Goal: Task Accomplishment & Management: Complete application form

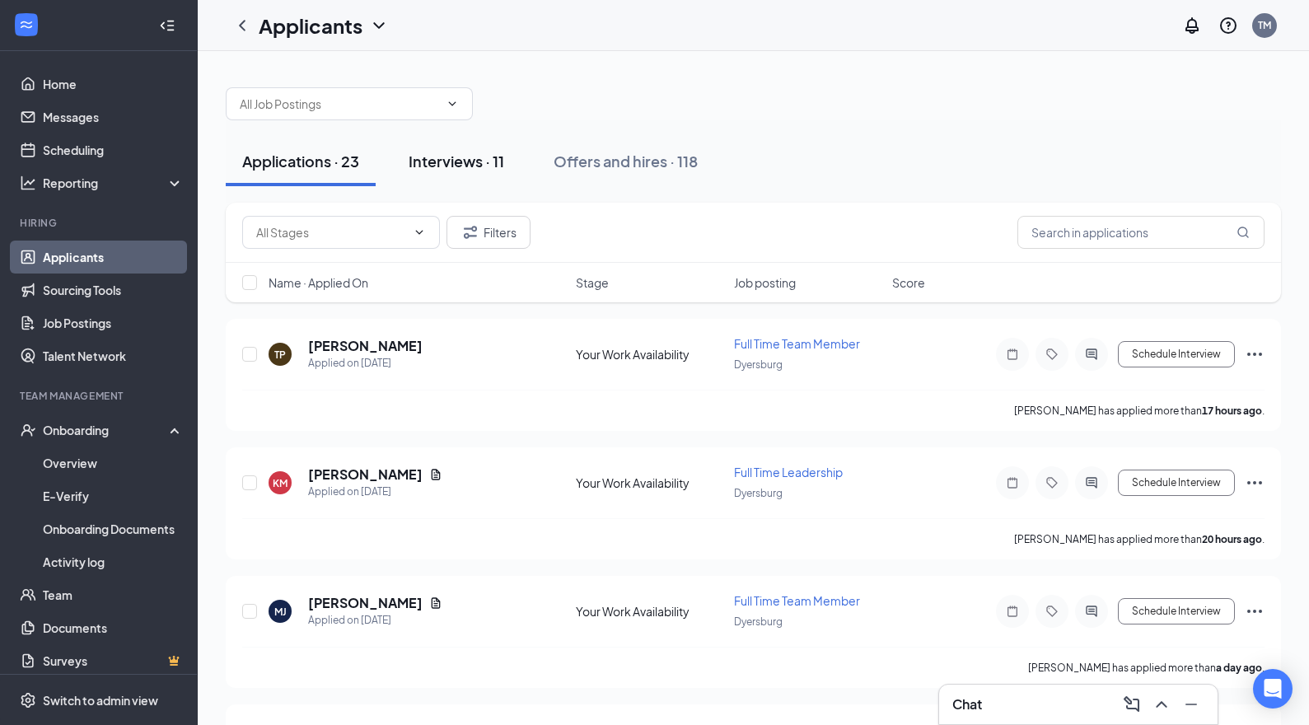
click at [470, 161] on div "Interviews · 11" at bounding box center [456, 161] width 96 height 21
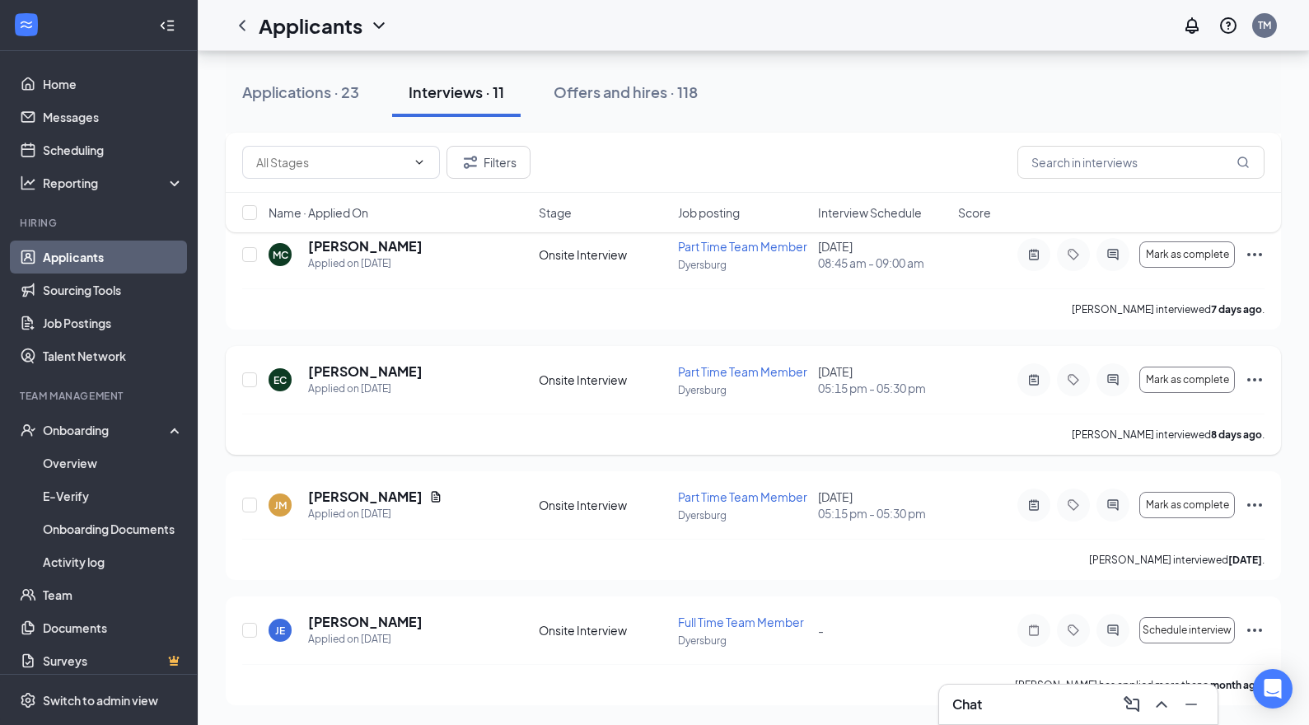
scroll to position [974, 0]
click at [856, 213] on span "Interview Schedule" at bounding box center [870, 212] width 104 height 16
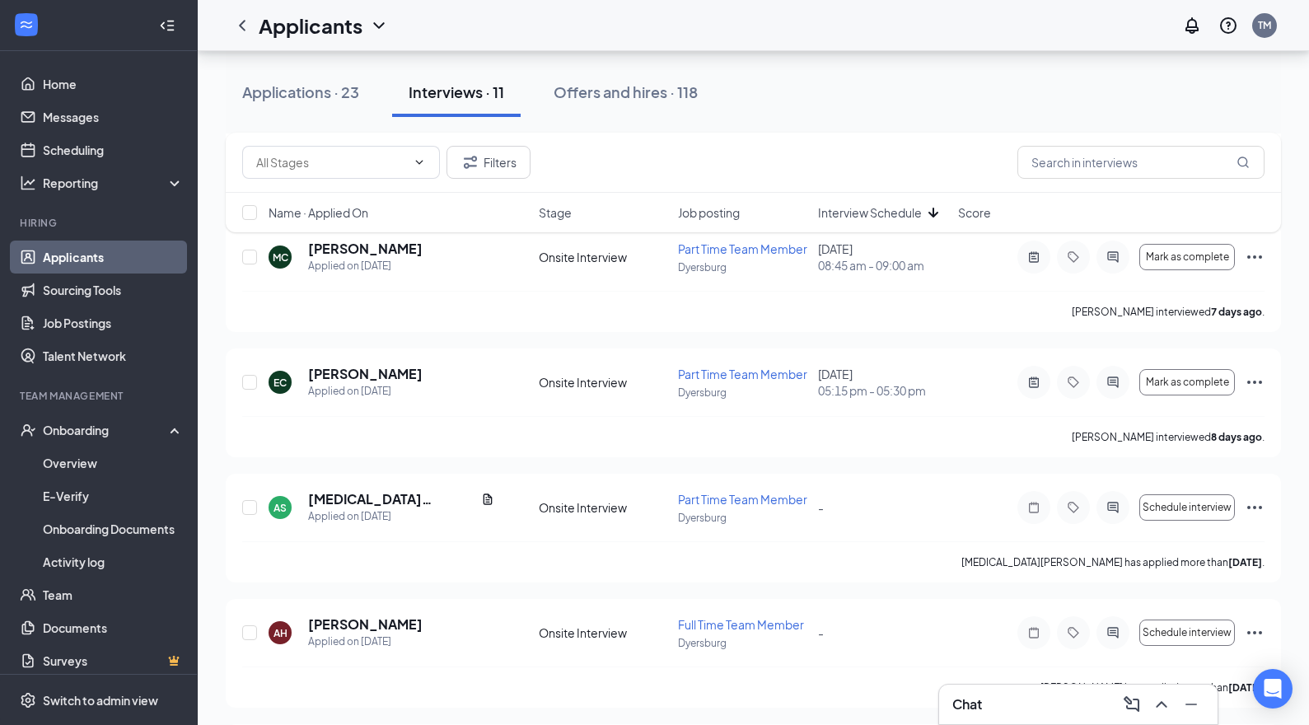
scroll to position [609, 0]
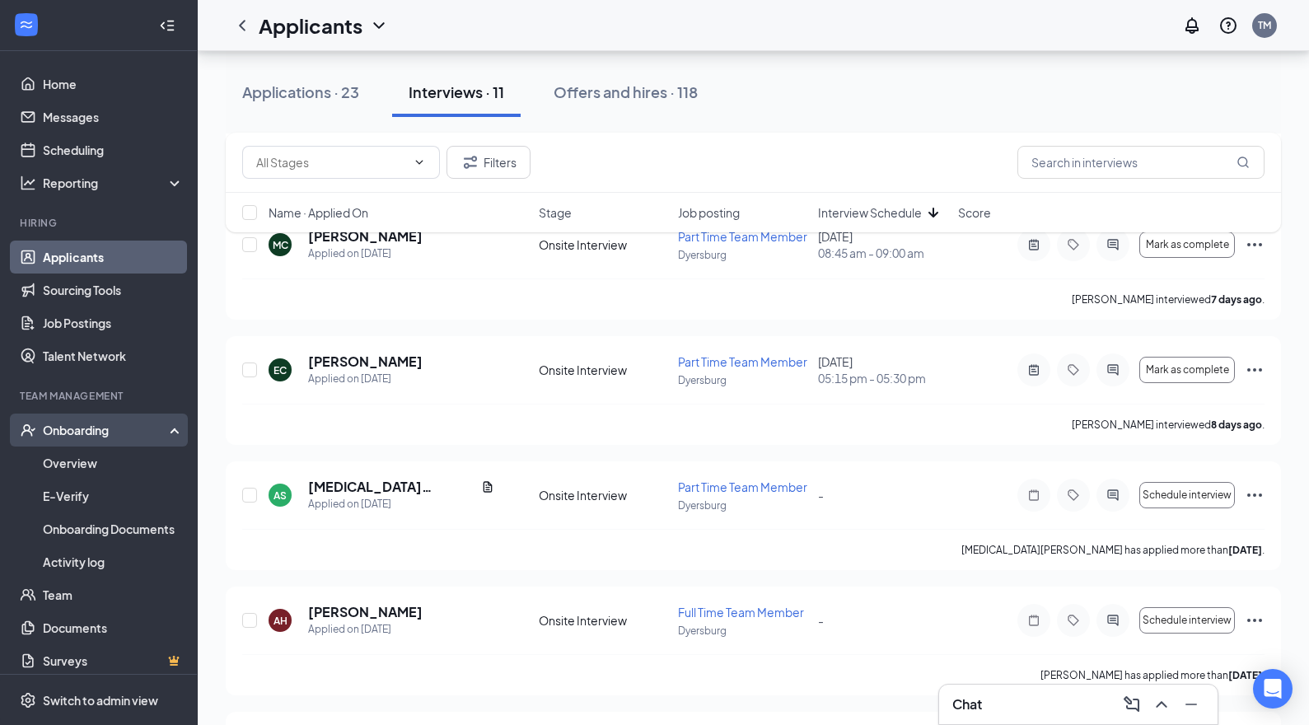
click at [62, 436] on div "Onboarding" at bounding box center [106, 430] width 127 height 16
click at [76, 435] on div "Onboarding" at bounding box center [106, 430] width 127 height 16
click at [76, 453] on link "Overview" at bounding box center [113, 462] width 141 height 33
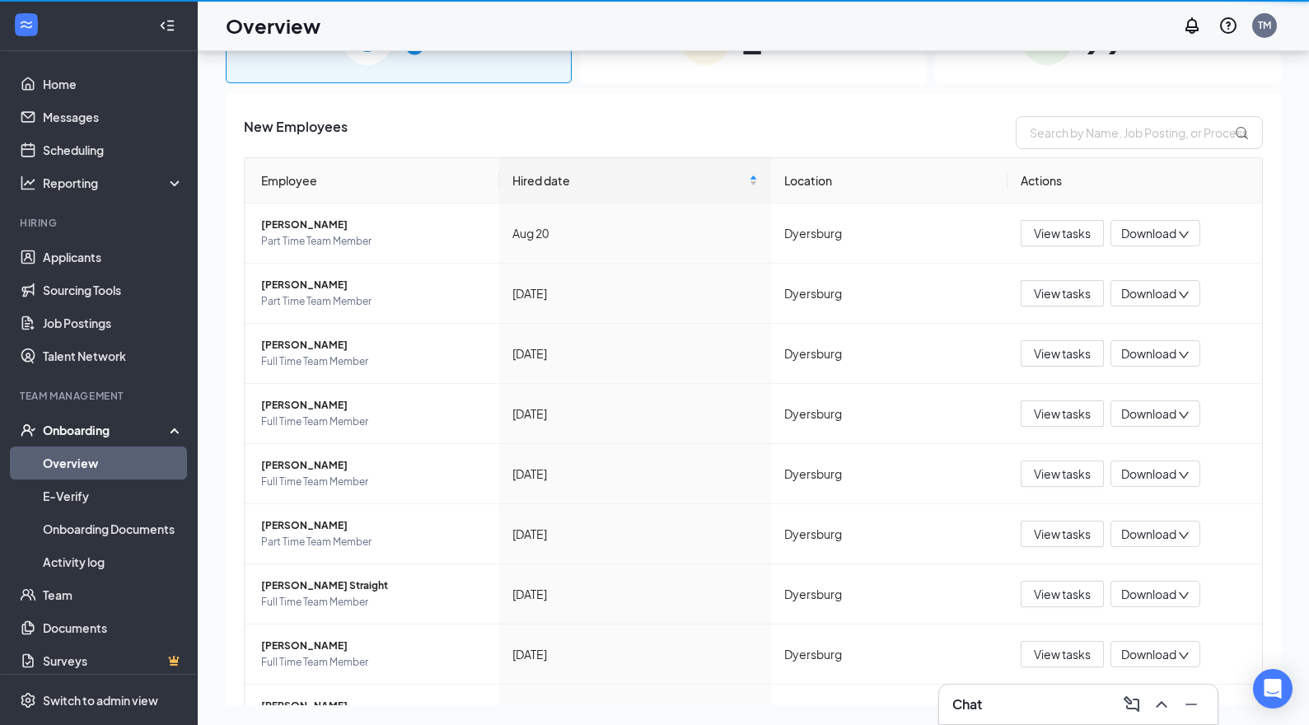
scroll to position [74, 0]
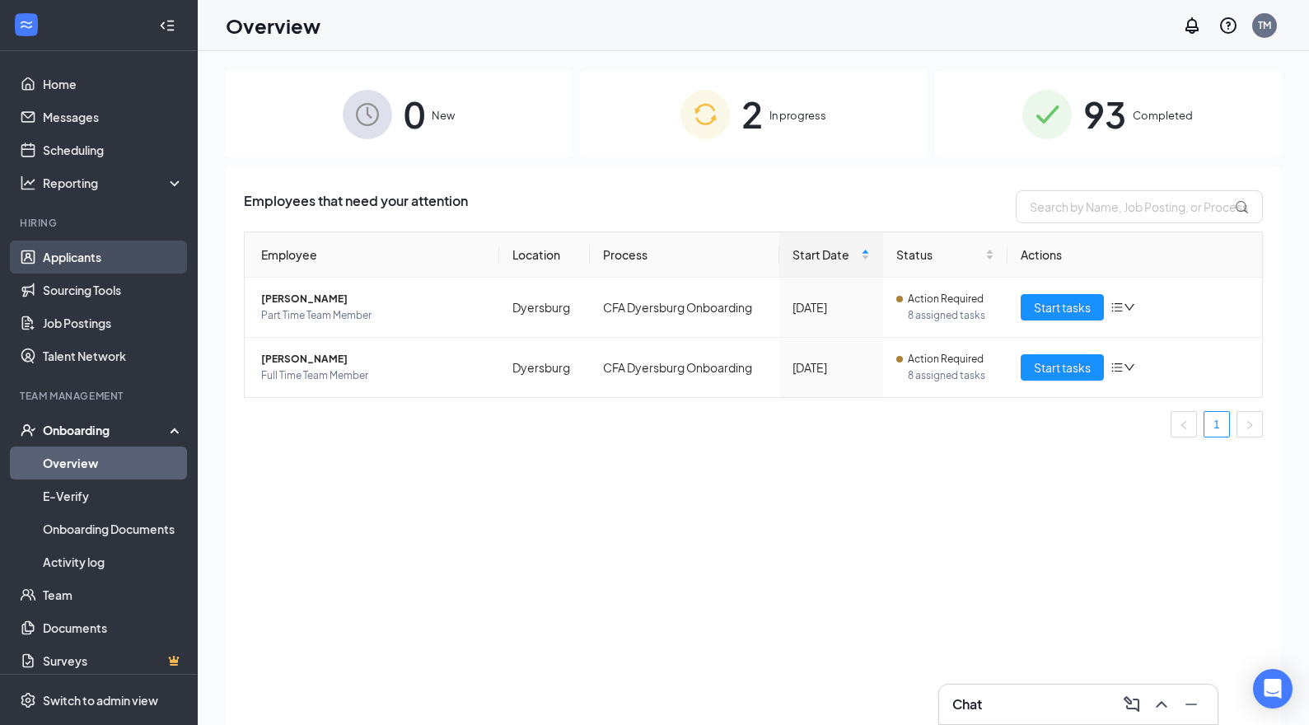
click at [74, 253] on link "Applicants" at bounding box center [113, 256] width 141 height 33
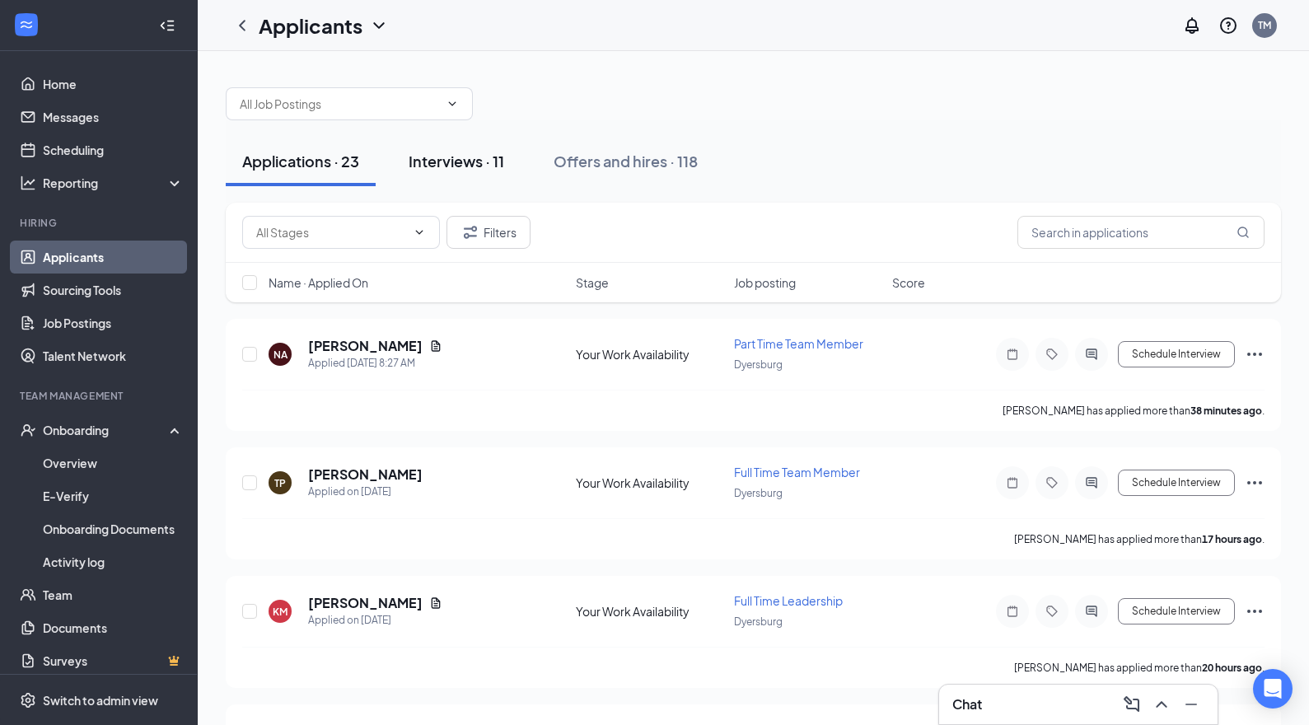
click at [466, 165] on div "Interviews · 11" at bounding box center [456, 161] width 96 height 21
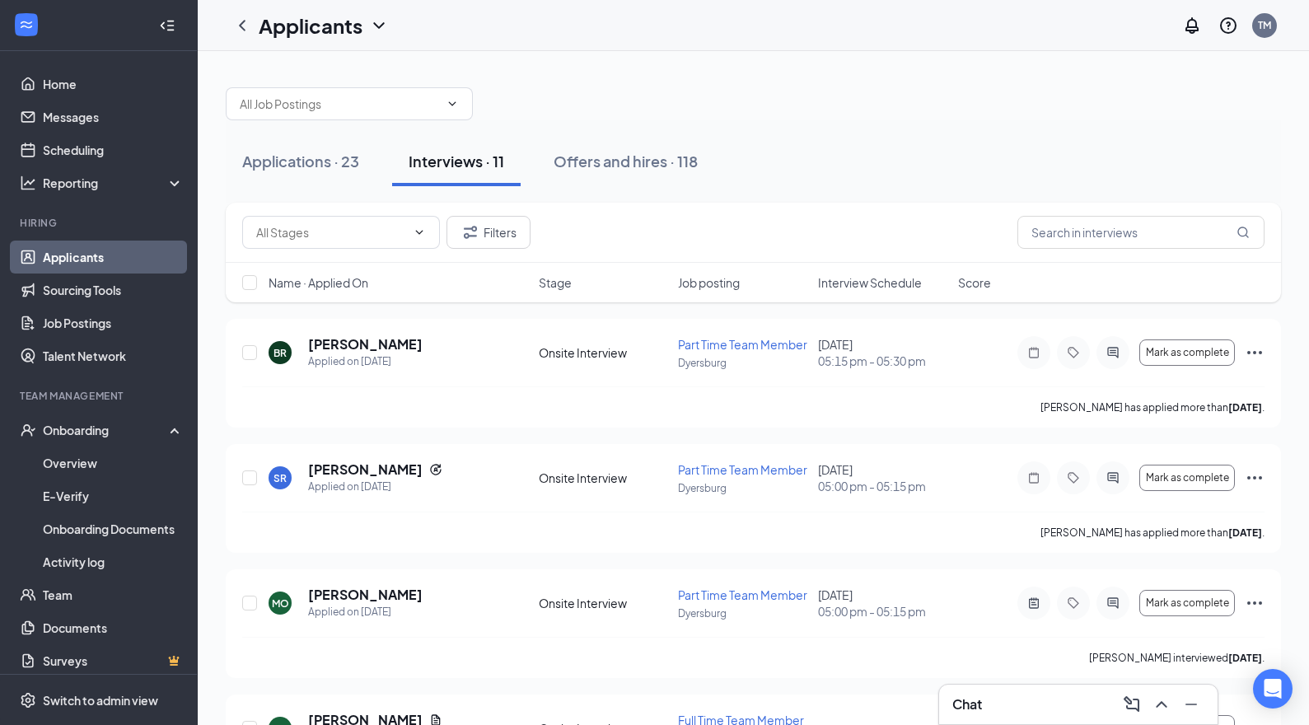
click at [849, 279] on span "Interview Schedule" at bounding box center [870, 282] width 104 height 16
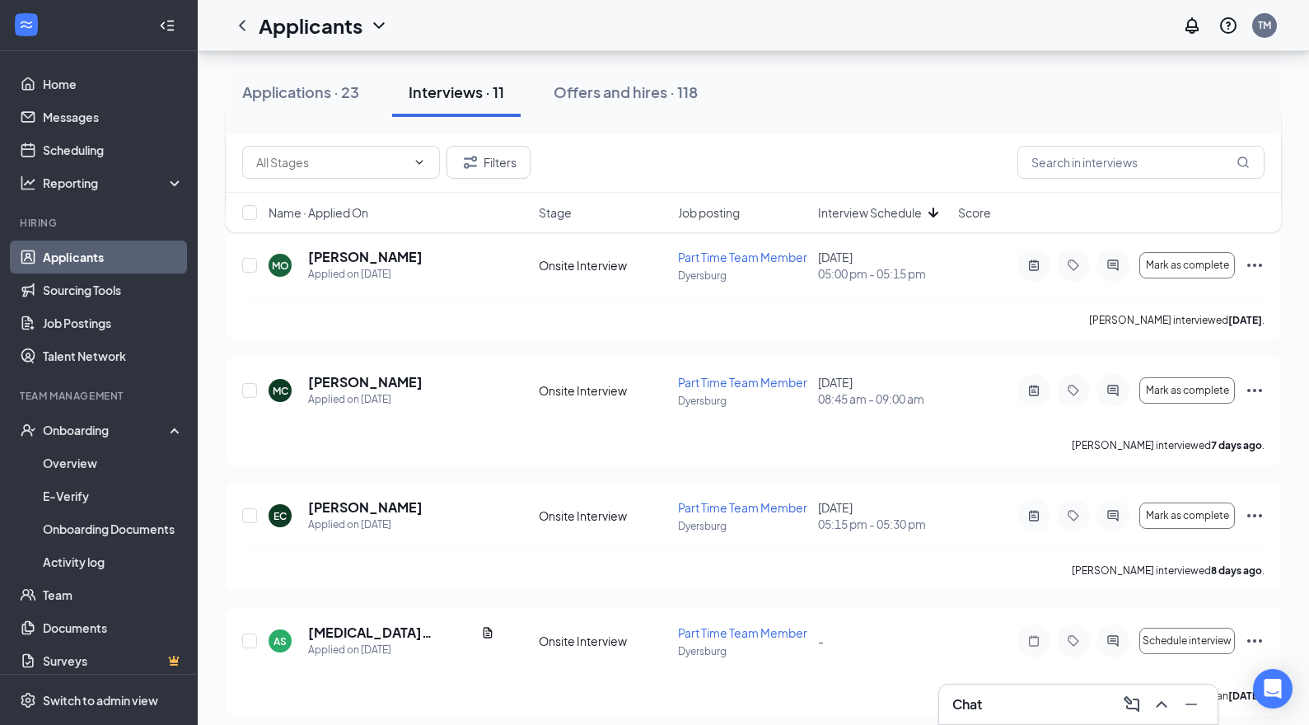
scroll to position [462, 0]
click at [382, 381] on h5 "[PERSON_NAME]" at bounding box center [365, 383] width 114 height 18
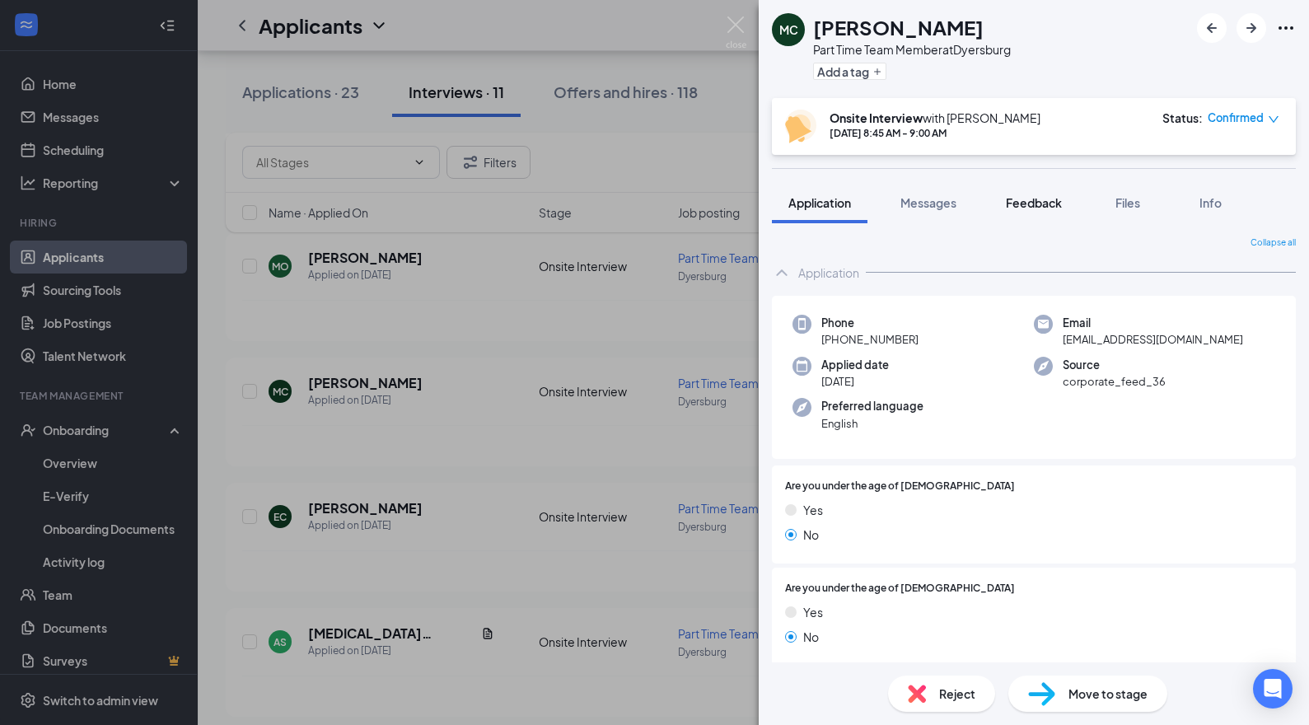
click at [1038, 194] on button "Feedback" at bounding box center [1033, 202] width 89 height 41
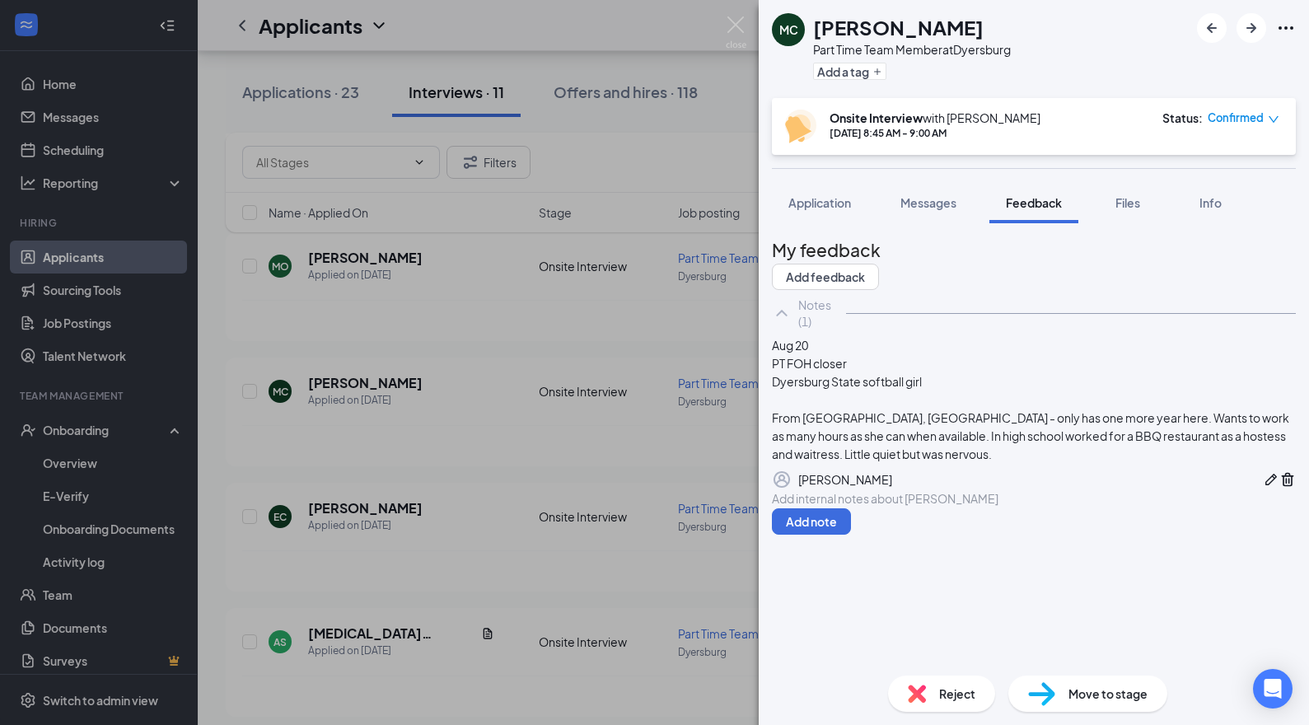
click at [469, 511] on div "MC [PERSON_NAME] Part Time Team Member at [GEOGRAPHIC_DATA] Add a tag Onsite In…" at bounding box center [654, 362] width 1309 height 725
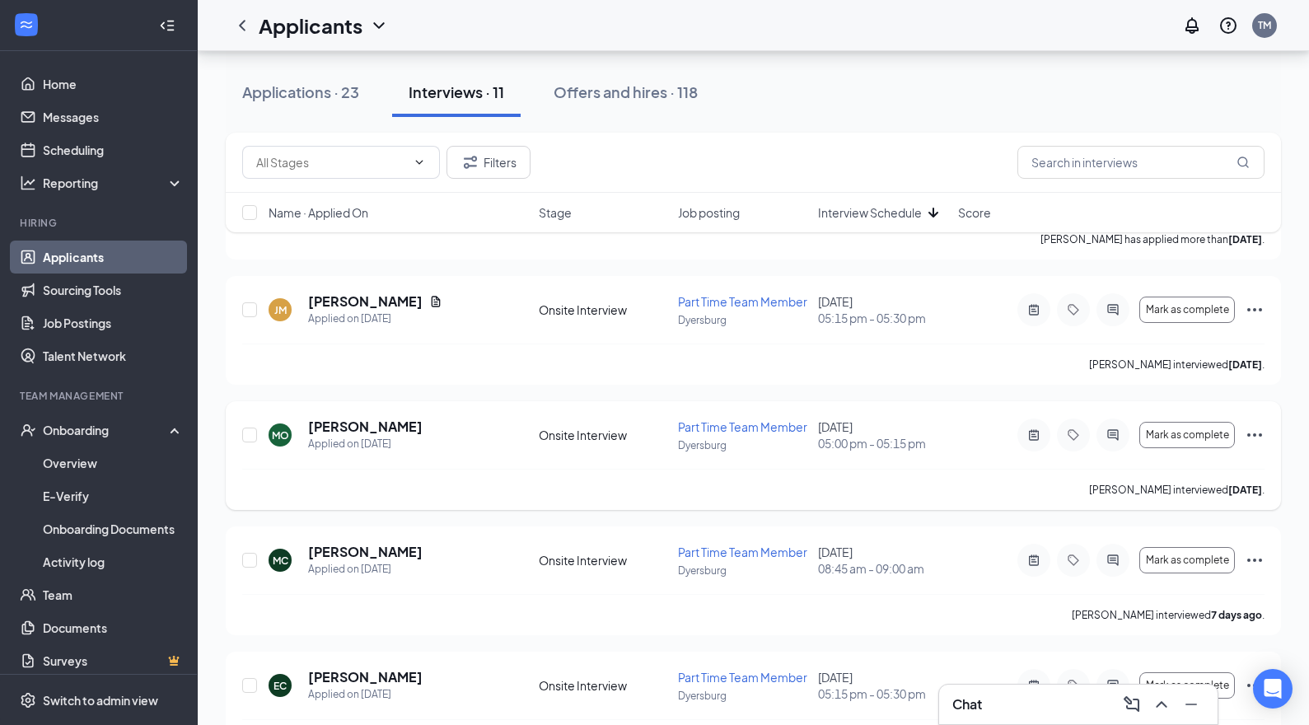
scroll to position [276, 0]
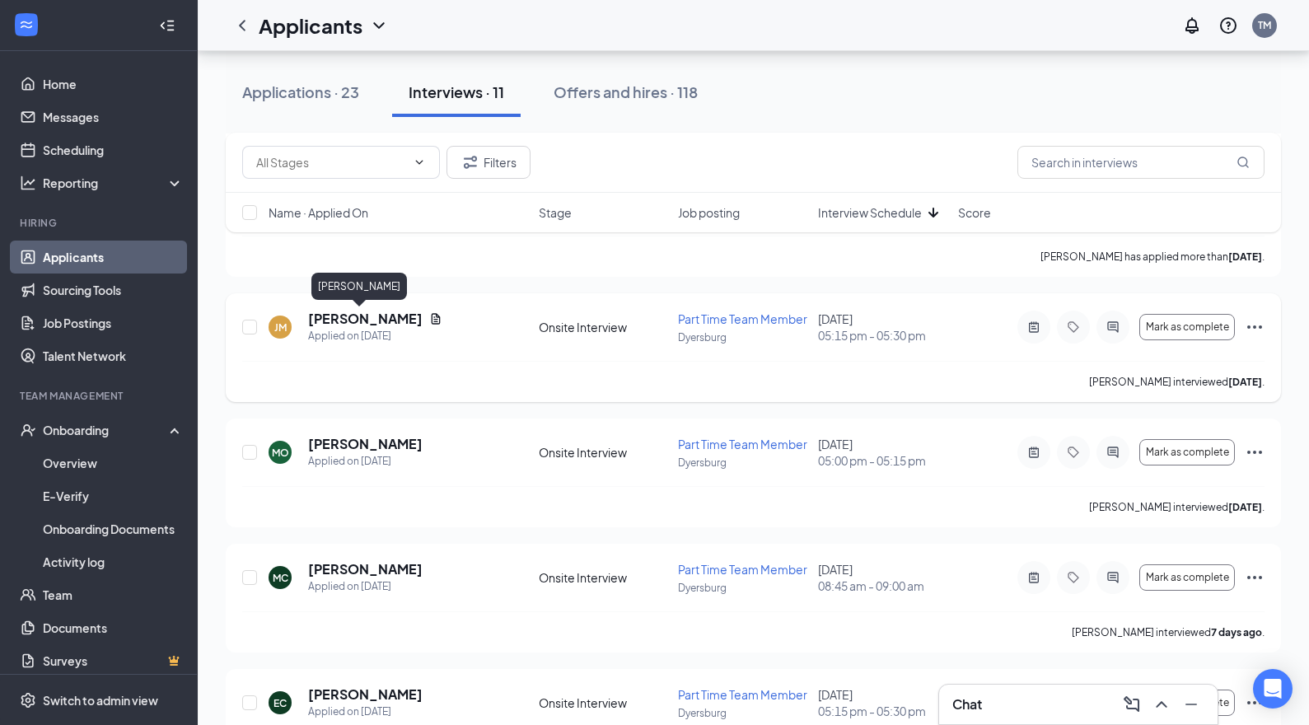
click at [371, 320] on h5 "[PERSON_NAME]" at bounding box center [365, 319] width 114 height 18
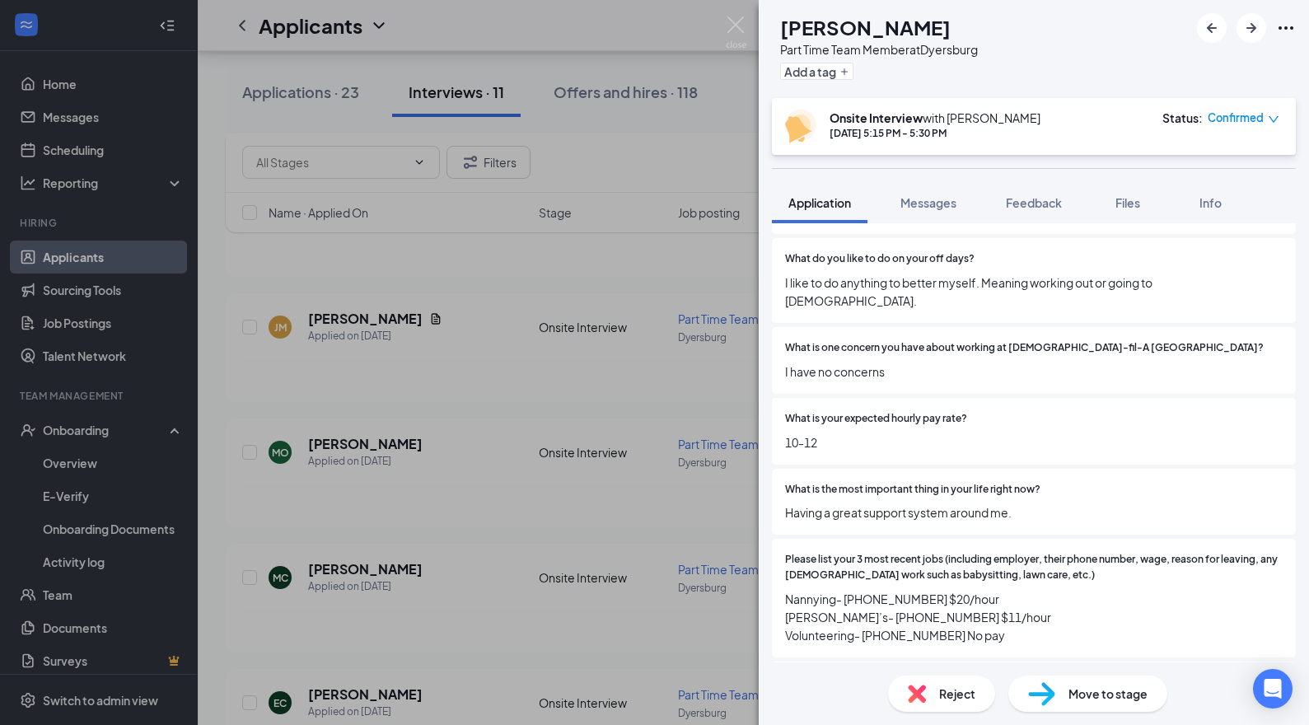
scroll to position [951, 0]
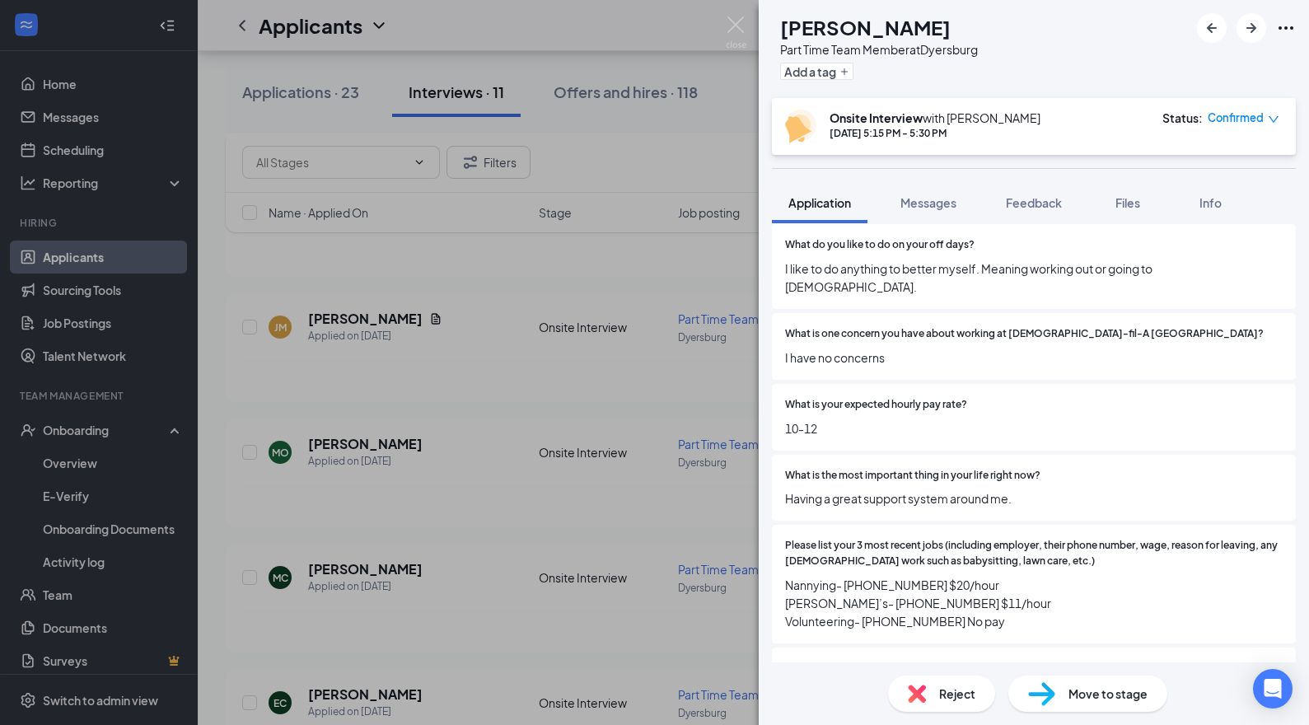
click at [650, 361] on div "[PERSON_NAME] [PERSON_NAME] Part Time Team Member at [GEOGRAPHIC_DATA] Add a ta…" at bounding box center [654, 362] width 1309 height 725
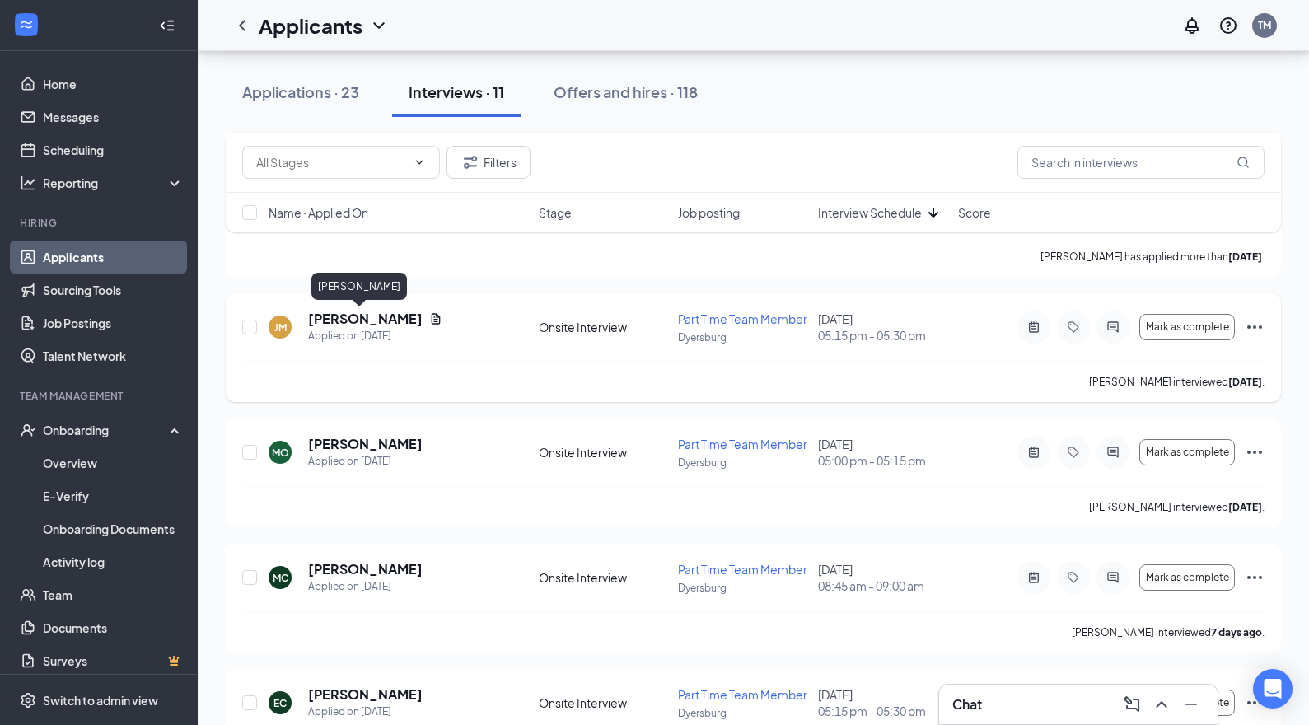
click at [359, 320] on h5 "[PERSON_NAME]" at bounding box center [365, 319] width 114 height 18
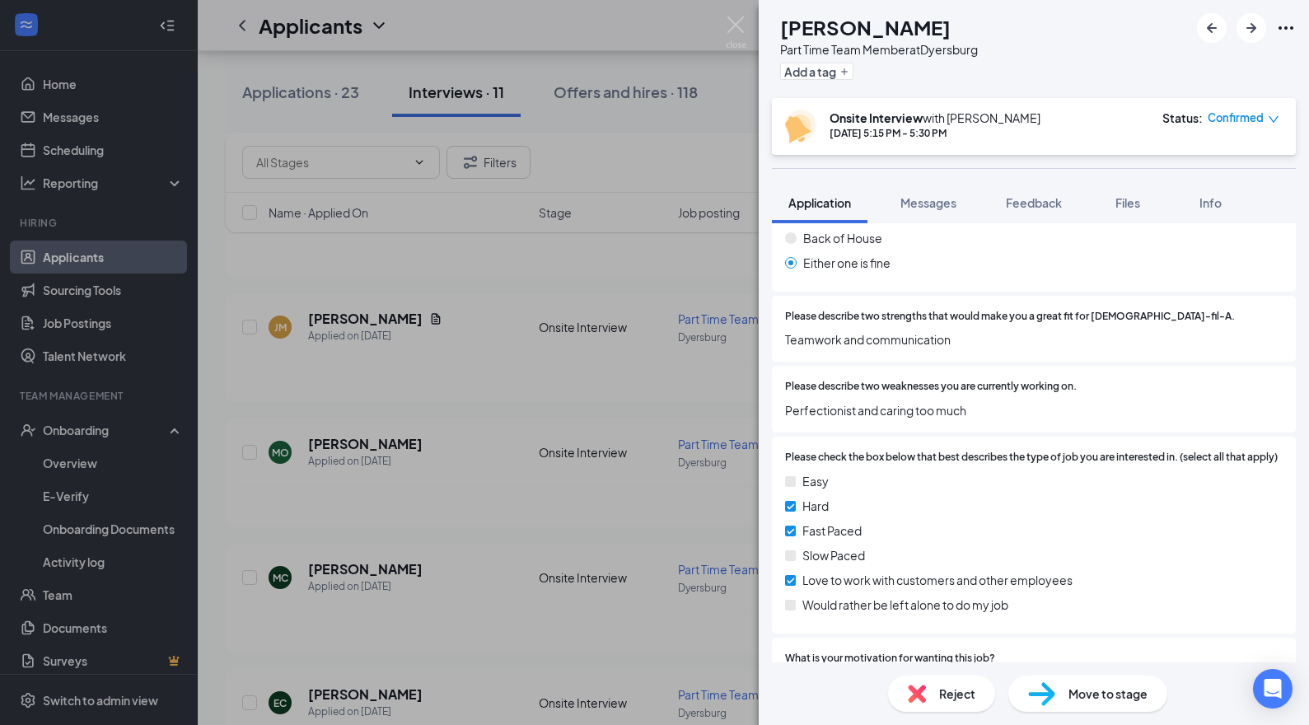
scroll to position [1619, 0]
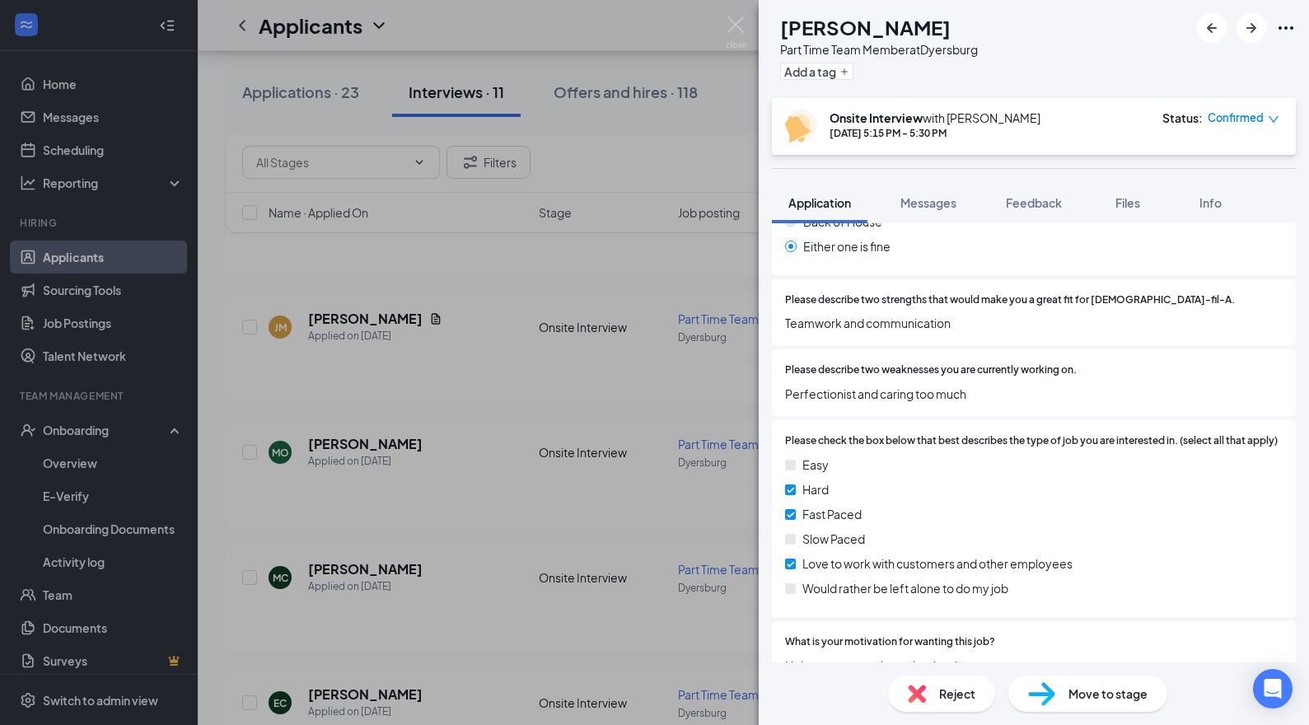
click at [629, 598] on div "[PERSON_NAME] [PERSON_NAME] Part Time Team Member at [GEOGRAPHIC_DATA] Add a ta…" at bounding box center [654, 362] width 1309 height 725
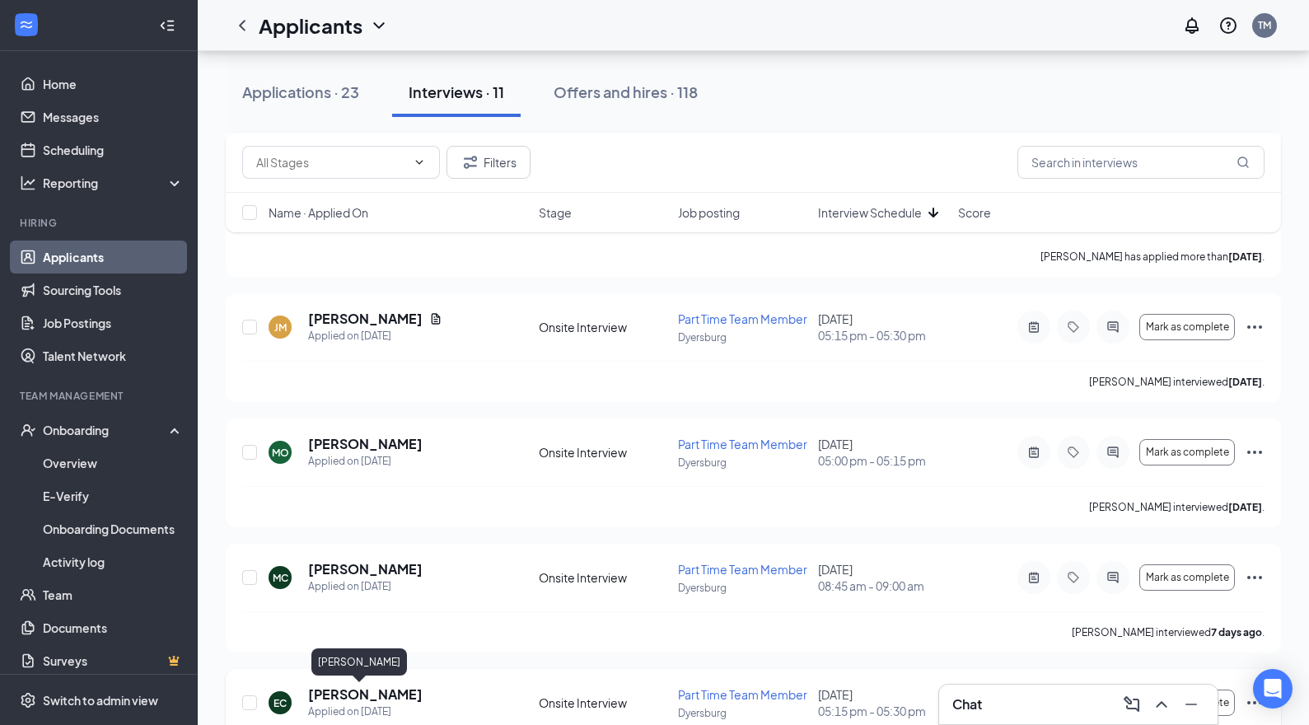
click at [353, 689] on h5 "[PERSON_NAME]" at bounding box center [365, 694] width 114 height 18
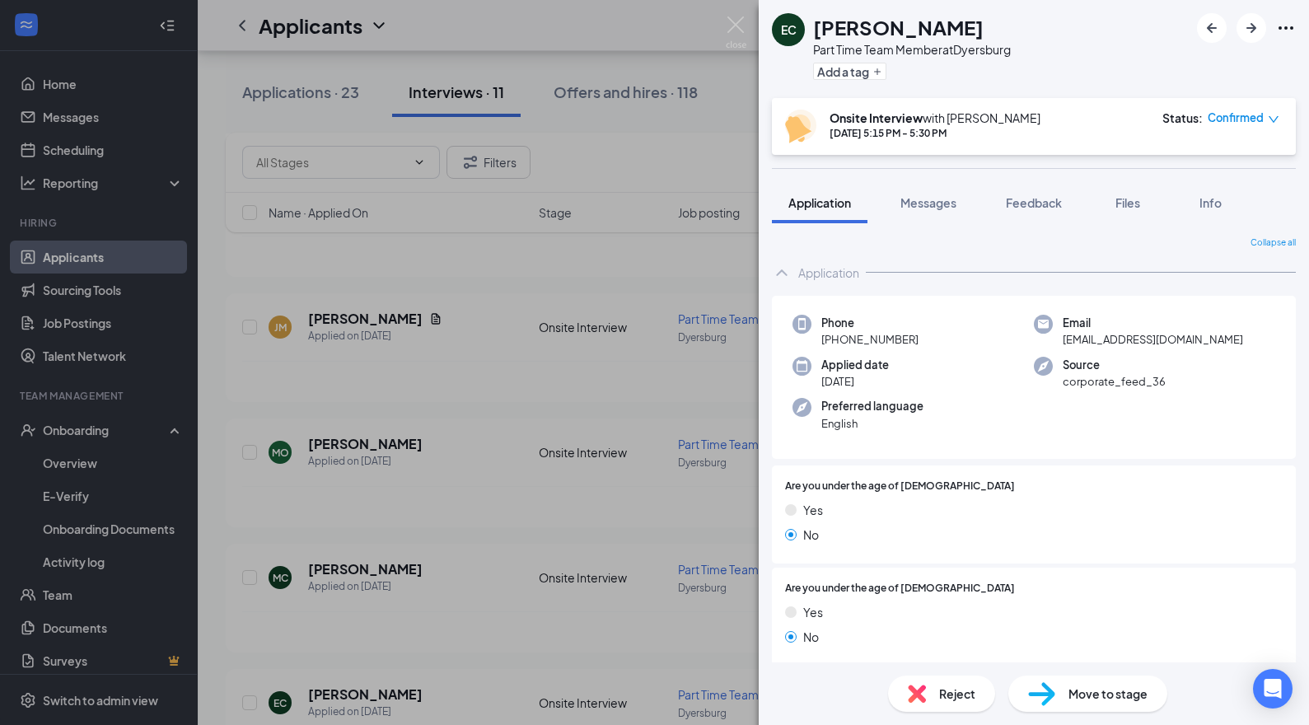
click at [1103, 691] on span "Move to stage" at bounding box center [1107, 693] width 79 height 18
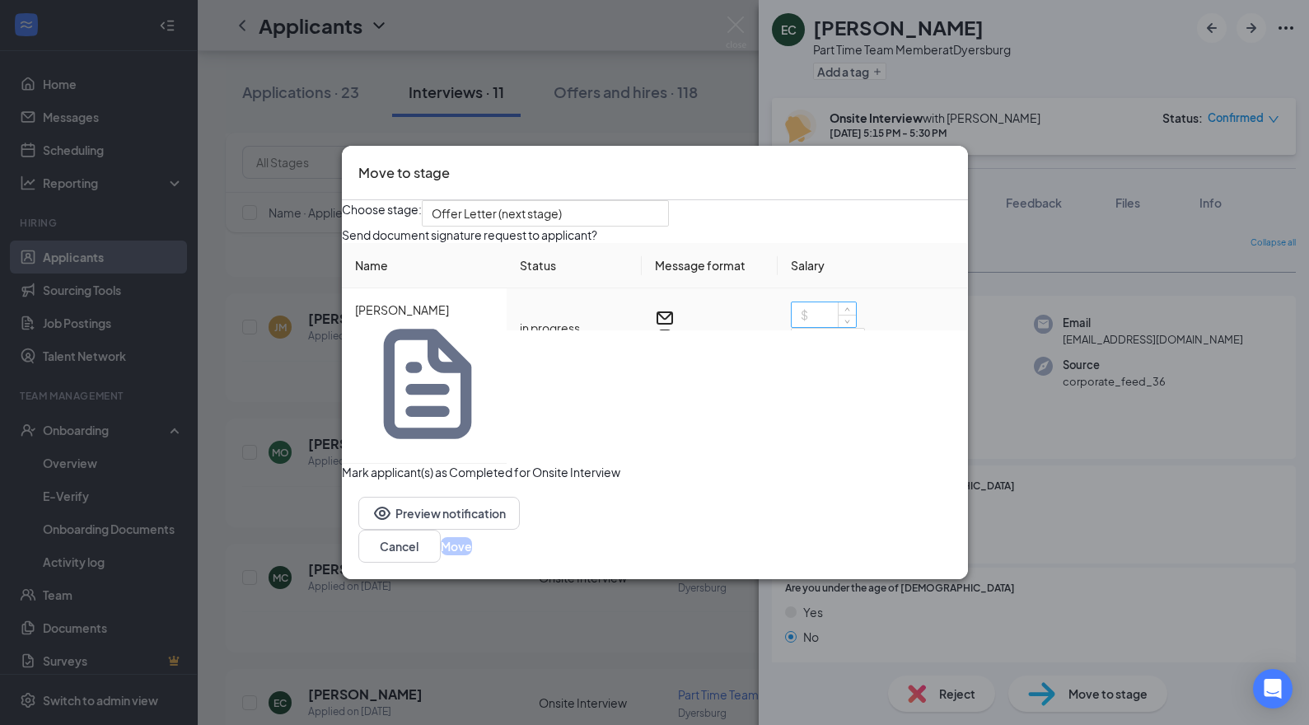
click at [819, 327] on input at bounding box center [823, 314] width 64 height 25
type input "11"
click at [472, 537] on button "Move" at bounding box center [456, 546] width 31 height 18
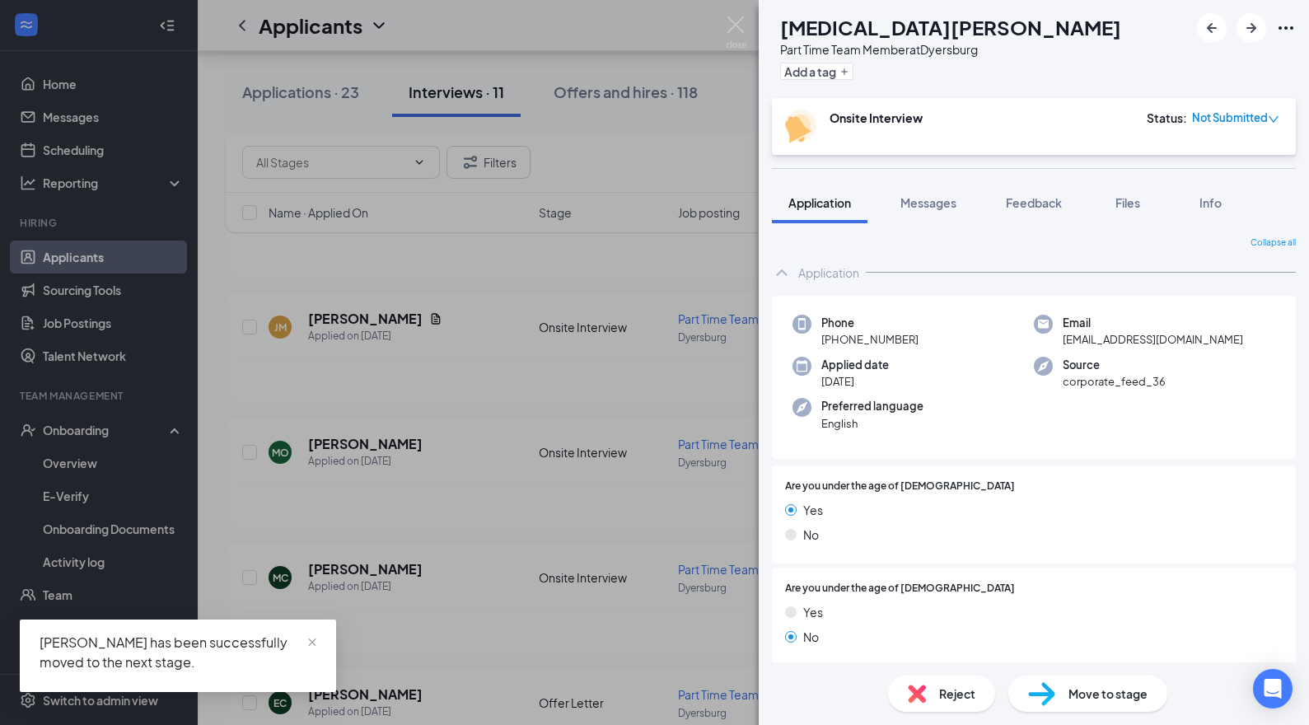
click at [550, 498] on div "AS [MEDICAL_DATA][PERSON_NAME] Part Time Team Member at [GEOGRAPHIC_DATA] Add a…" at bounding box center [654, 362] width 1309 height 725
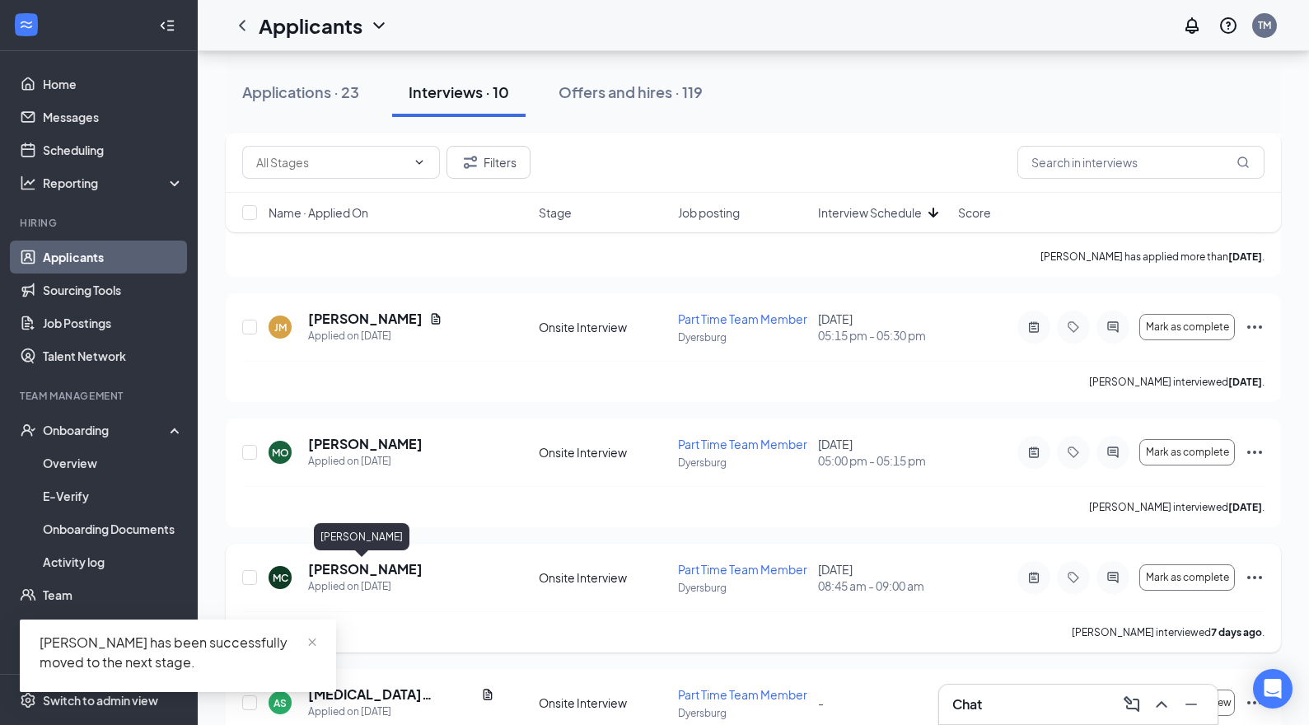
click at [381, 569] on h5 "[PERSON_NAME]" at bounding box center [365, 569] width 114 height 18
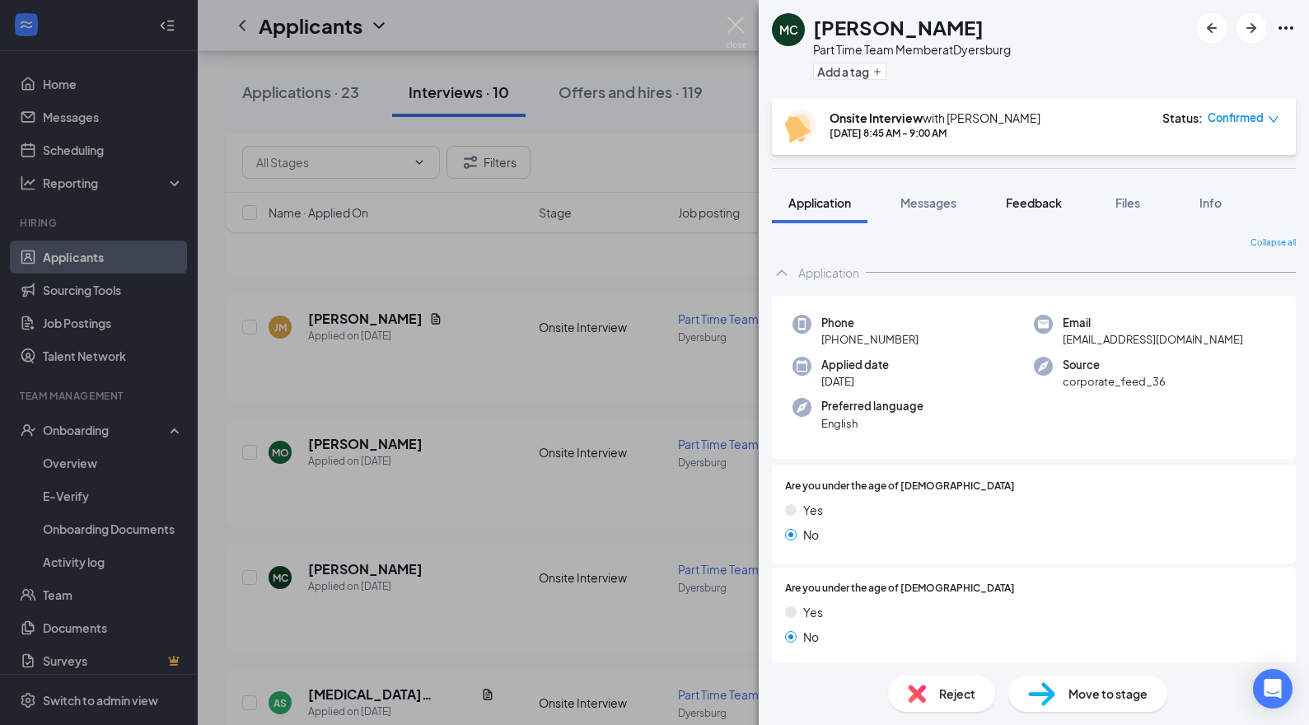
click at [1051, 210] on div "Feedback" at bounding box center [1034, 202] width 56 height 16
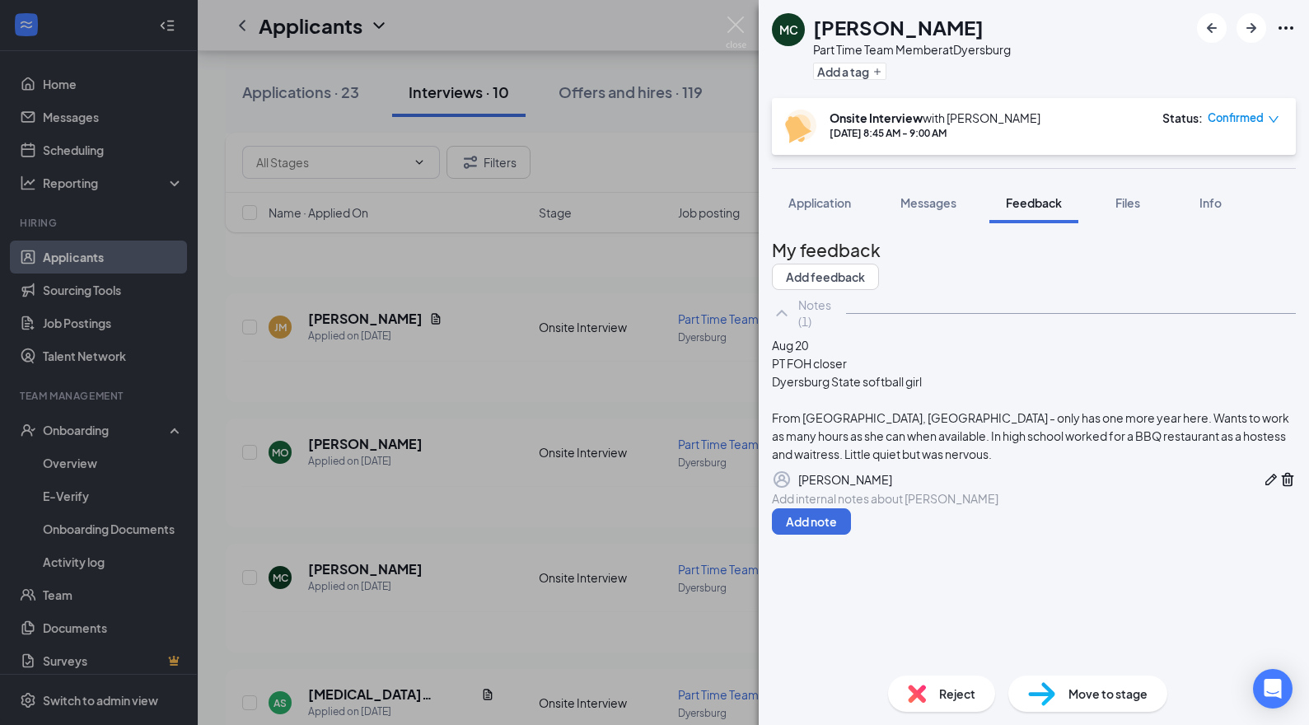
click at [1102, 687] on span "Move to stage" at bounding box center [1107, 693] width 79 height 18
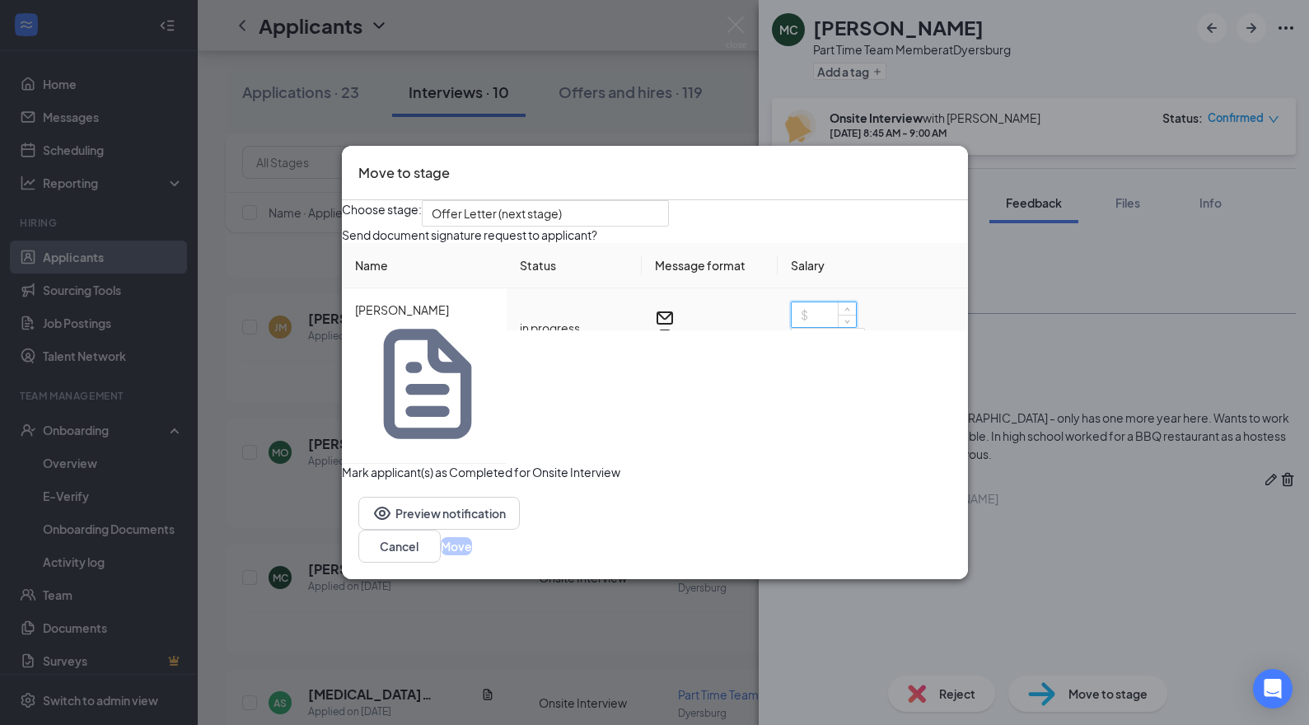
click at [813, 327] on input at bounding box center [823, 314] width 64 height 25
type input "11"
click at [472, 537] on button "Move" at bounding box center [456, 546] width 31 height 18
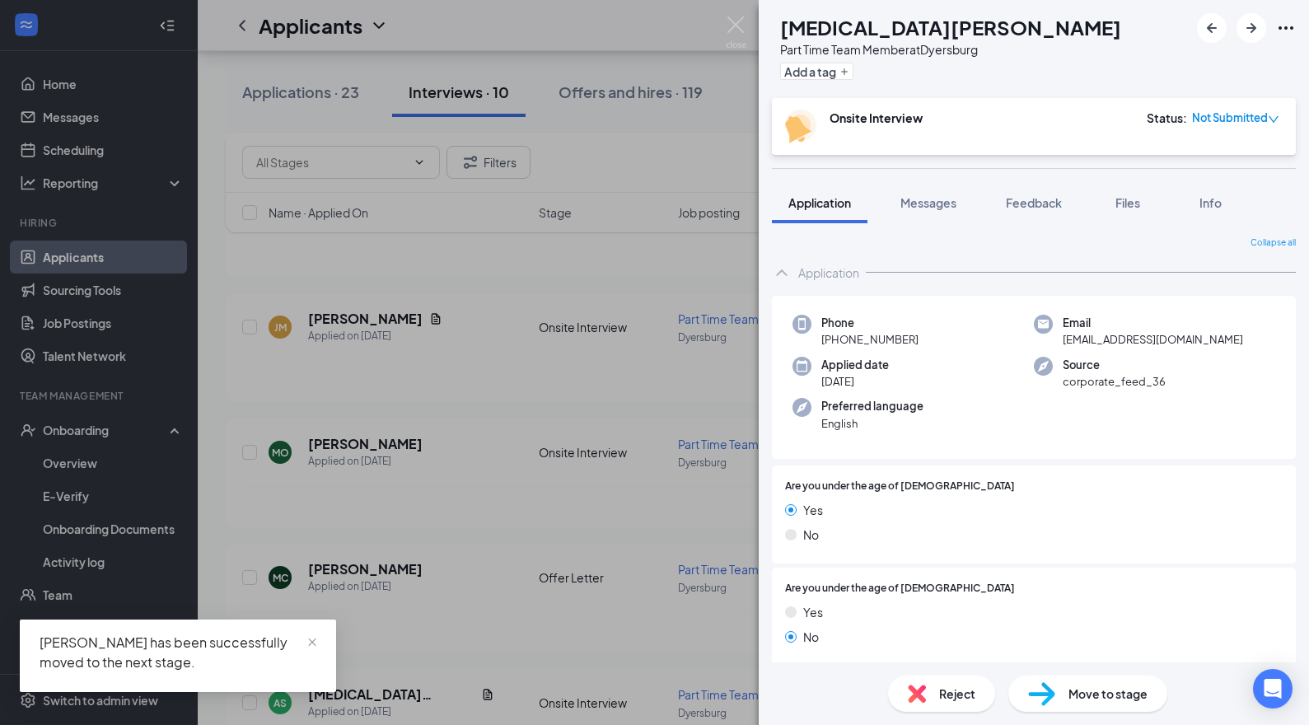
click at [573, 366] on div "AS [MEDICAL_DATA][PERSON_NAME] Part Time Team Member at [GEOGRAPHIC_DATA] Add a…" at bounding box center [654, 362] width 1309 height 725
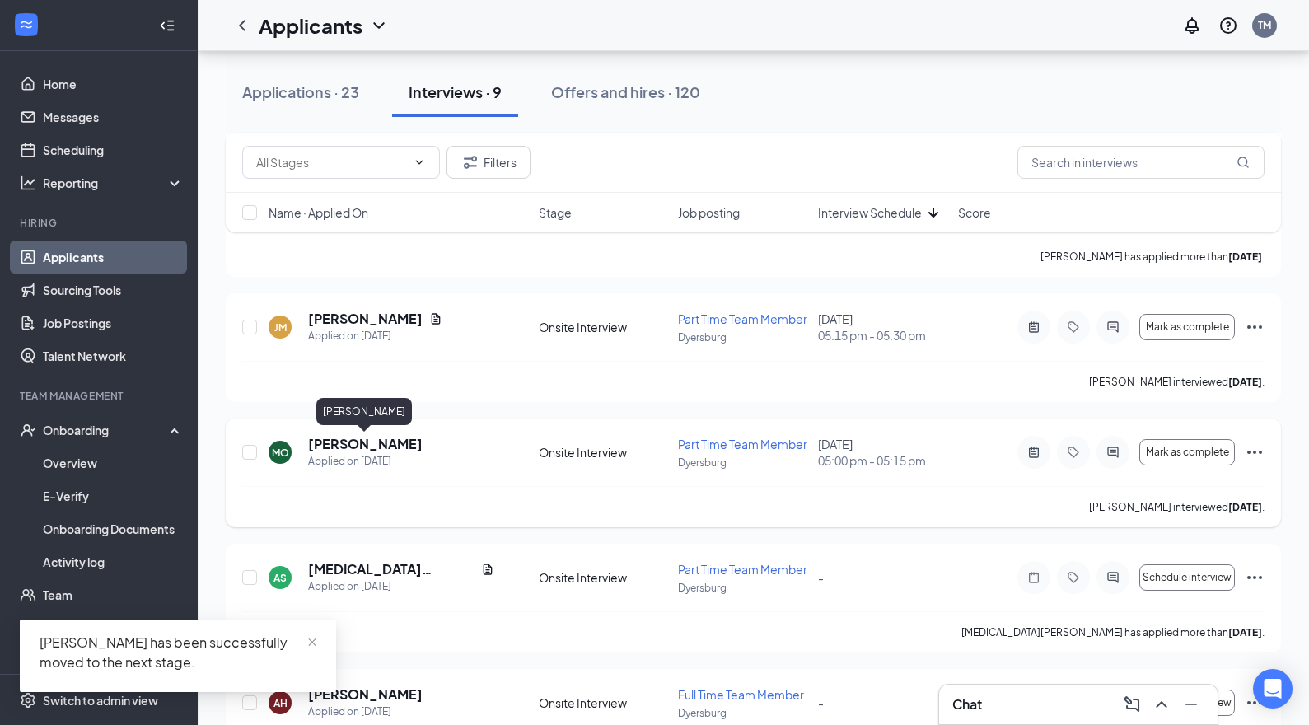
click at [376, 442] on h5 "[PERSON_NAME]" at bounding box center [365, 444] width 114 height 18
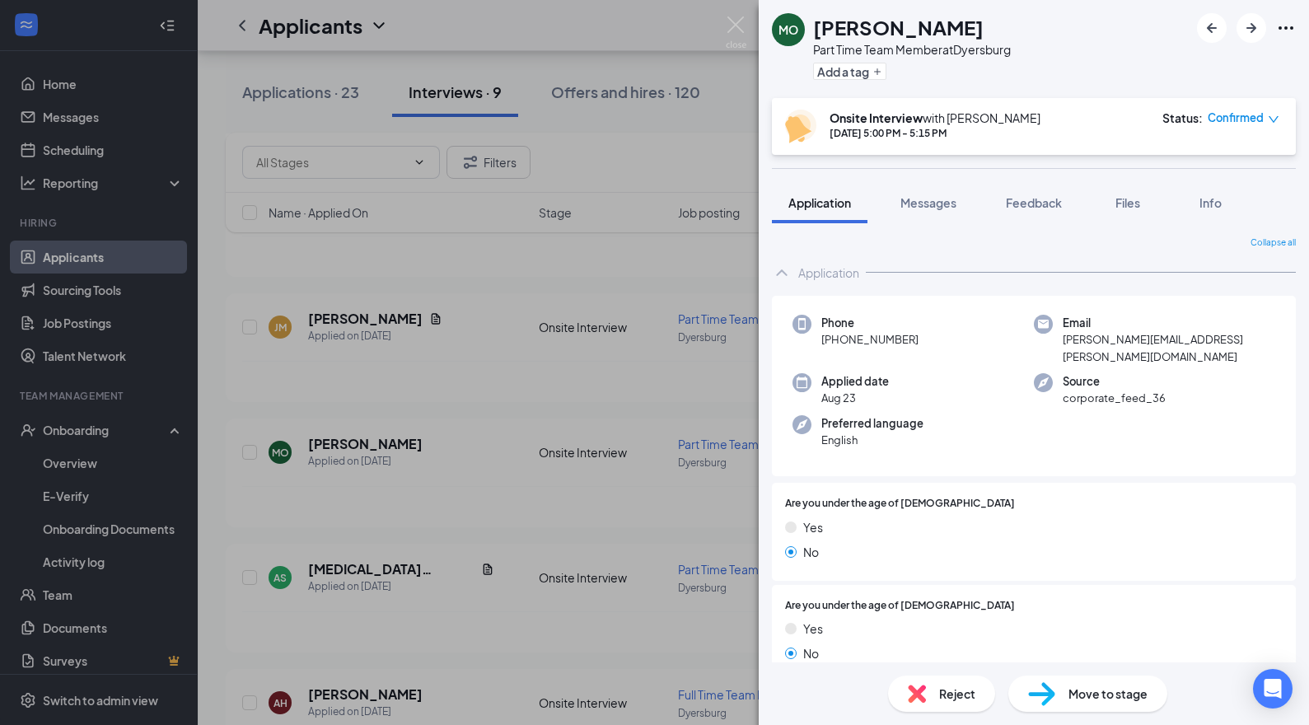
click at [1098, 699] on span "Move to stage" at bounding box center [1107, 693] width 79 height 18
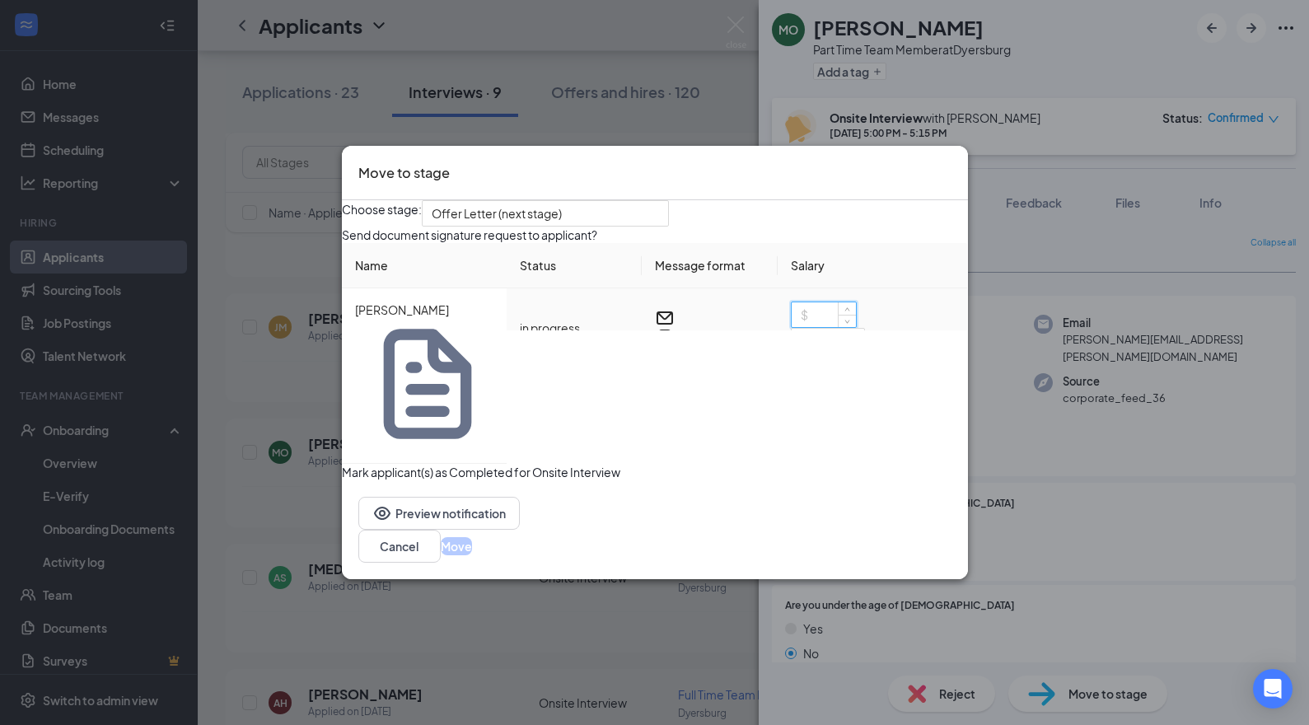
click at [814, 327] on input at bounding box center [823, 314] width 64 height 25
type input "11"
click at [472, 537] on button "Move" at bounding box center [456, 546] width 31 height 18
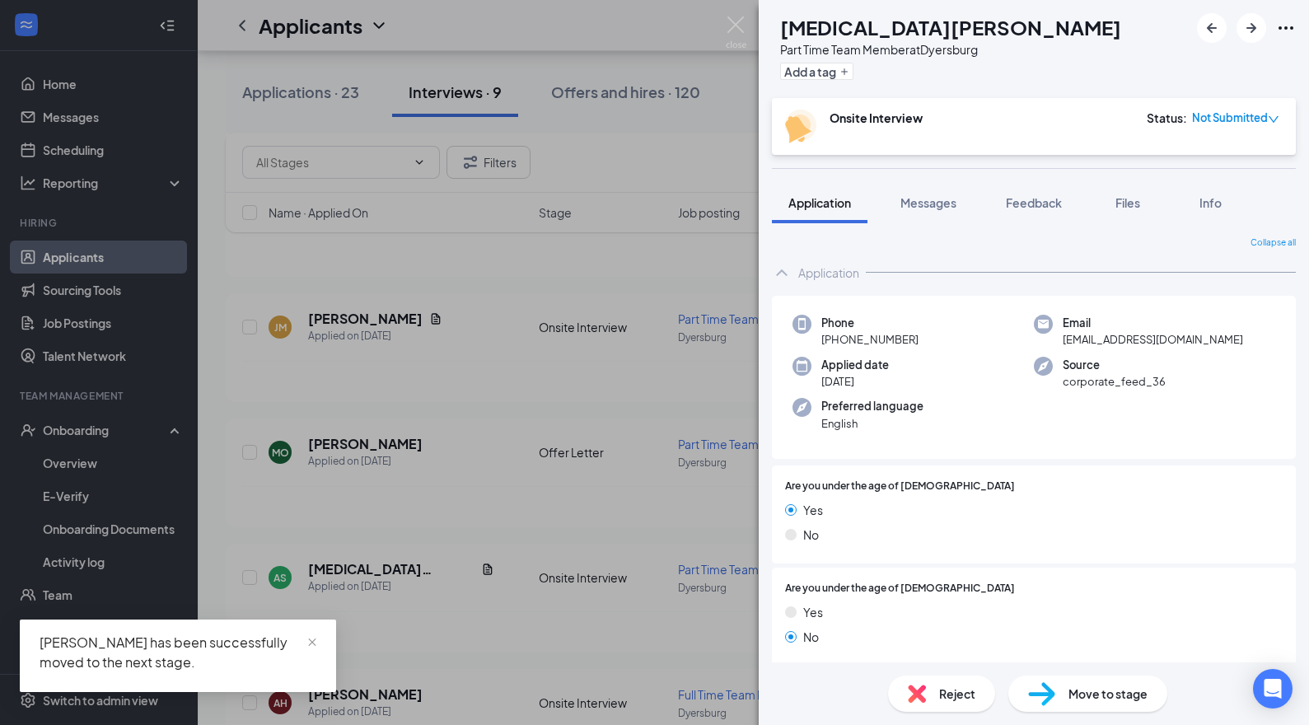
click at [353, 319] on div "AS [MEDICAL_DATA][PERSON_NAME] Part Time Team Member at [GEOGRAPHIC_DATA] Add a…" at bounding box center [654, 362] width 1309 height 725
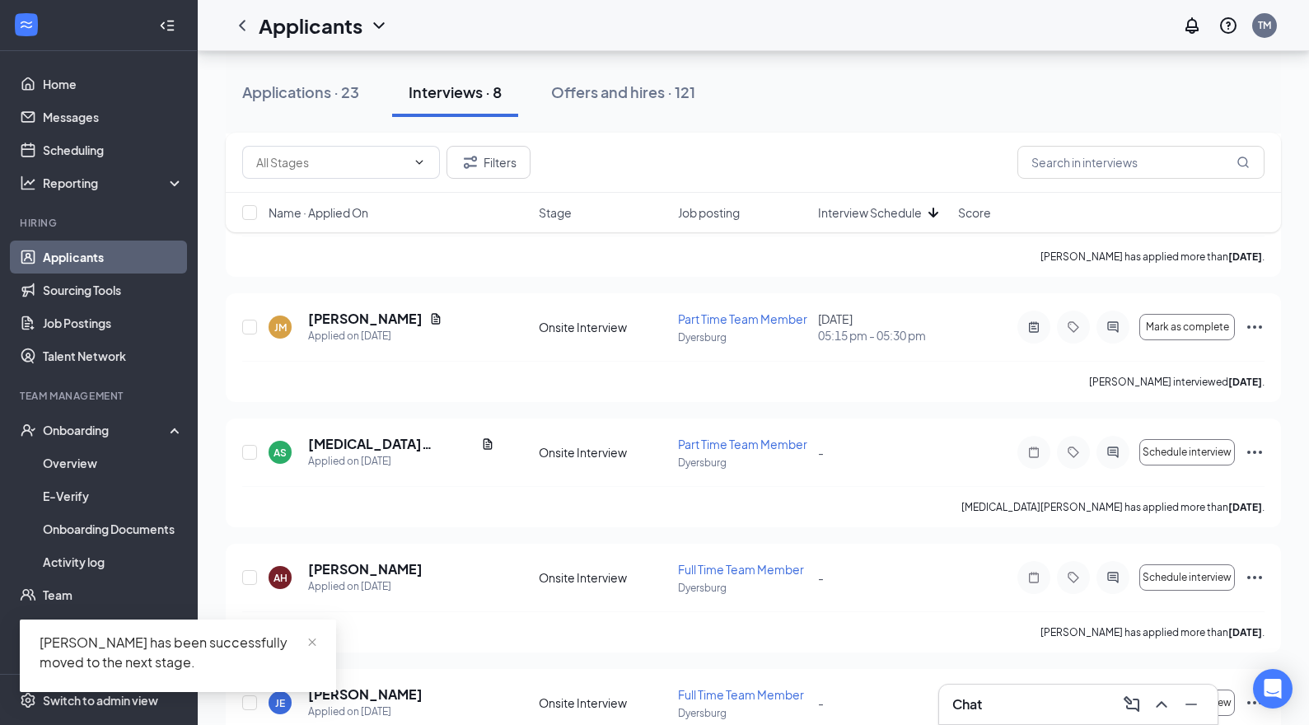
click at [353, 319] on h5 "[PERSON_NAME]" at bounding box center [365, 319] width 114 height 18
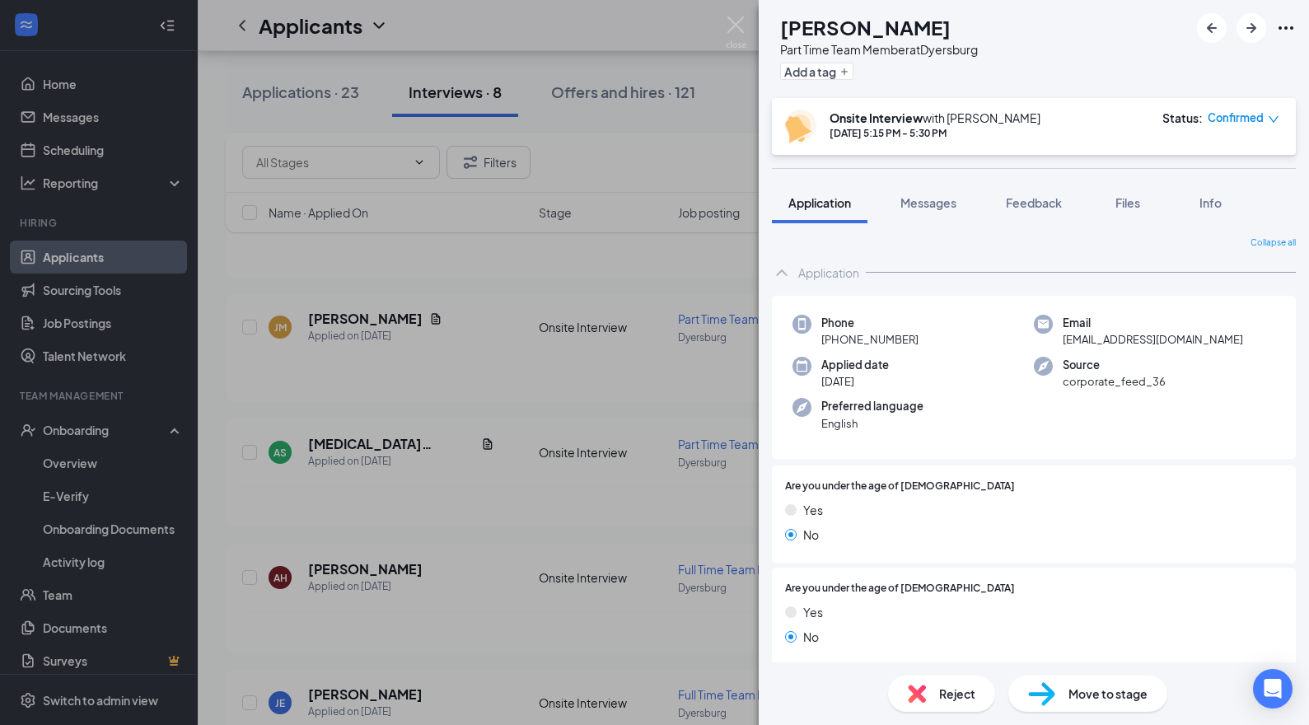
click at [1091, 692] on span "Move to stage" at bounding box center [1107, 693] width 79 height 18
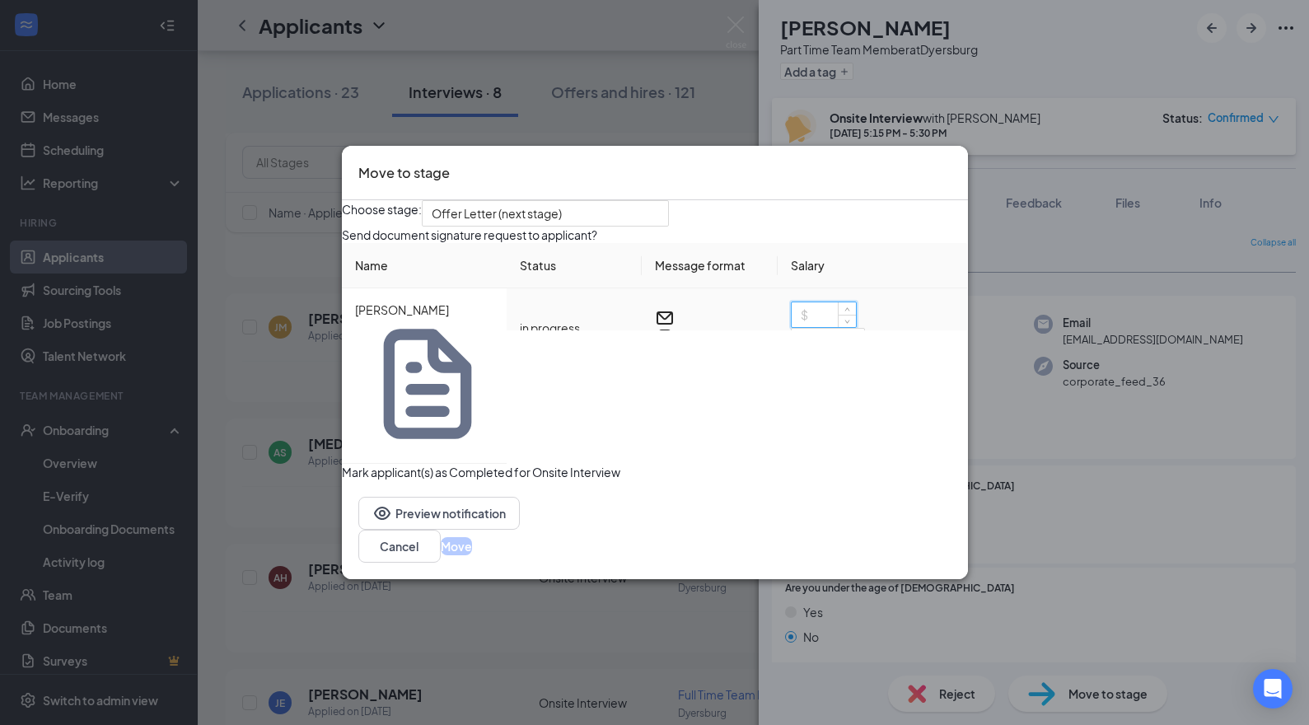
click at [819, 327] on input at bounding box center [823, 314] width 64 height 25
type input "11"
click at [472, 537] on button "Move" at bounding box center [456, 546] width 31 height 18
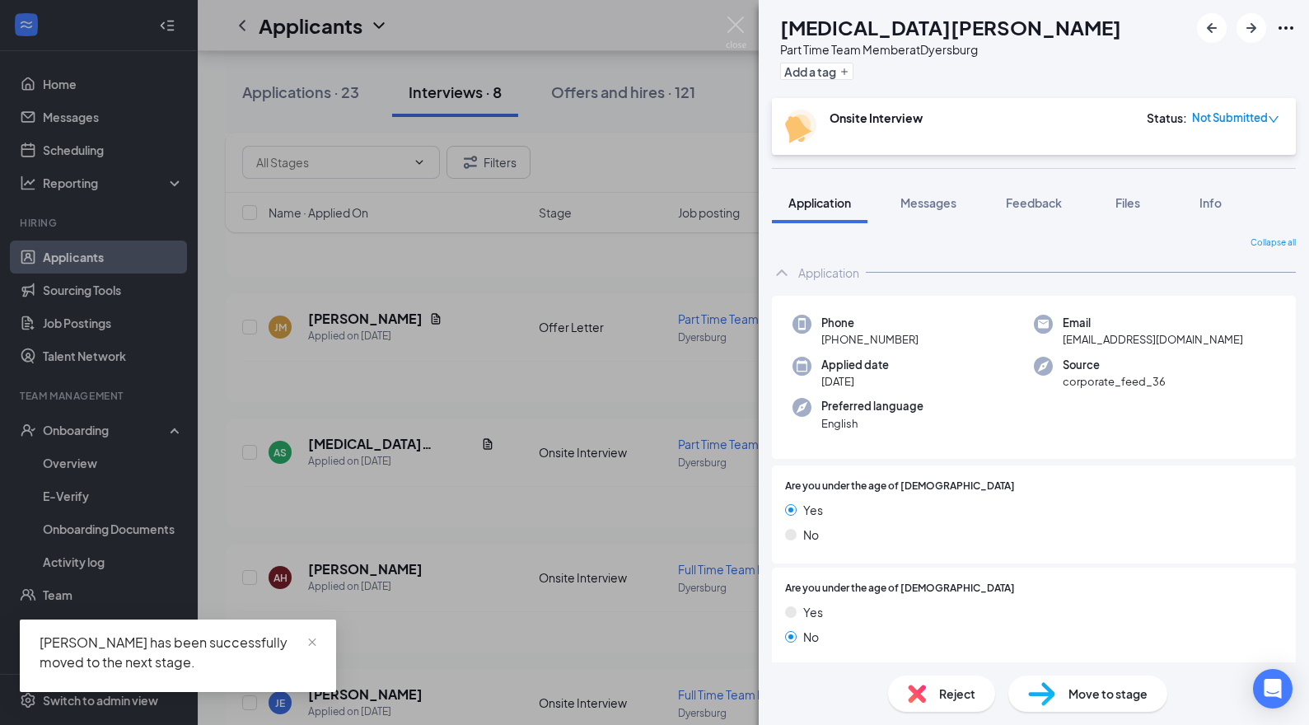
click at [634, 499] on div "AS [MEDICAL_DATA][PERSON_NAME] Part Time Team Member at [GEOGRAPHIC_DATA] Add a…" at bounding box center [654, 362] width 1309 height 725
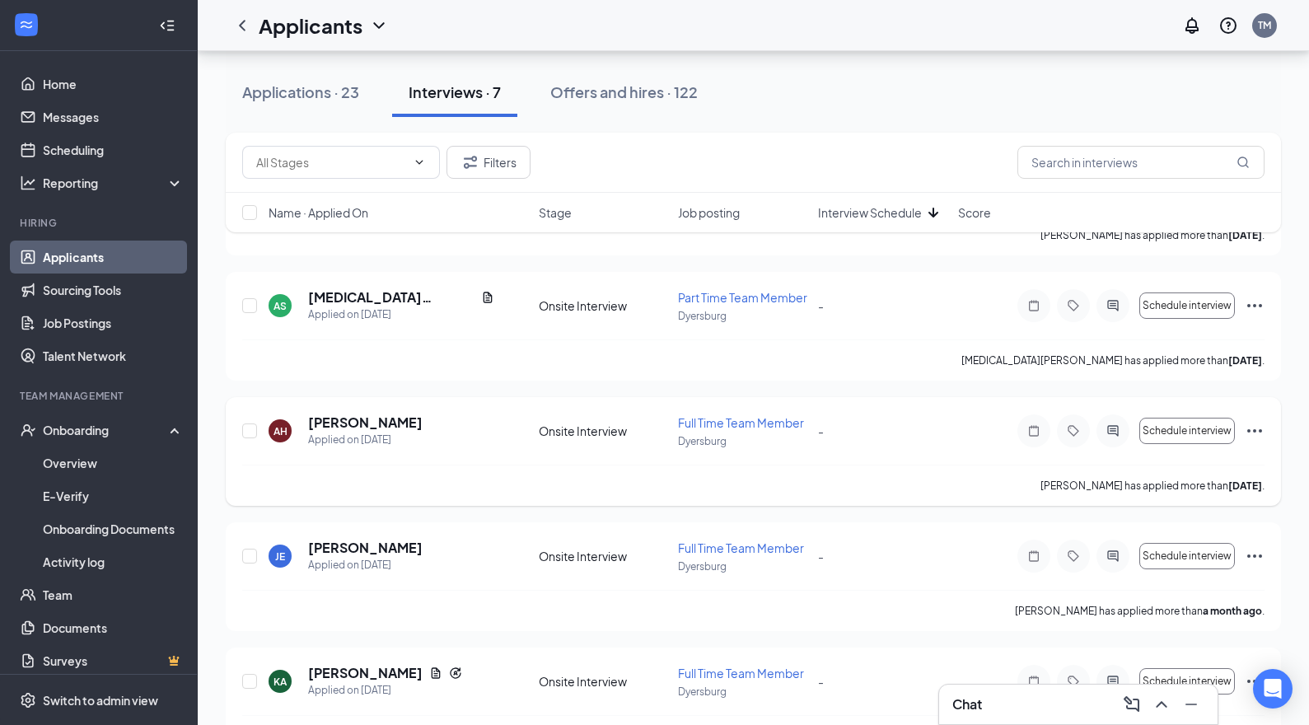
scroll to position [349, 0]
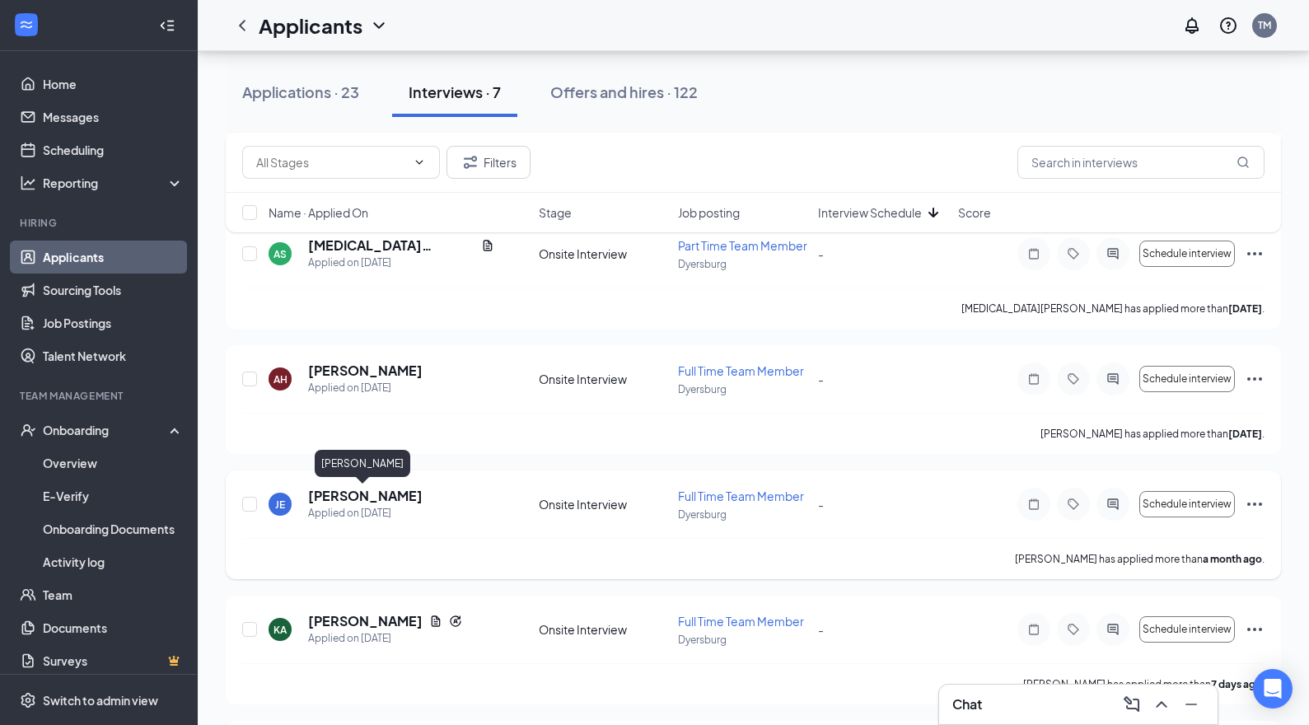
click at [393, 500] on h5 "[PERSON_NAME]" at bounding box center [365, 496] width 114 height 18
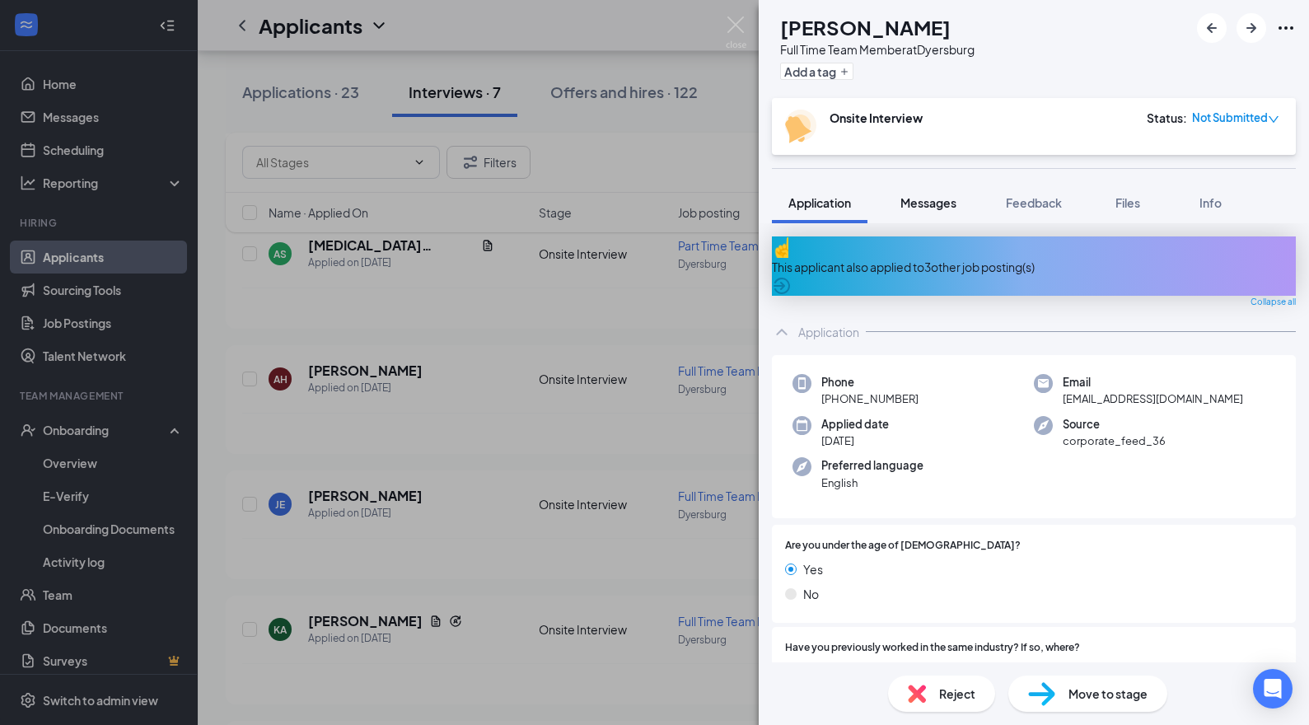
click at [931, 203] on span "Messages" at bounding box center [928, 202] width 56 height 15
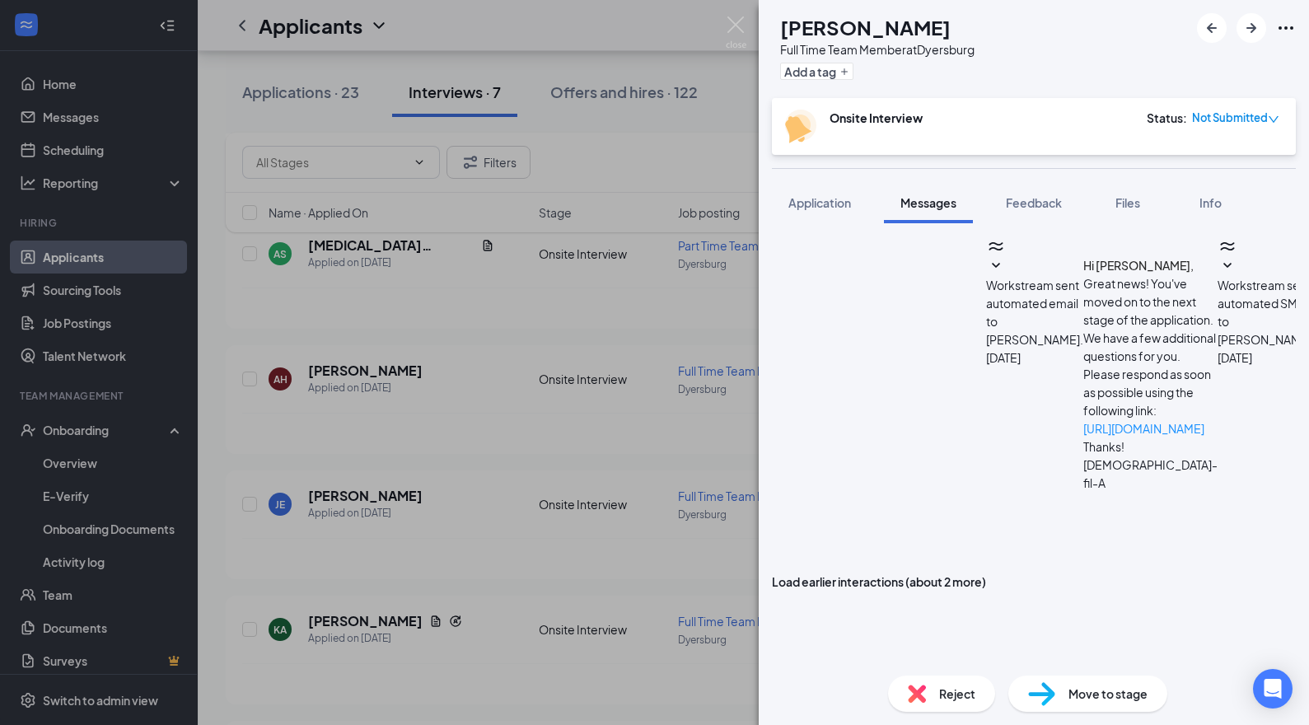
scroll to position [123, 0]
click at [82, 143] on div "JE [PERSON_NAME] Full Time Team Member at [GEOGRAPHIC_DATA] Add a tag Onsite In…" at bounding box center [654, 362] width 1309 height 725
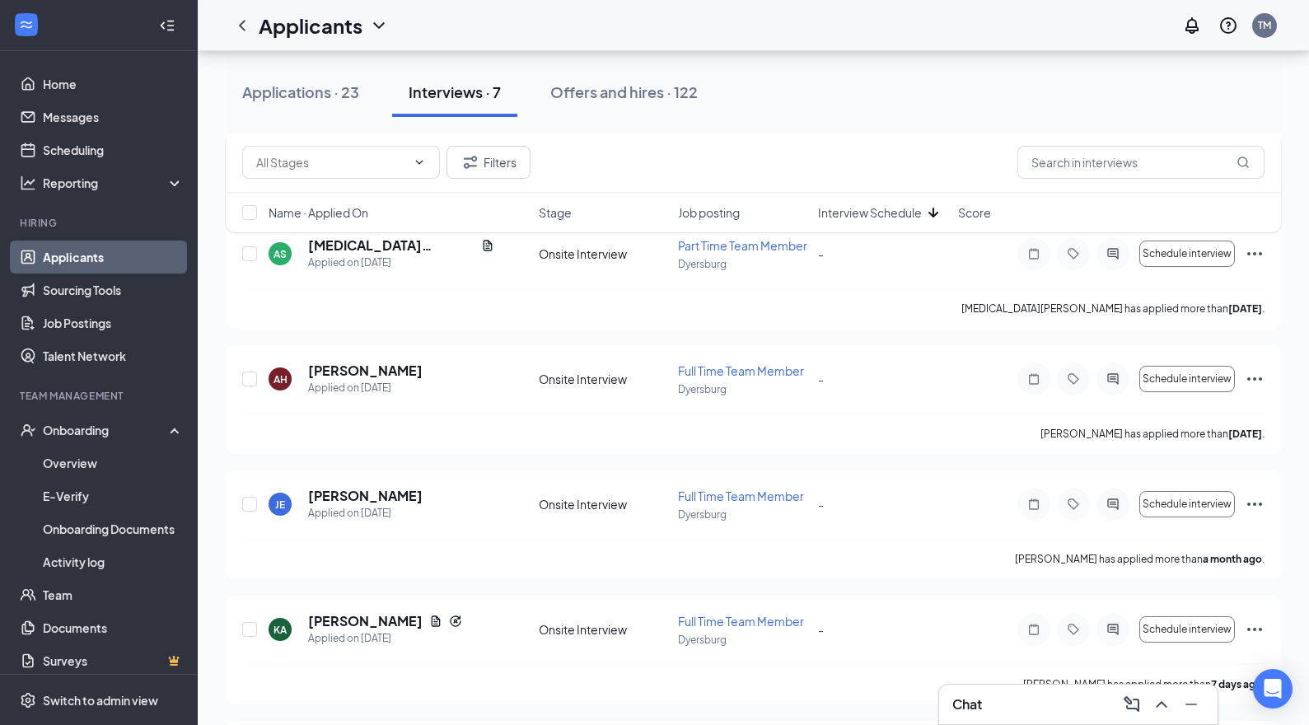
click at [82, 143] on link "Scheduling" at bounding box center [113, 149] width 141 height 33
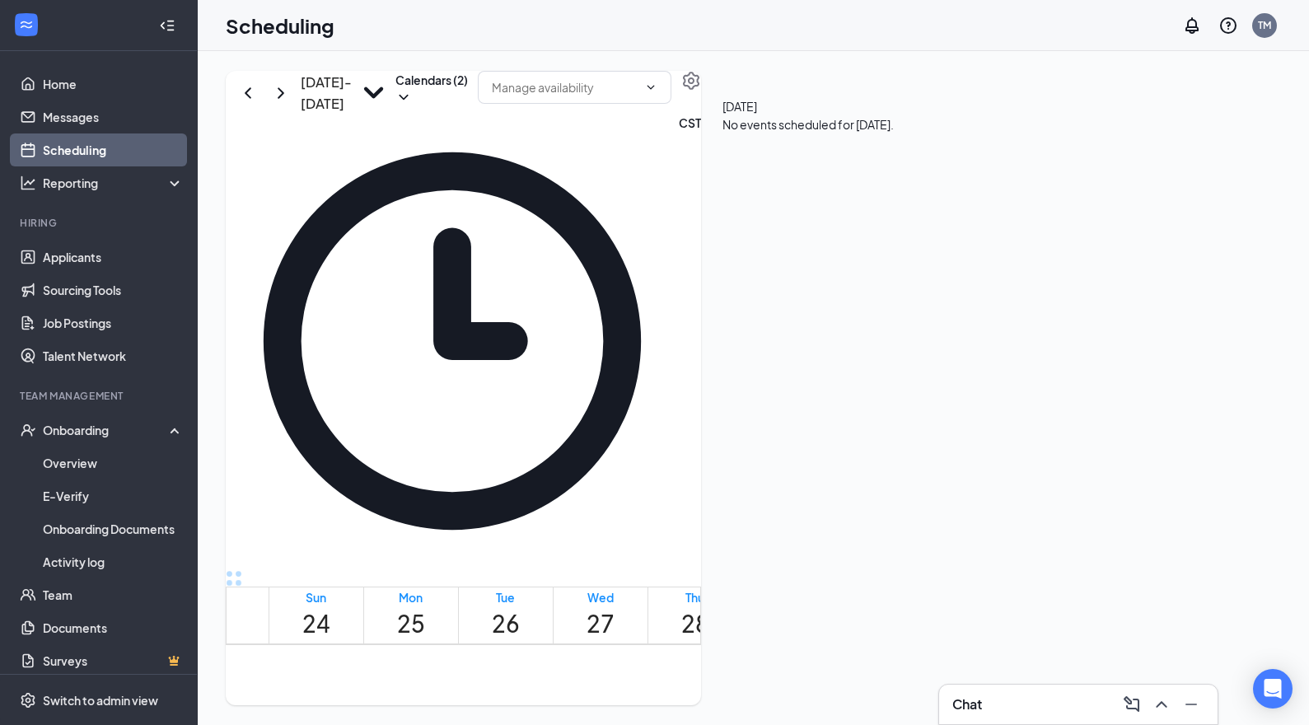
scroll to position [769, 0]
click at [72, 261] on link "Applicants" at bounding box center [113, 256] width 141 height 33
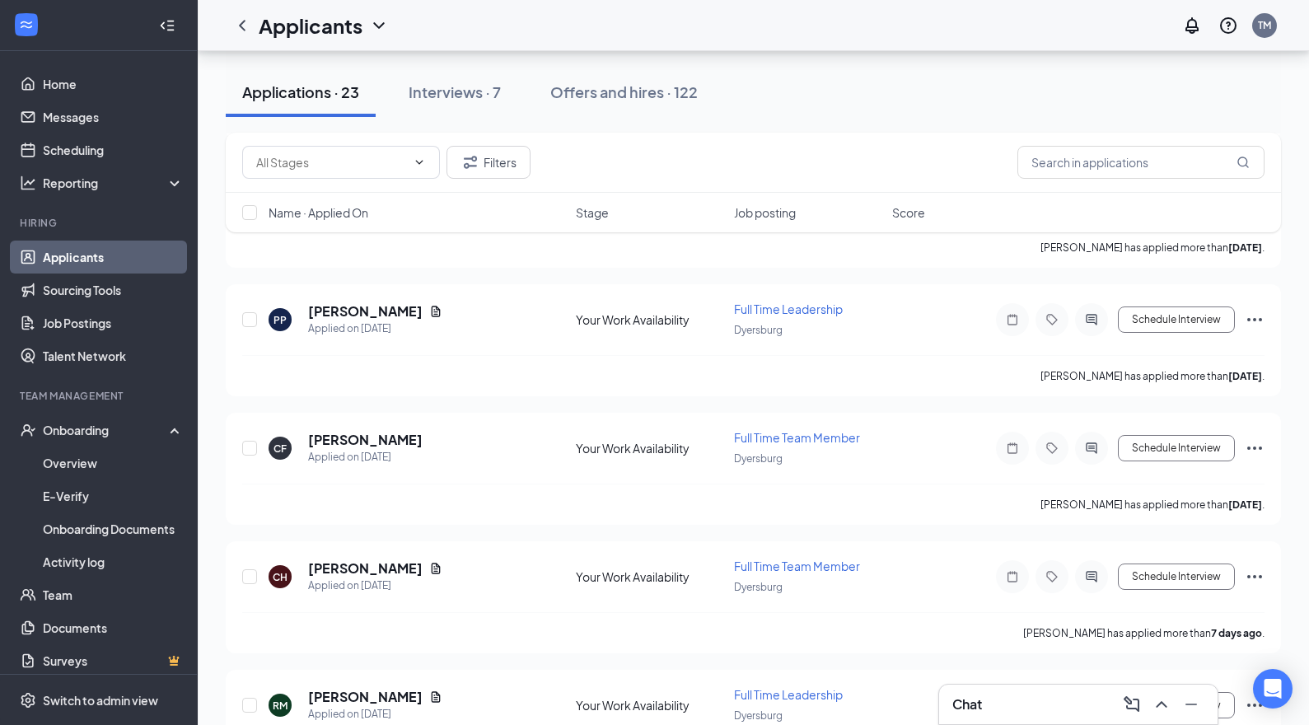
scroll to position [807, 0]
click at [385, 435] on h5 "[PERSON_NAME]" at bounding box center [365, 438] width 114 height 18
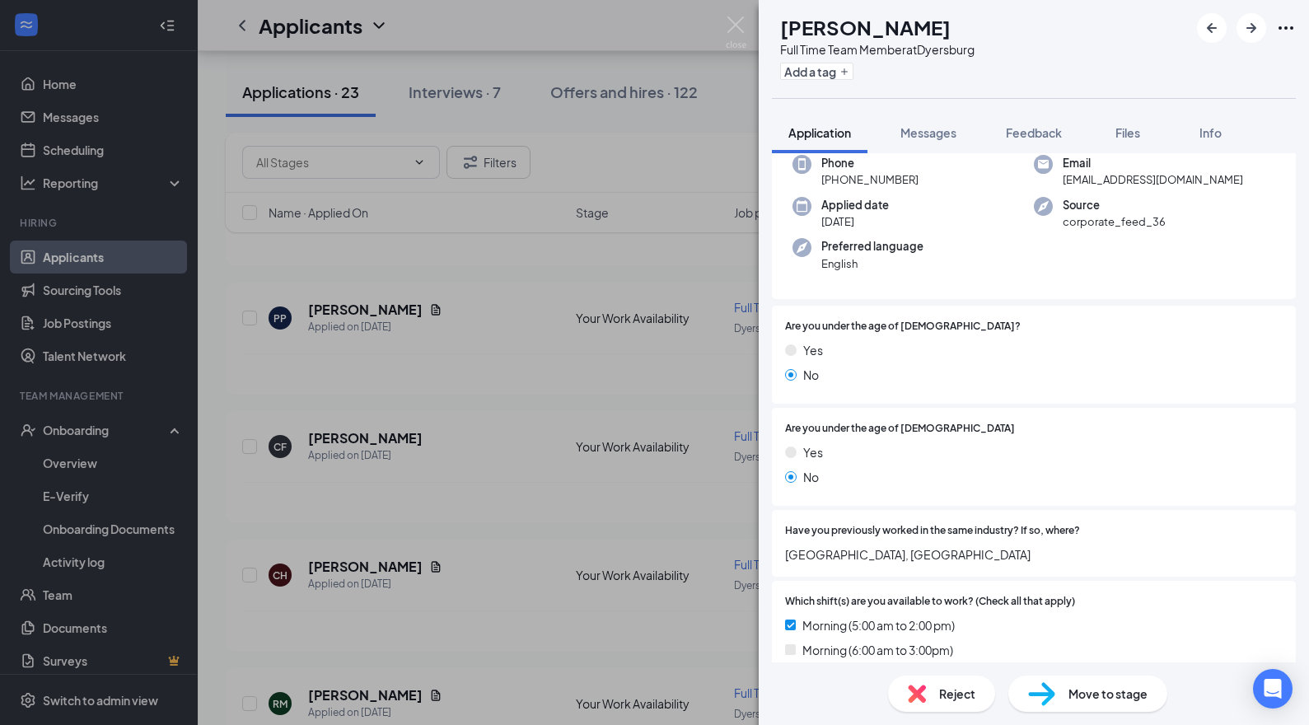
scroll to position [136, 0]
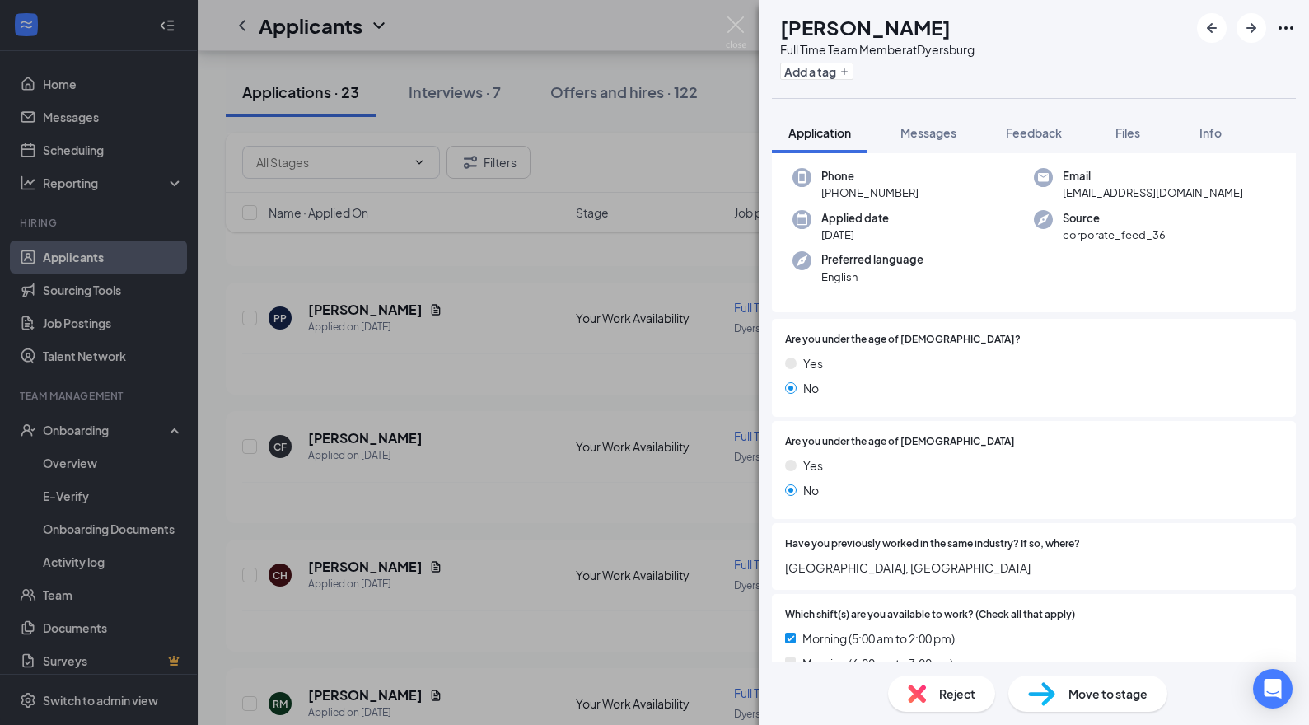
click at [454, 382] on div "CF [PERSON_NAME] Full Time Team Member at [GEOGRAPHIC_DATA] Add a tag Applicati…" at bounding box center [654, 362] width 1309 height 725
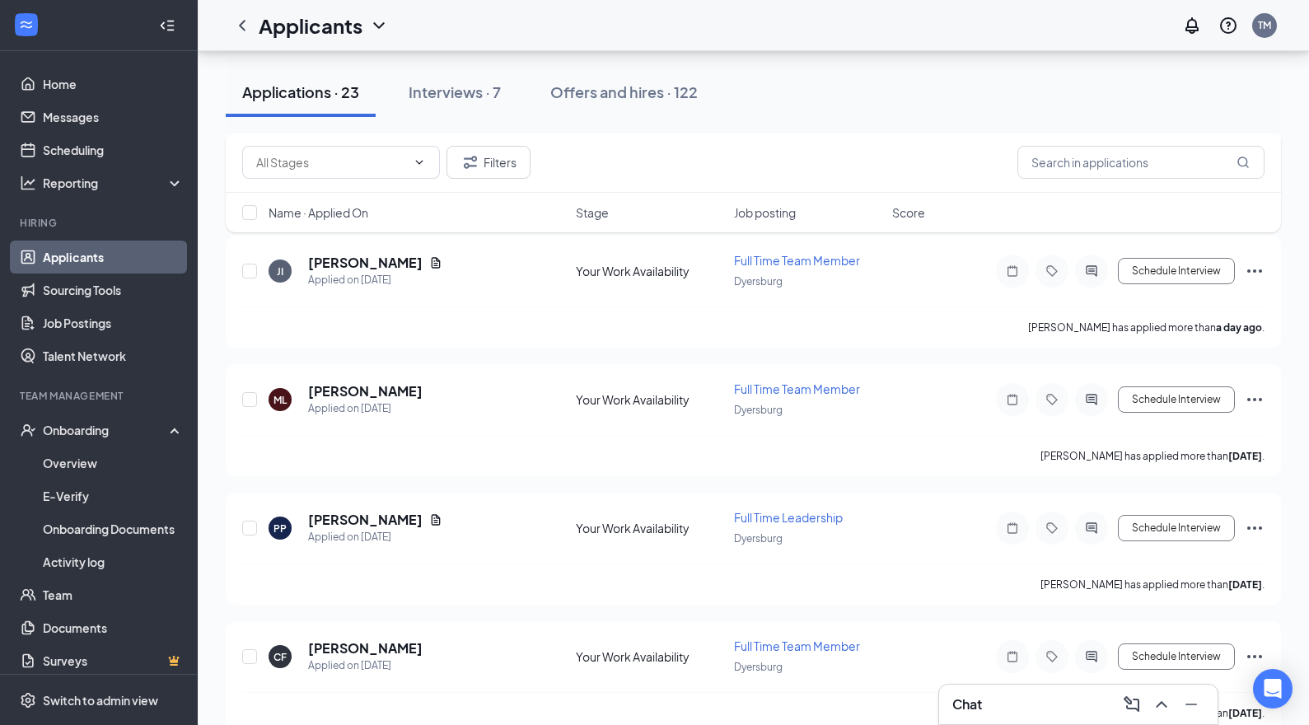
scroll to position [597, 0]
click at [384, 390] on h5 "[PERSON_NAME]" at bounding box center [365, 391] width 114 height 18
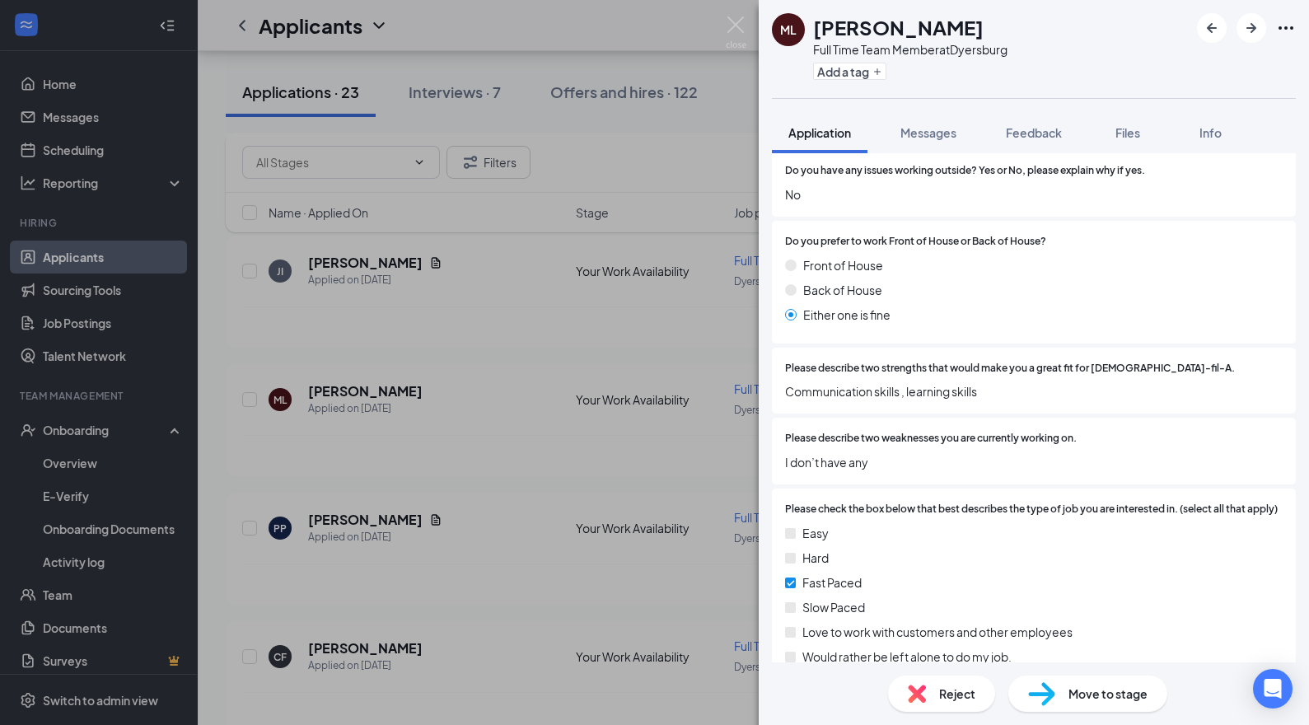
scroll to position [1492, 0]
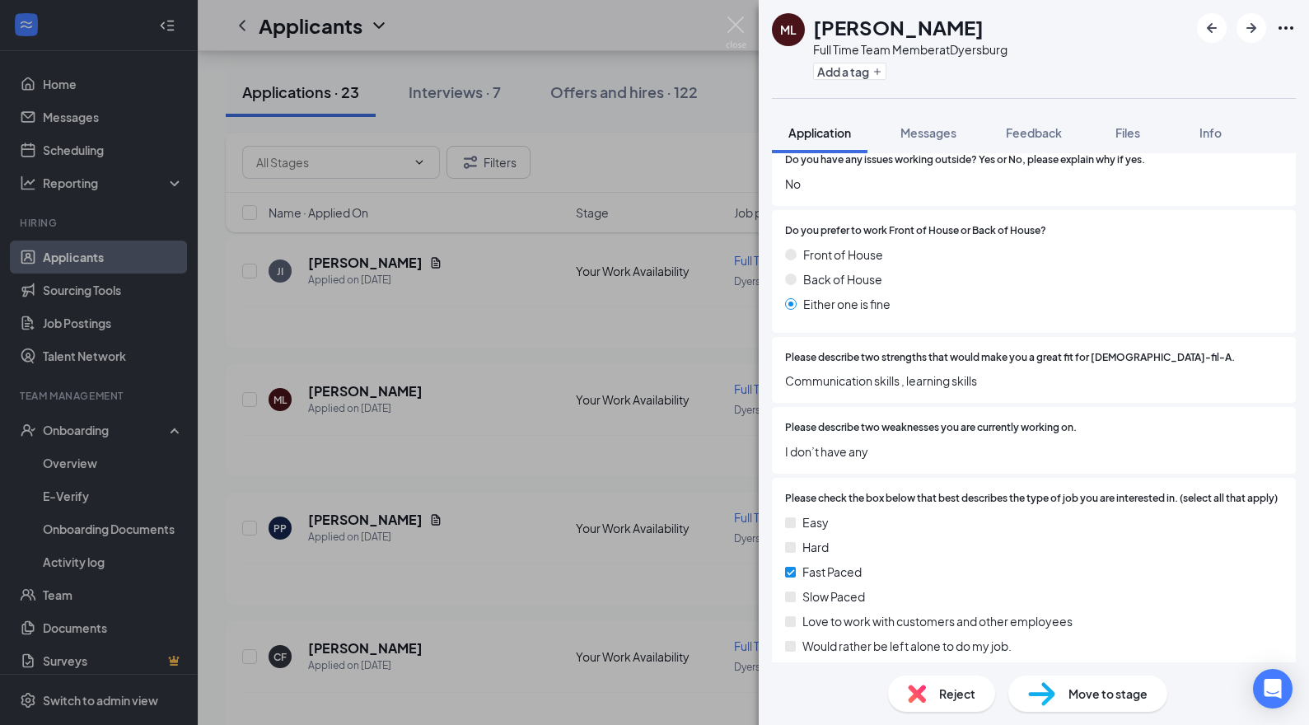
click at [936, 693] on div "Reject" at bounding box center [941, 693] width 107 height 36
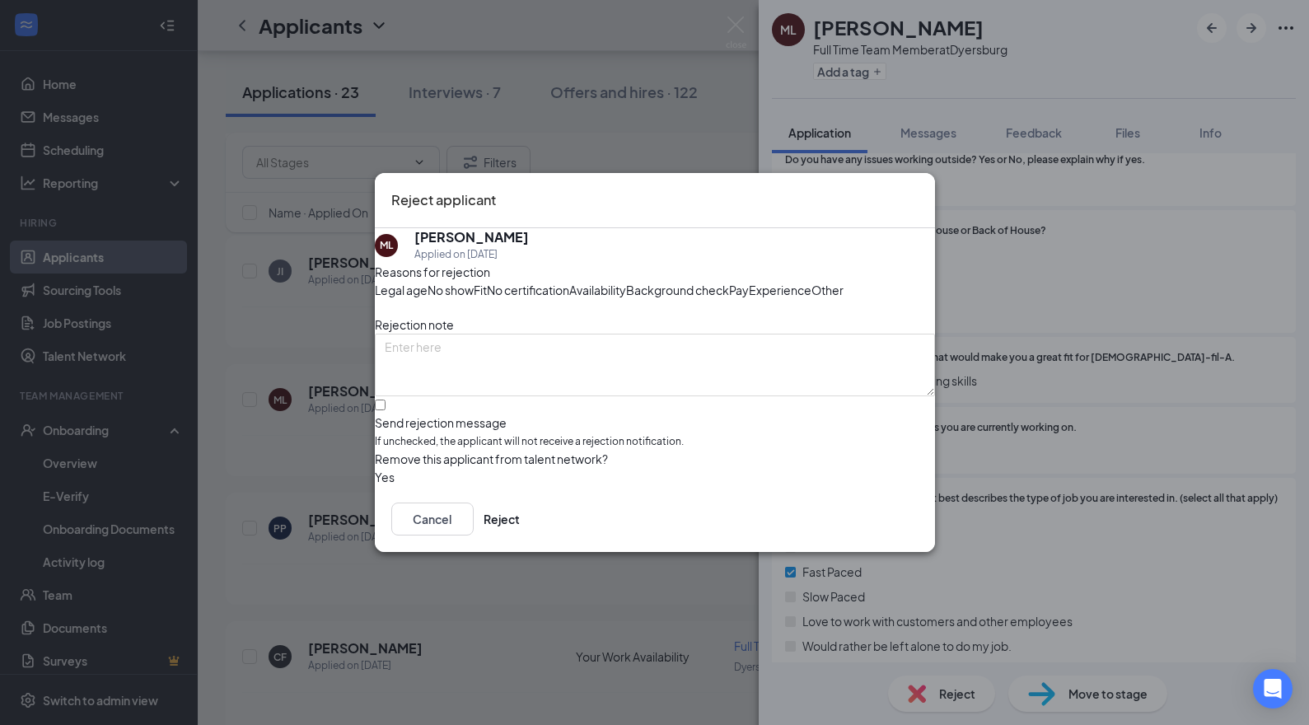
click at [405, 414] on div at bounding box center [655, 414] width 560 height 0
click at [385, 410] on input "Send rejection message If unchecked, the applicant will not receive a rejection…" at bounding box center [380, 404] width 11 height 11
checkbox input "true"
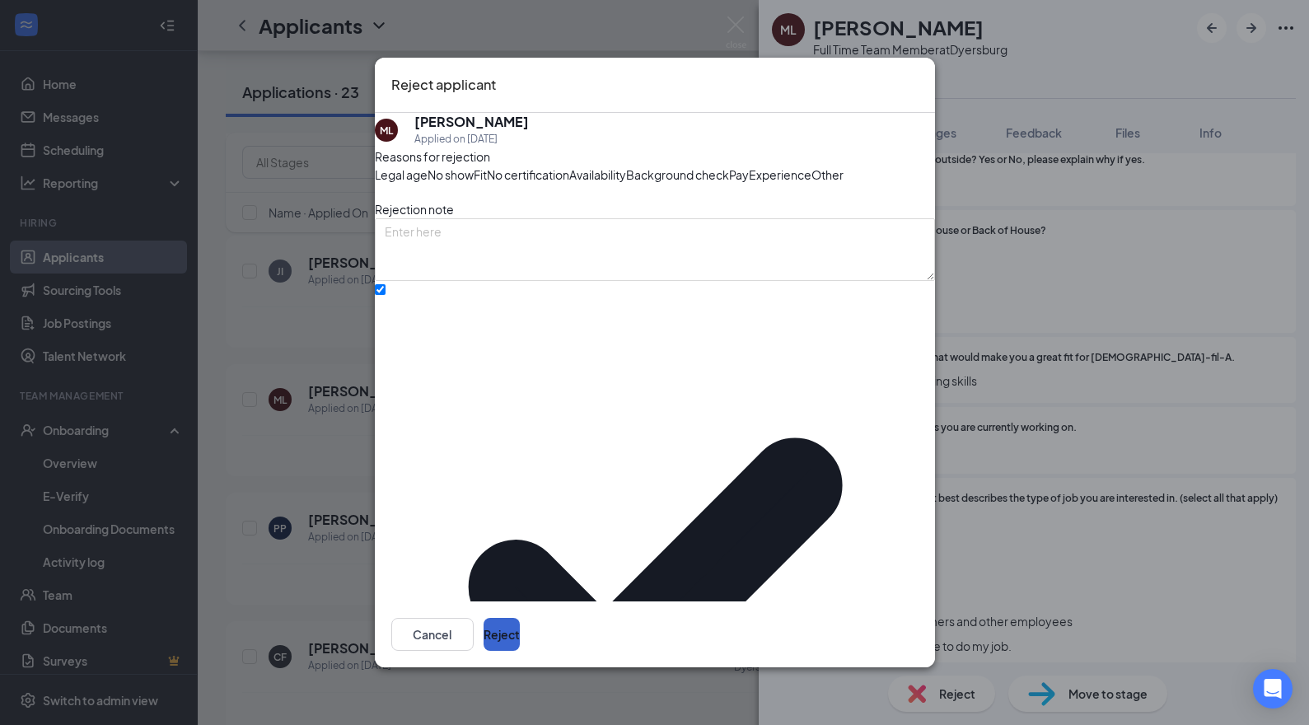
click at [520, 633] on button "Reject" at bounding box center [501, 634] width 36 height 33
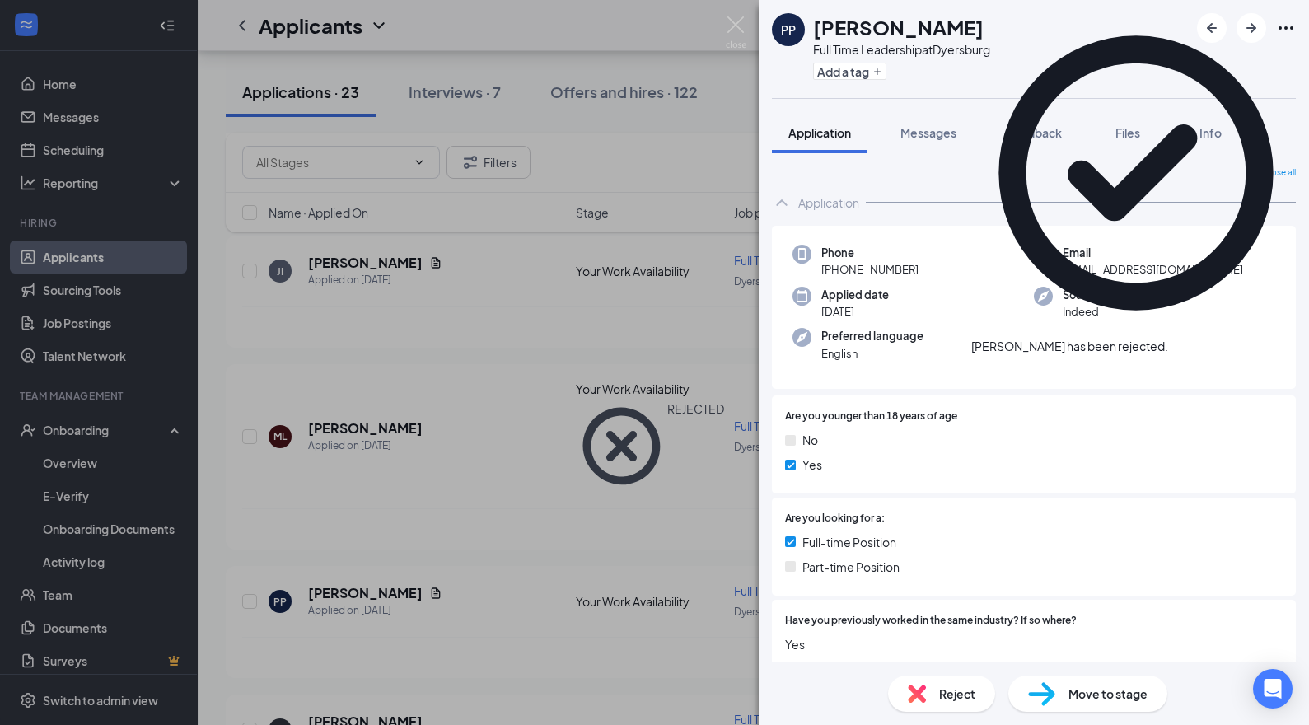
click at [365, 265] on div "PP [PERSON_NAME] Full Time Leadership at [GEOGRAPHIC_DATA] Add a tag Applicatio…" at bounding box center [654, 362] width 1309 height 725
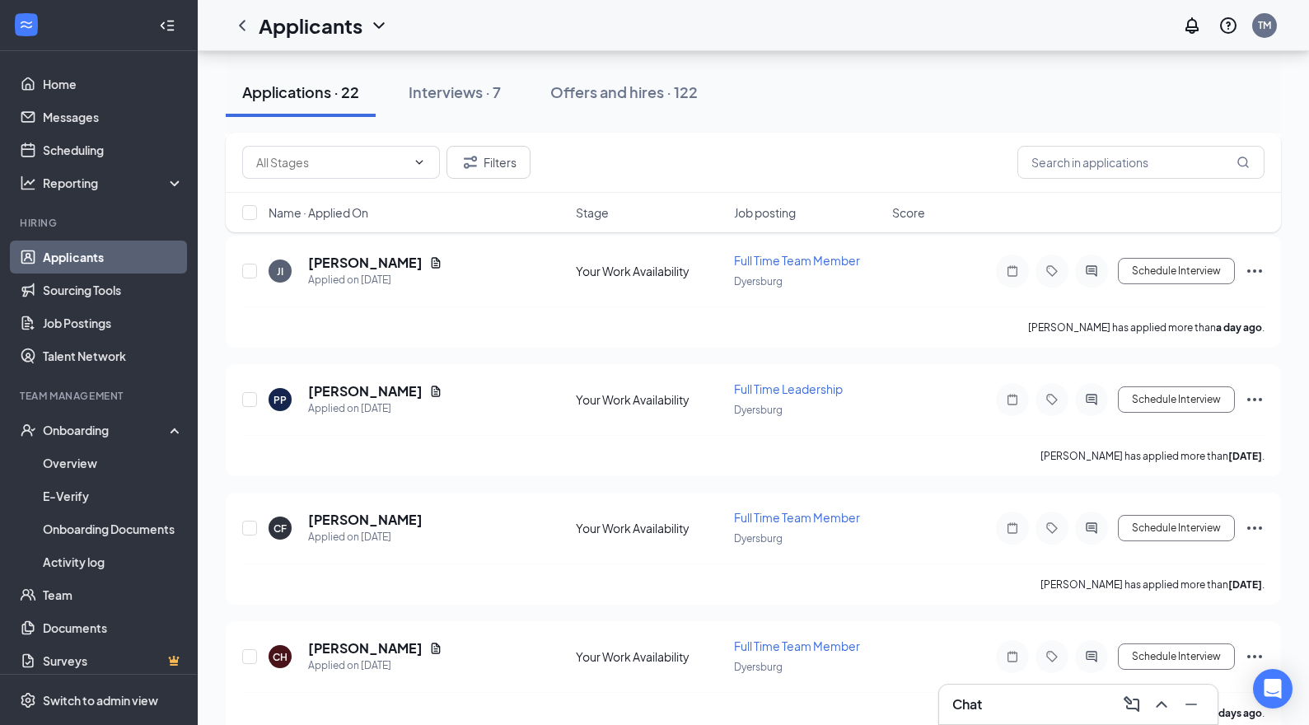
click at [365, 265] on h5 "[PERSON_NAME]" at bounding box center [365, 263] width 114 height 18
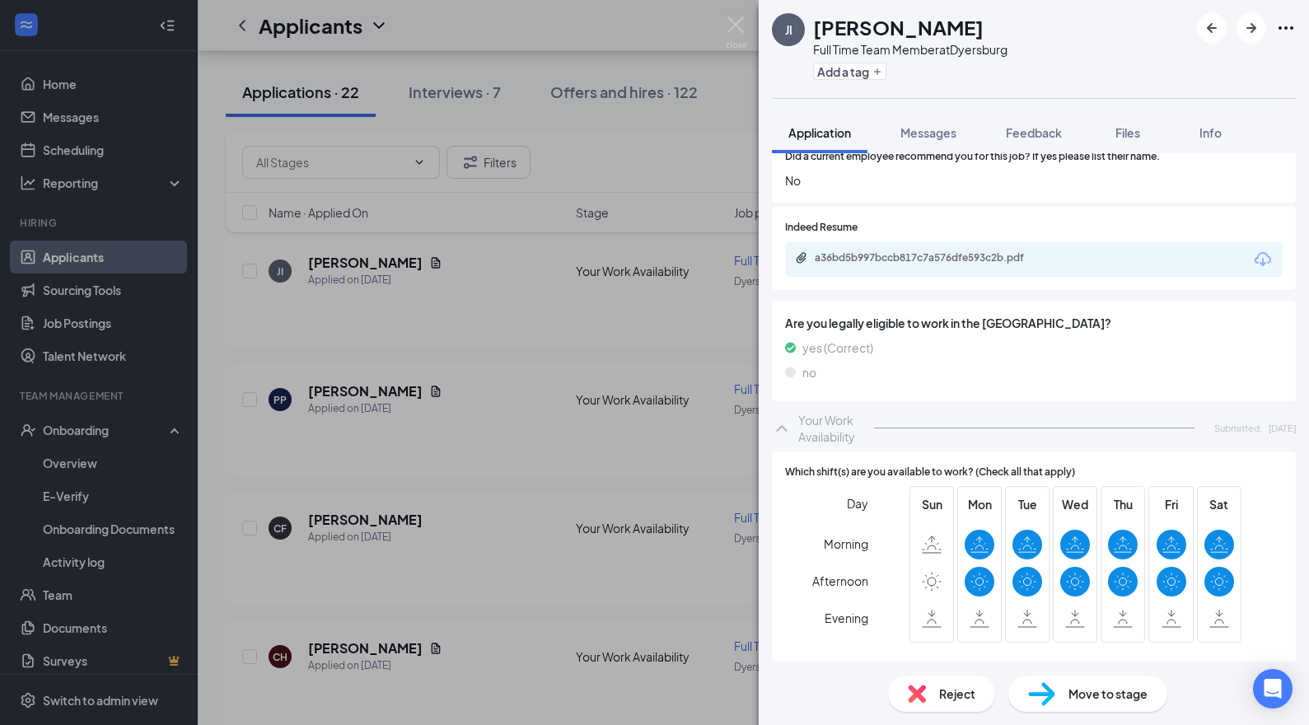
scroll to position [2123, 0]
click at [1261, 259] on icon "Download" at bounding box center [1262, 260] width 16 height 14
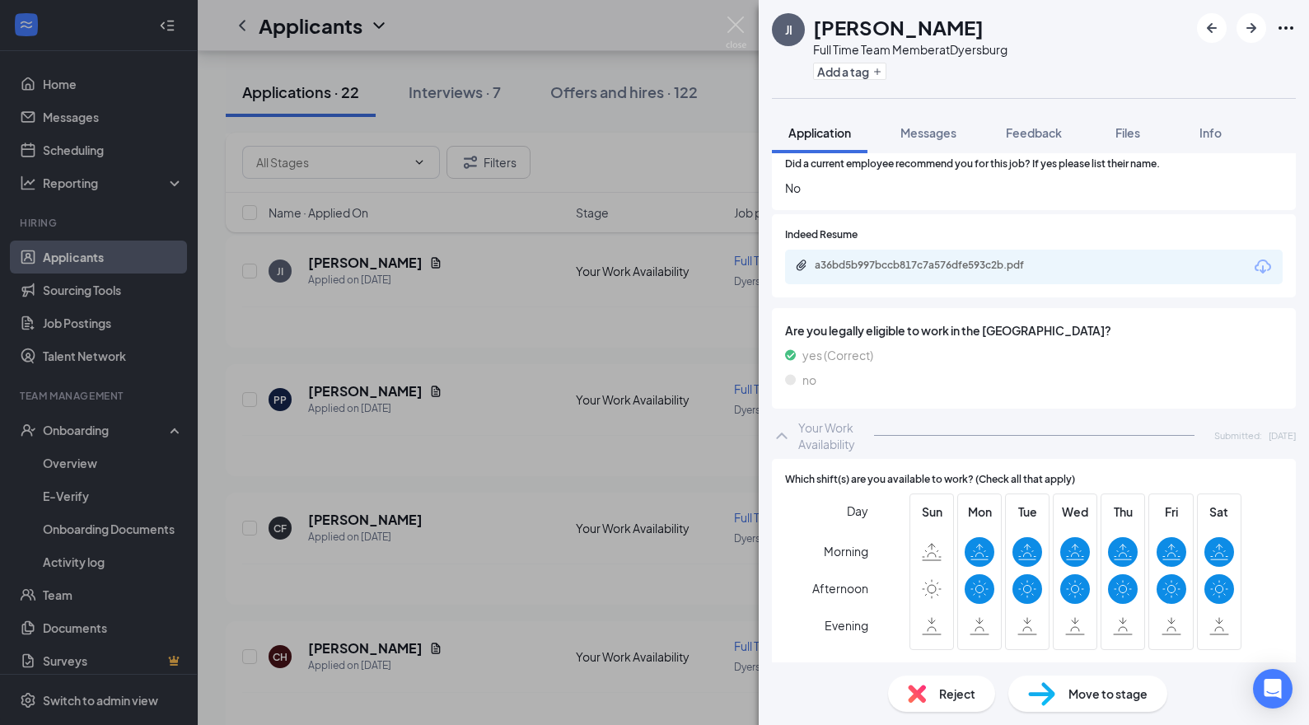
click at [496, 343] on div "JI [PERSON_NAME] Full Time Team Member at [GEOGRAPHIC_DATA] Add a tag Applicati…" at bounding box center [654, 362] width 1309 height 725
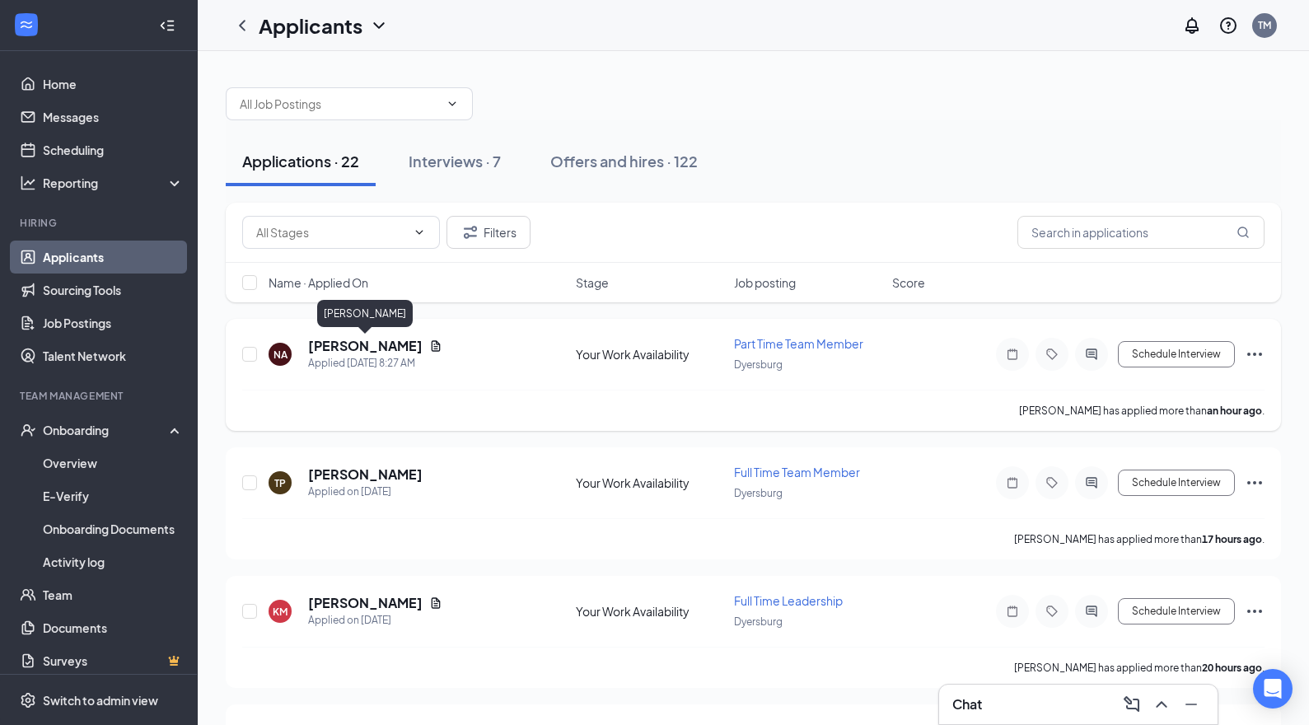
click at [361, 351] on h5 "[PERSON_NAME]" at bounding box center [365, 346] width 114 height 18
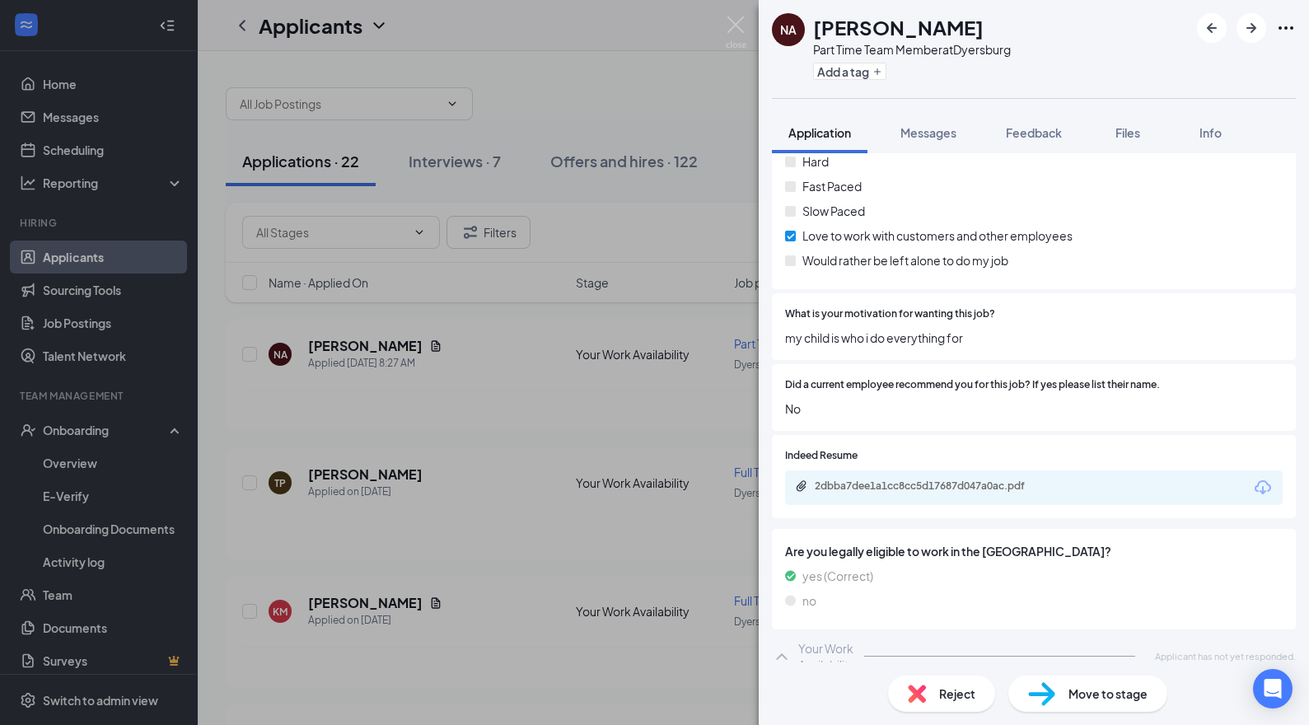
scroll to position [1821, 0]
click at [1257, 479] on icon "Download" at bounding box center [1263, 489] width 20 height 20
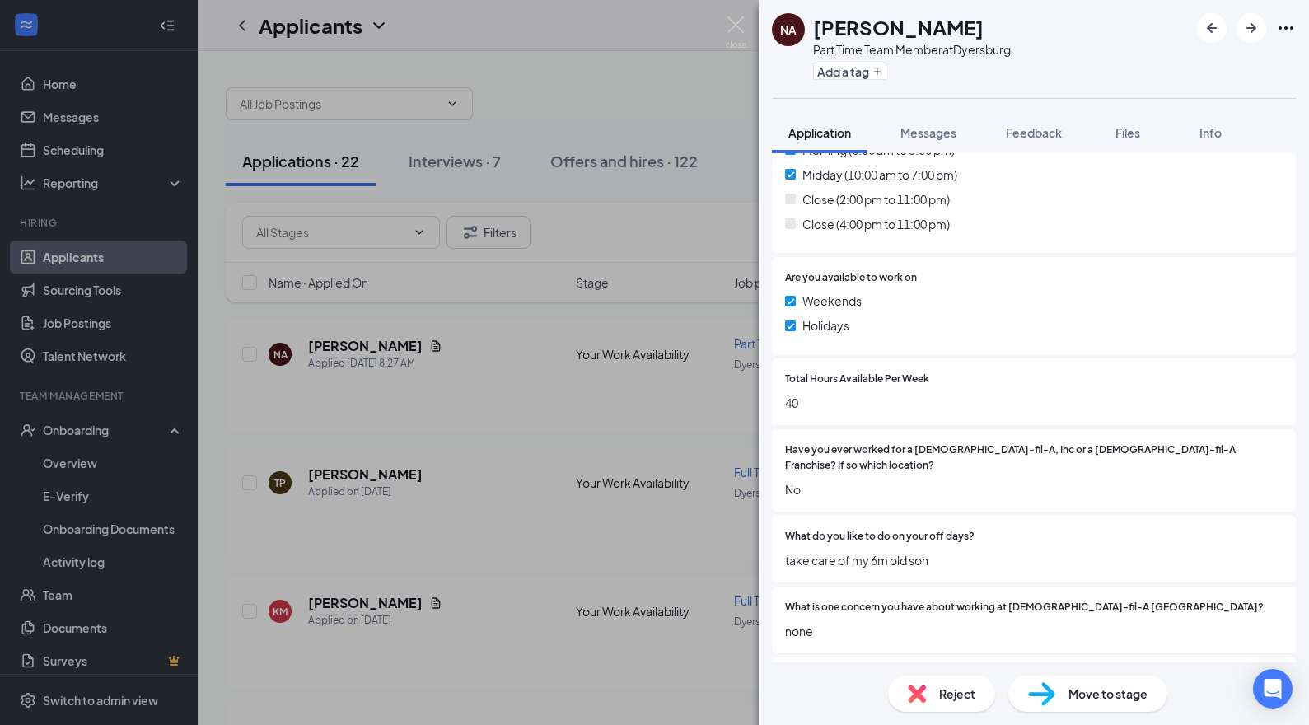
scroll to position [636, 0]
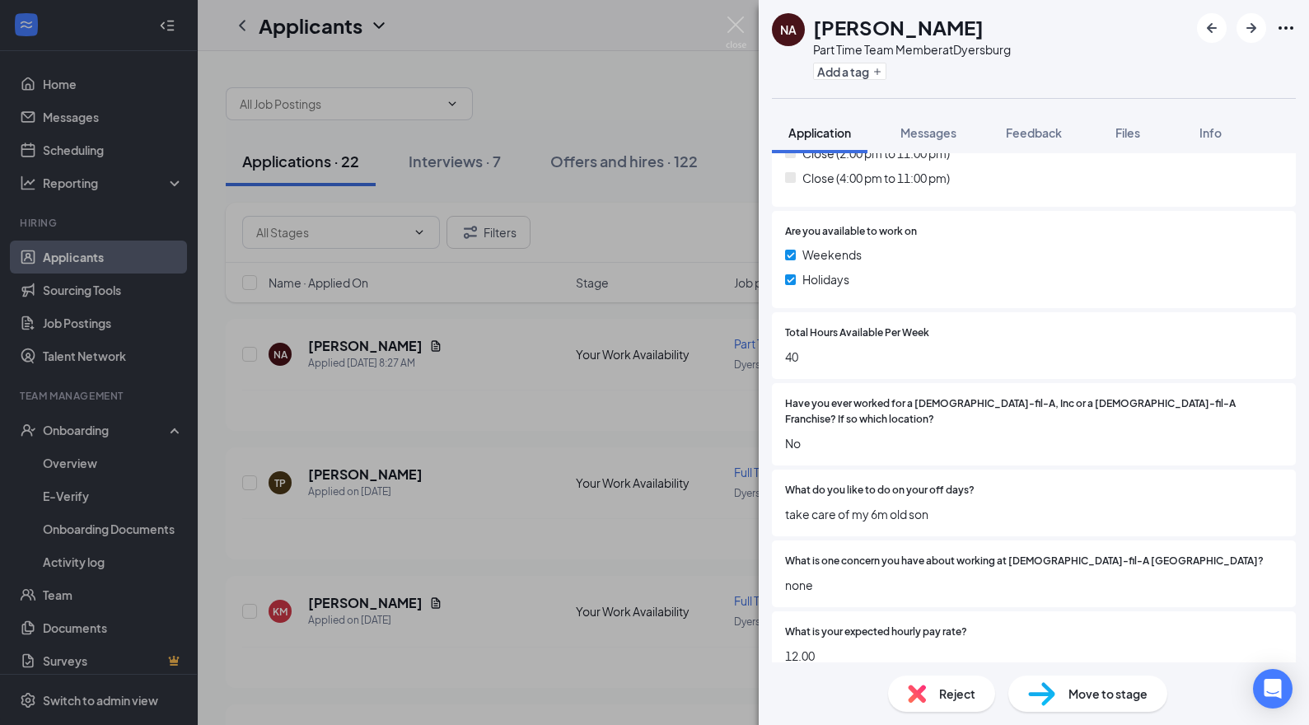
click at [945, 692] on span "Reject" at bounding box center [957, 693] width 36 height 18
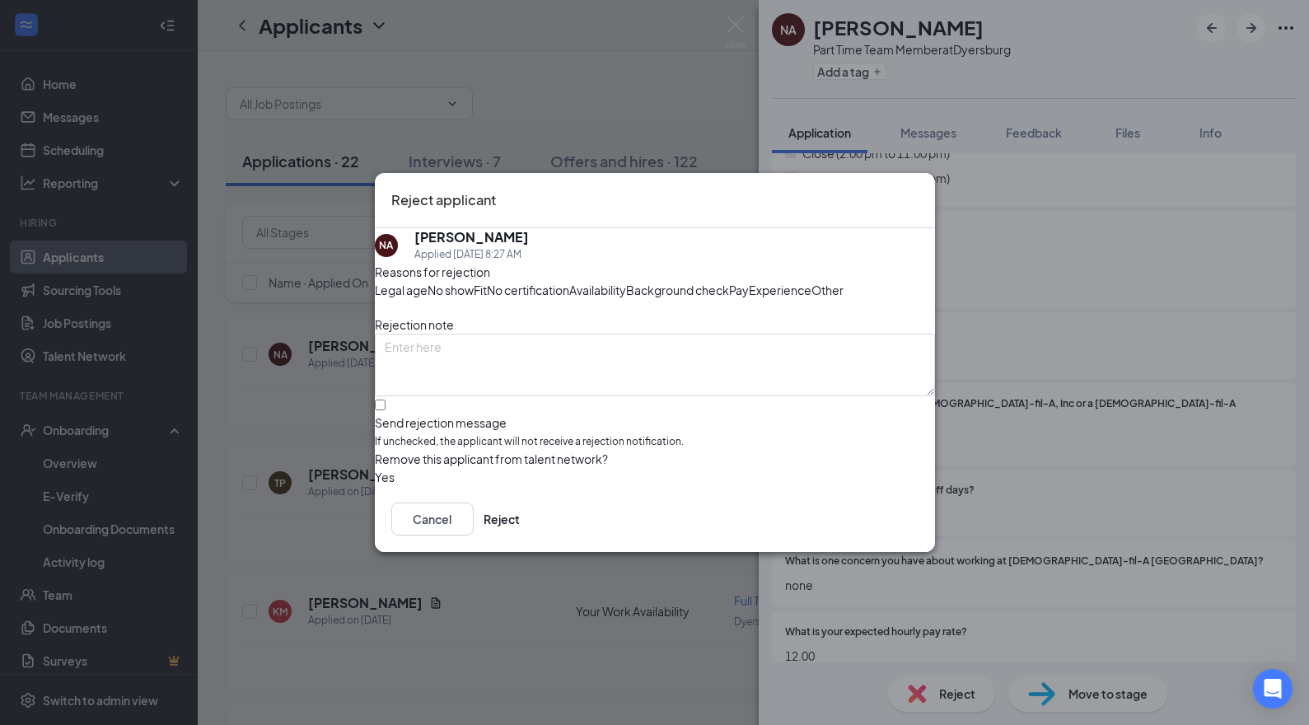
click at [409, 443] on label "Send rejection message If unchecked, the applicant will not receive a rejection…" at bounding box center [655, 425] width 560 height 50
click at [385, 410] on input "Send rejection message If unchecked, the applicant will not receive a rejection…" at bounding box center [380, 404] width 11 height 11
checkbox input "true"
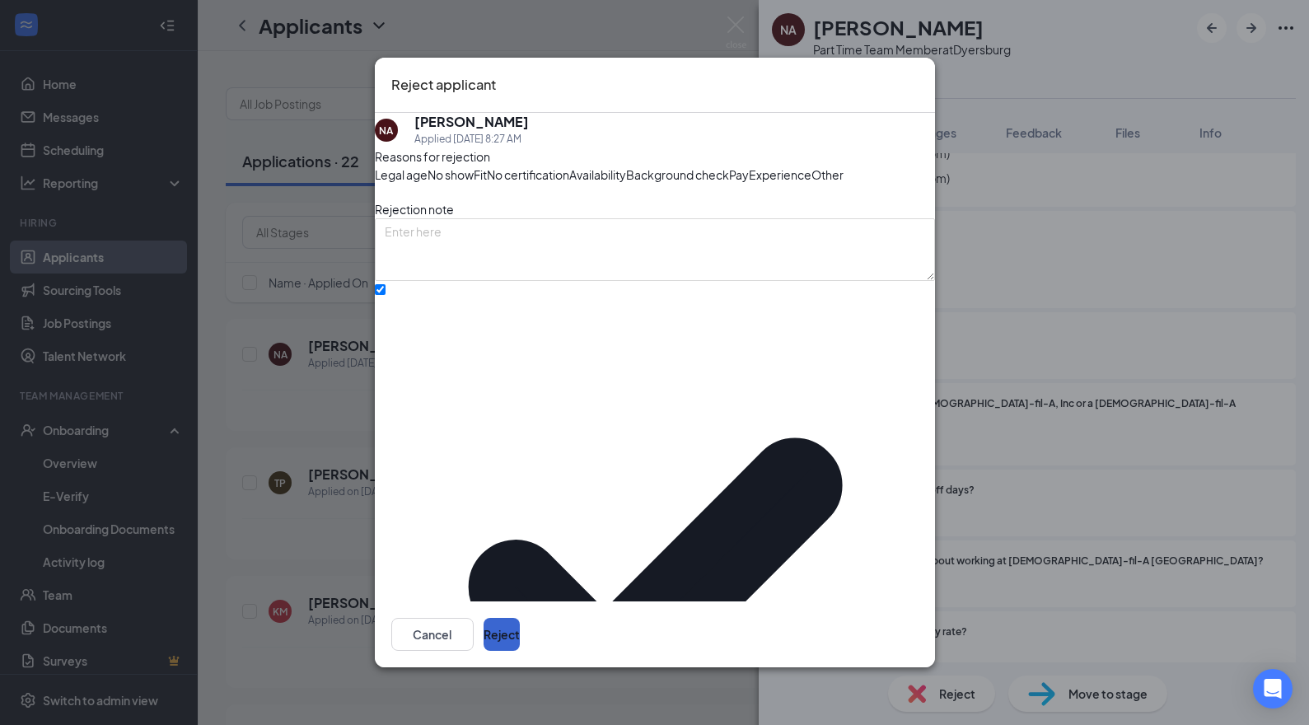
click at [520, 633] on button "Reject" at bounding box center [501, 634] width 36 height 33
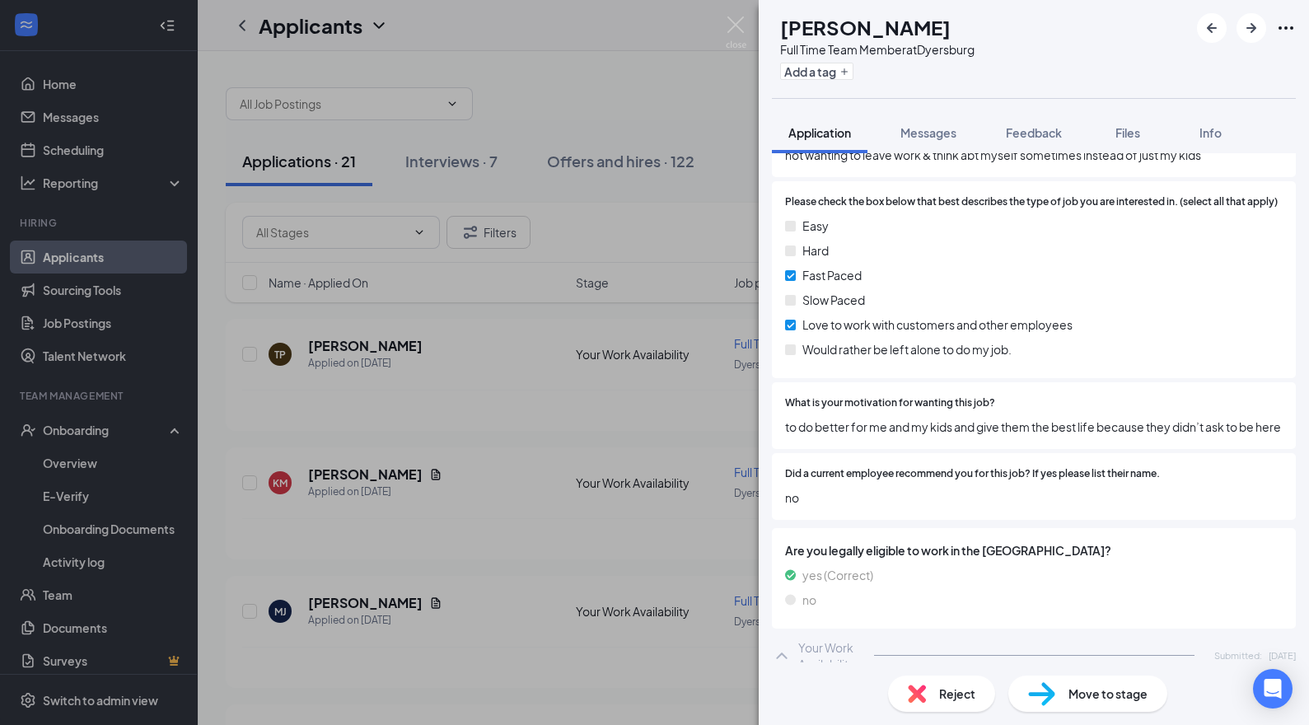
scroll to position [1790, 0]
click at [936, 685] on div "Reject" at bounding box center [941, 693] width 107 height 36
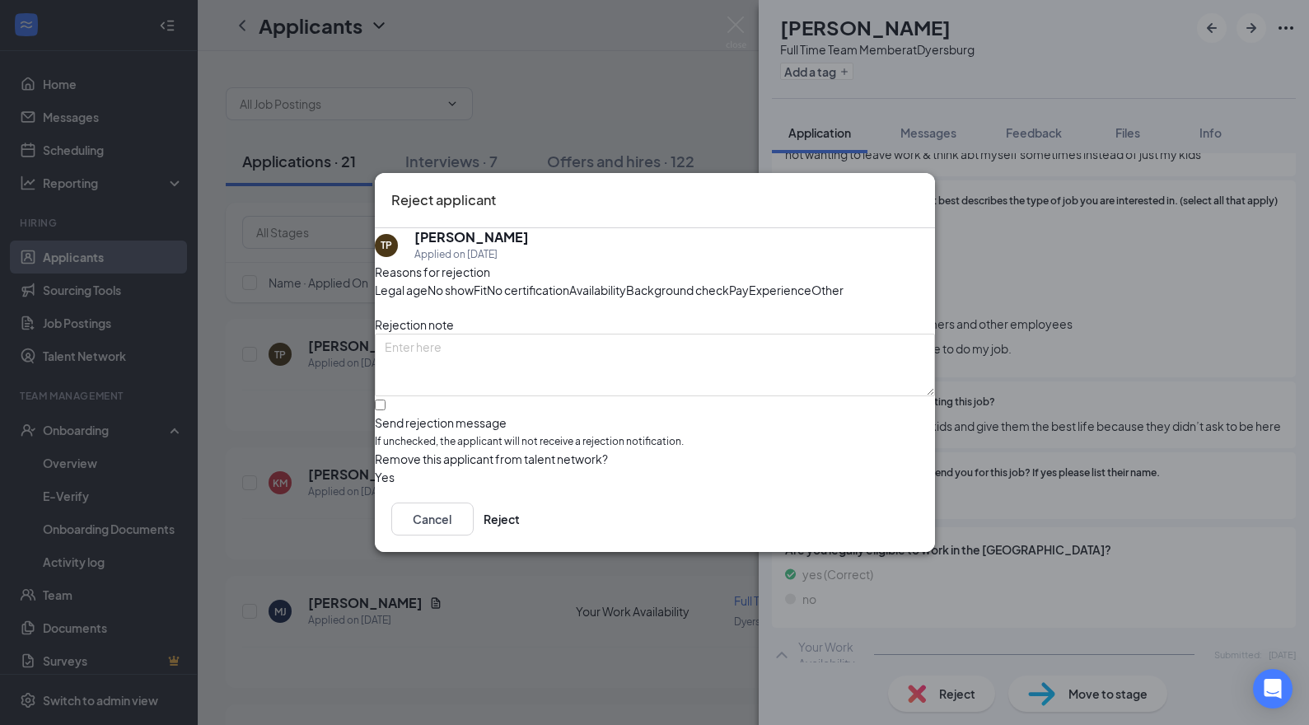
click at [403, 414] on div at bounding box center [655, 414] width 560 height 0
click at [385, 410] on input "Send rejection message If unchecked, the applicant will not receive a rejection…" at bounding box center [380, 404] width 11 height 11
checkbox input "true"
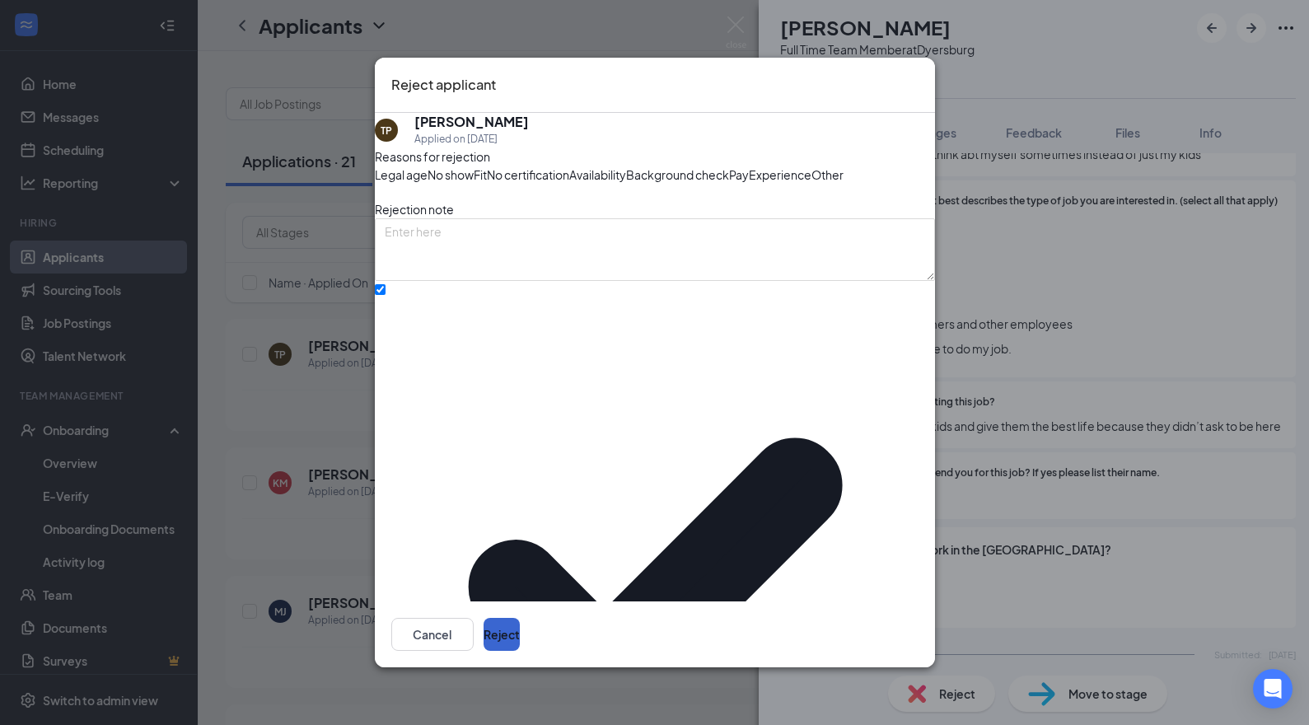
click at [520, 629] on button "Reject" at bounding box center [501, 634] width 36 height 33
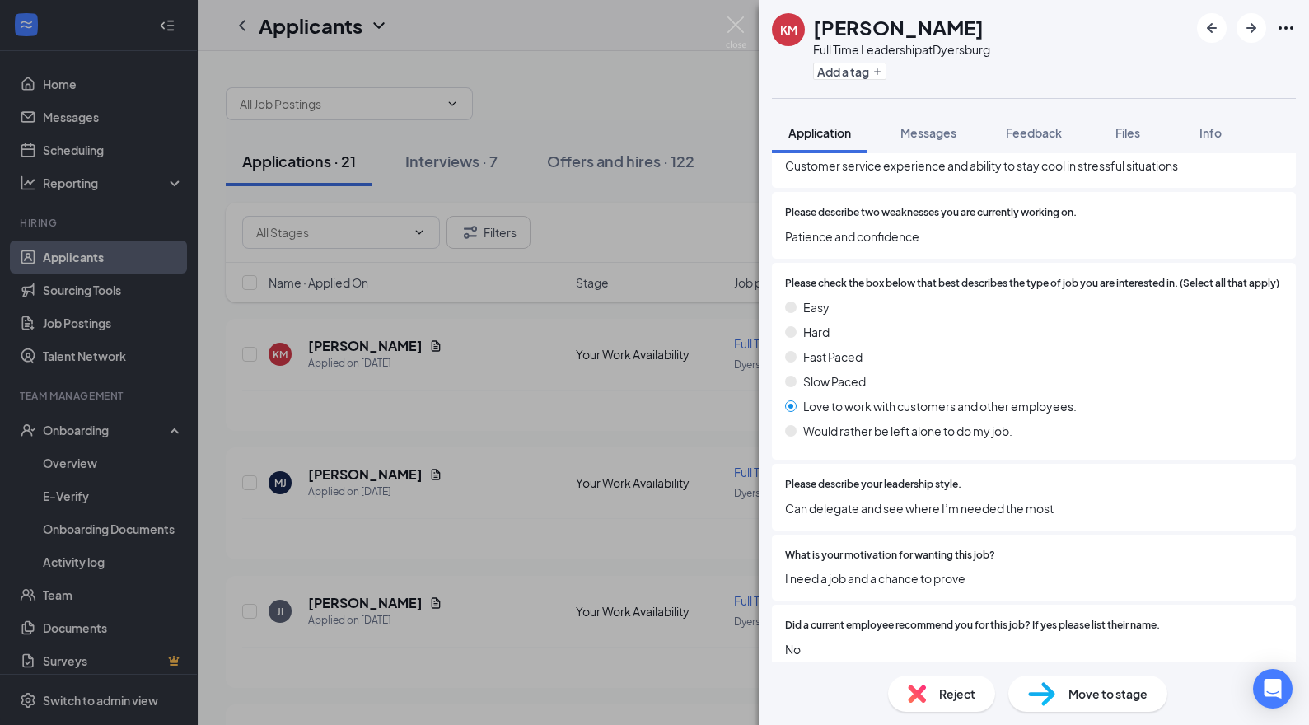
scroll to position [1872, 0]
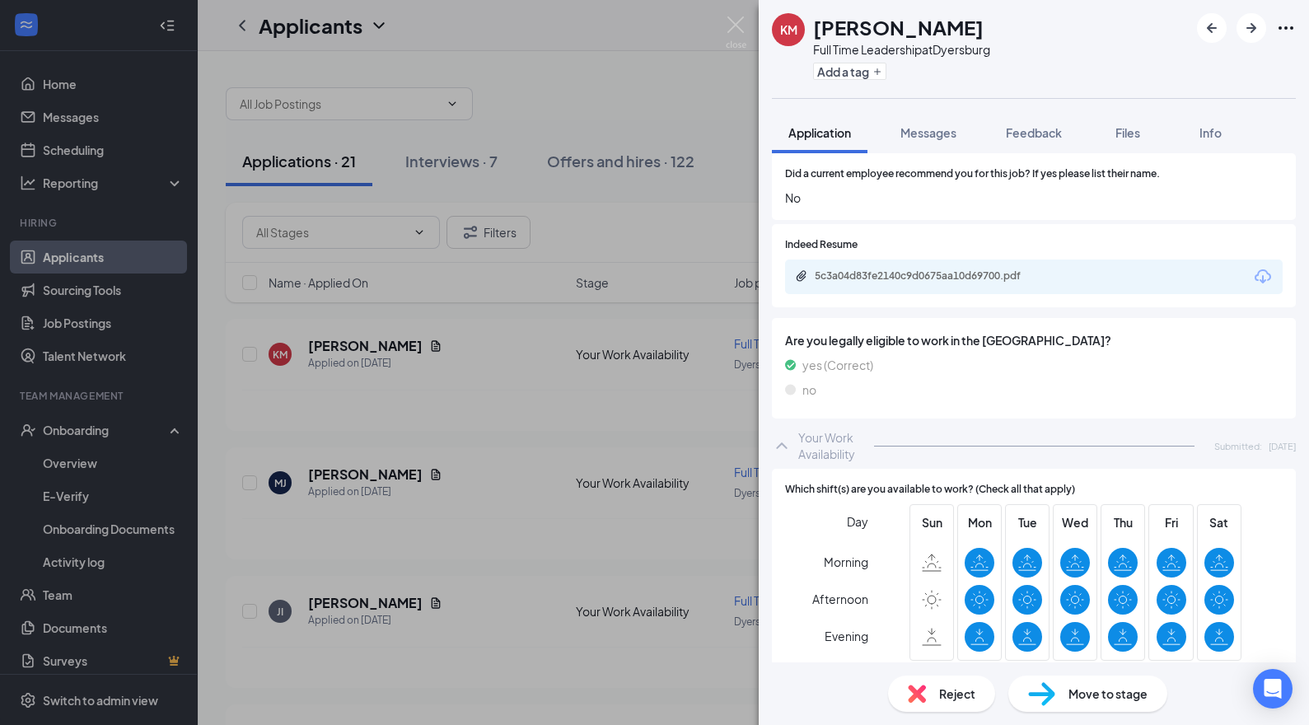
click at [963, 689] on span "Reject" at bounding box center [957, 693] width 36 height 18
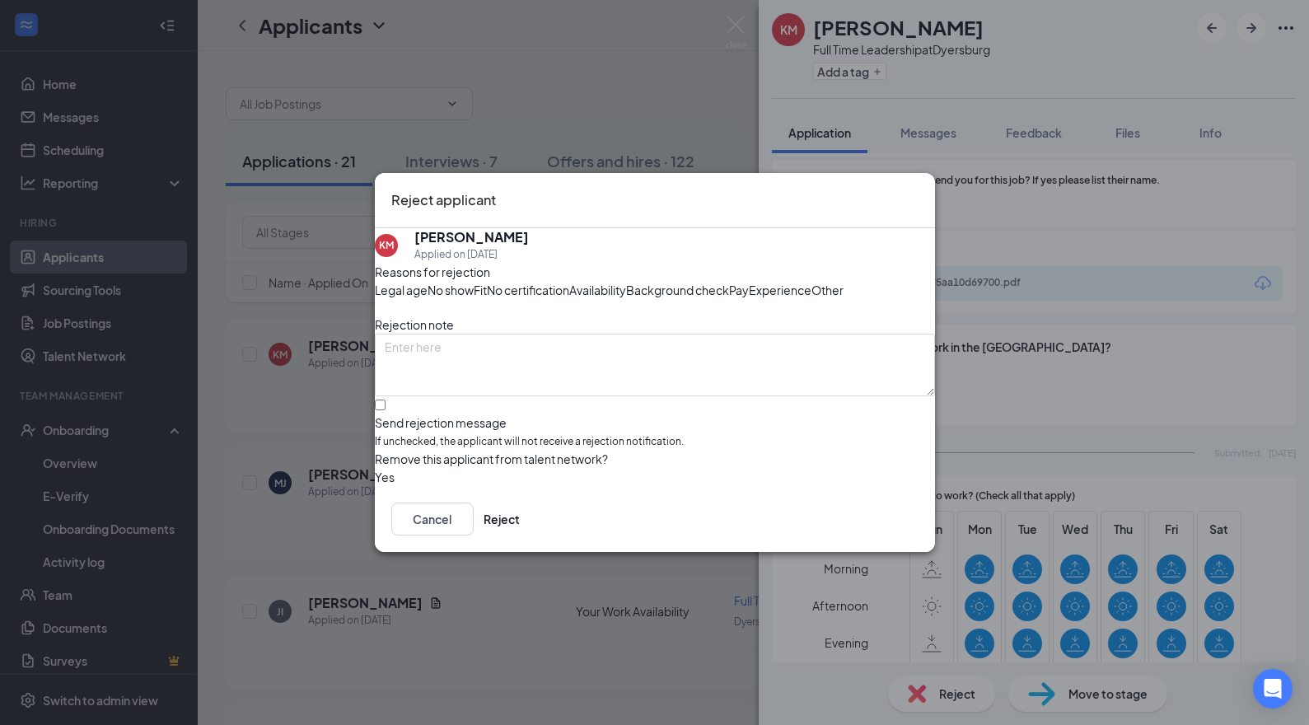
click at [397, 414] on div at bounding box center [655, 414] width 560 height 0
click at [385, 410] on input "Send rejection message If unchecked, the applicant will not receive a rejection…" at bounding box center [380, 404] width 11 height 11
checkbox input "true"
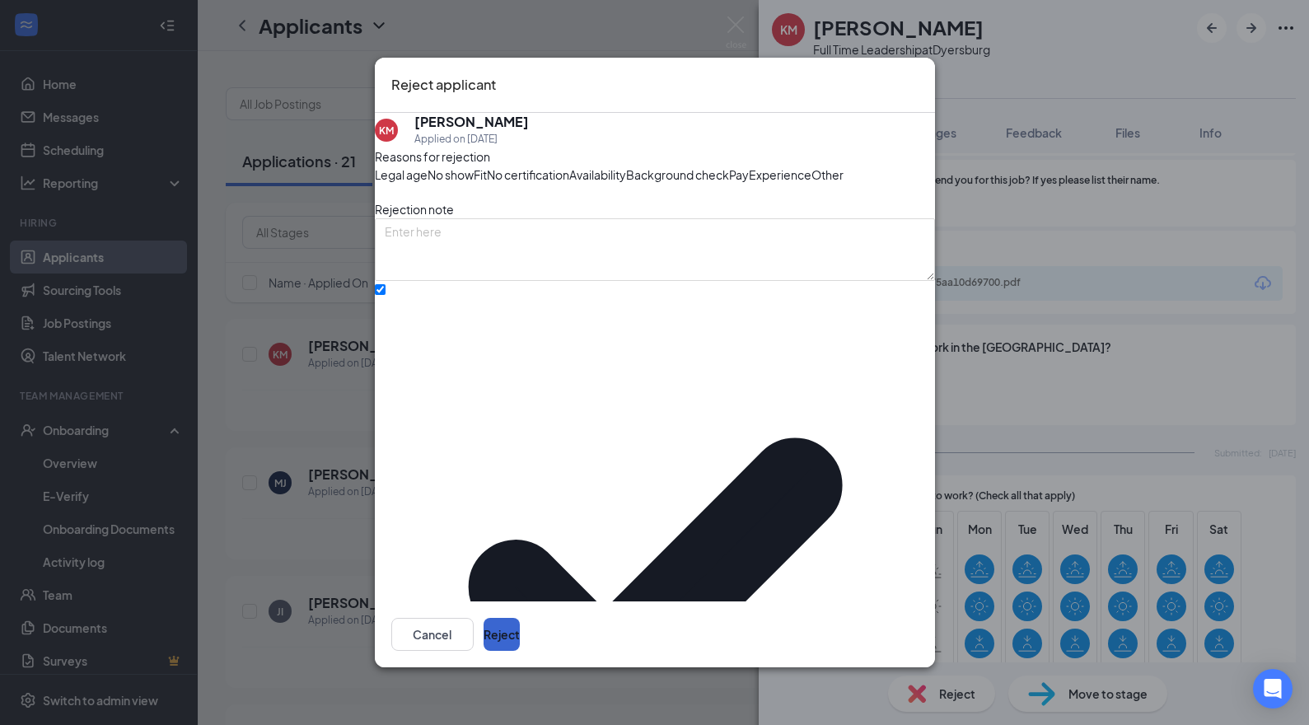
click at [520, 638] on button "Reject" at bounding box center [501, 634] width 36 height 33
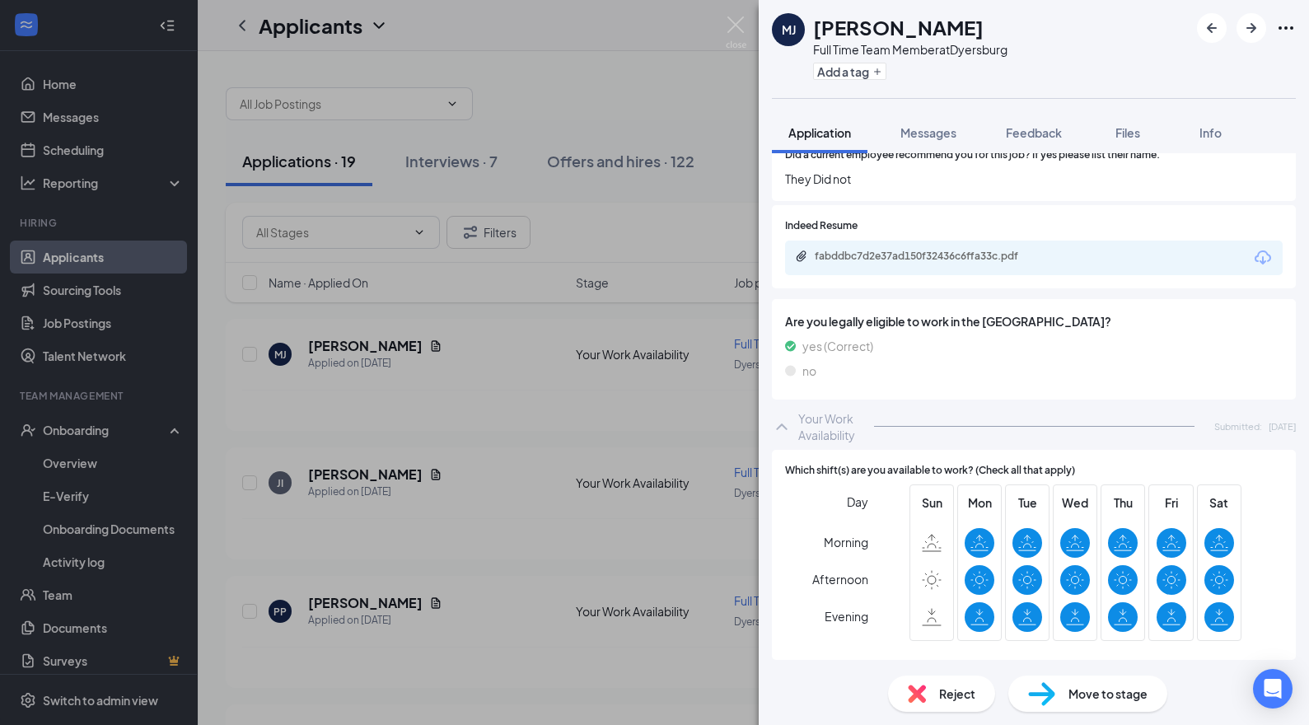
scroll to position [2177, 0]
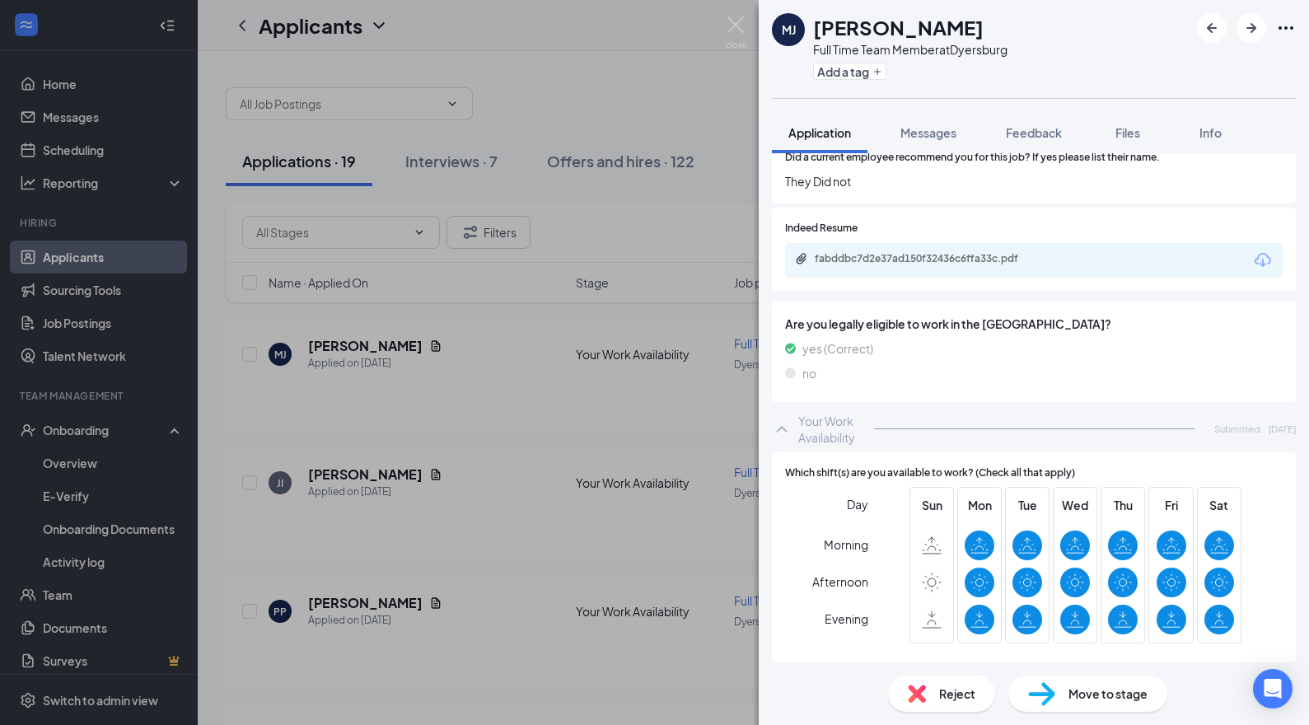
click at [1263, 256] on icon "Download" at bounding box center [1262, 260] width 16 height 14
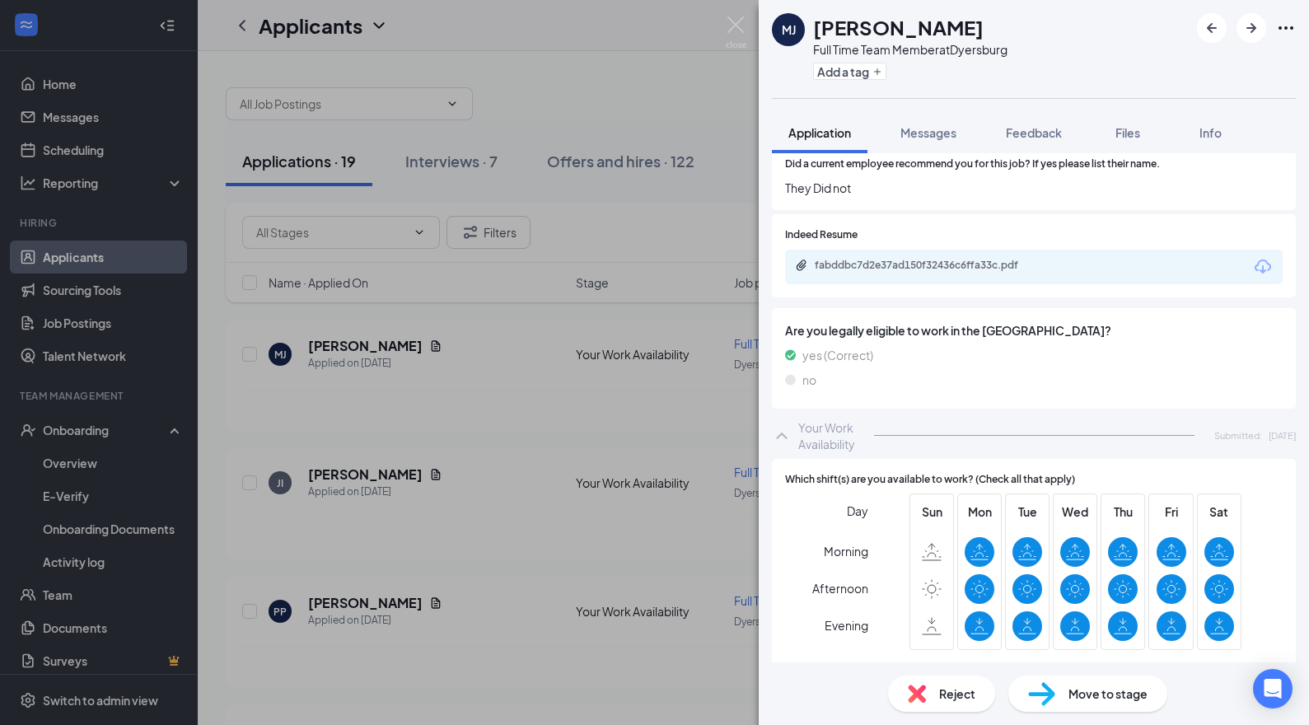
click at [1083, 688] on span "Move to stage" at bounding box center [1107, 693] width 79 height 18
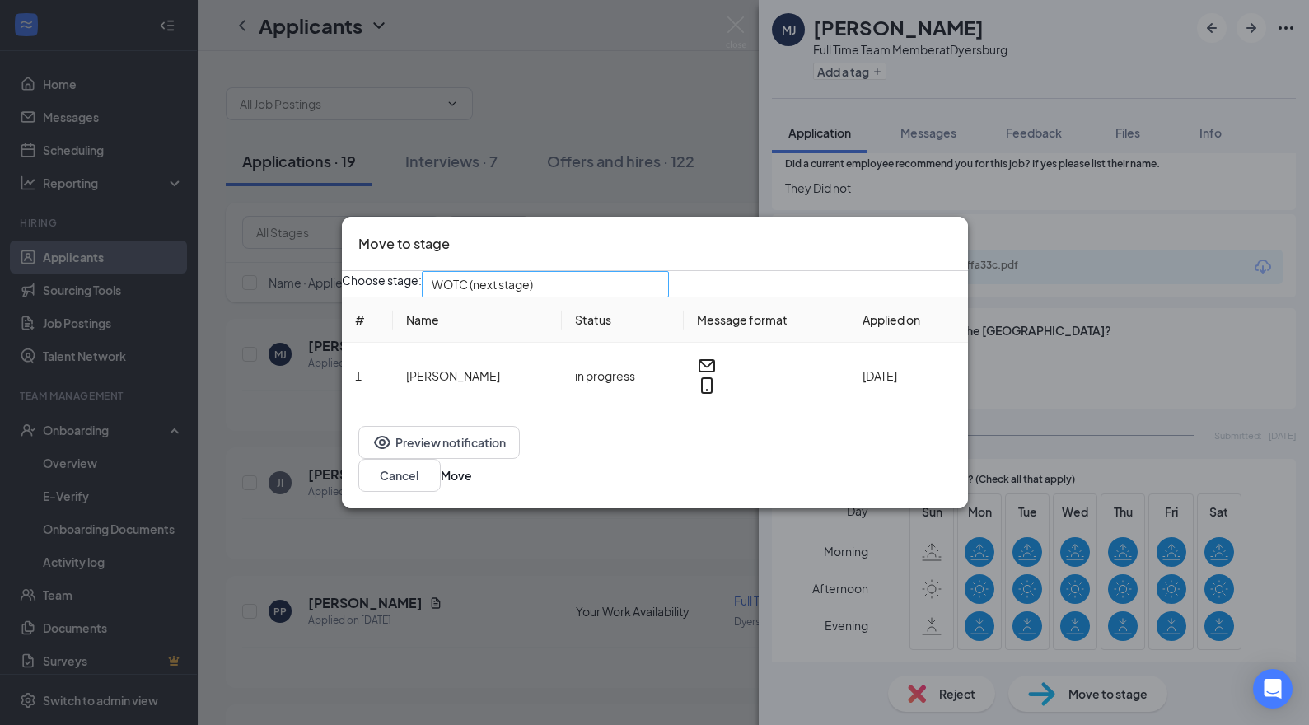
click at [659, 292] on span "WOTC (next stage)" at bounding box center [545, 284] width 227 height 25
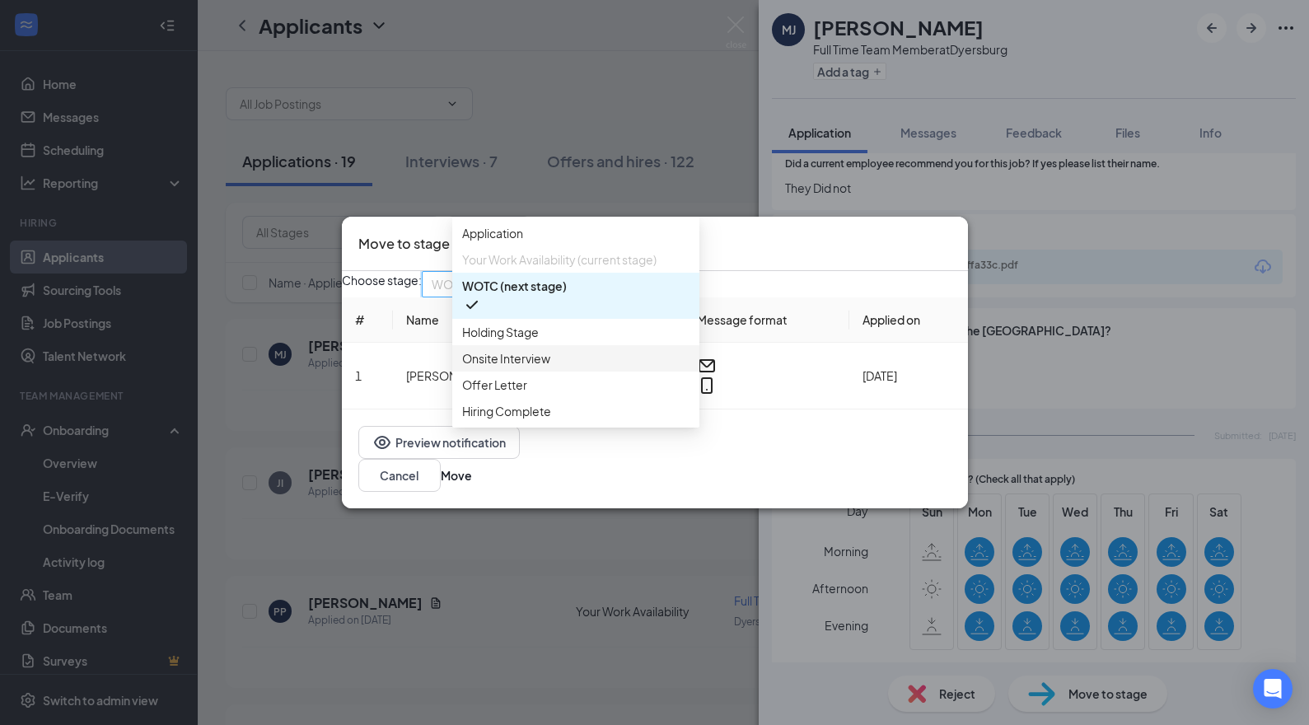
click at [530, 367] on span "Onsite Interview" at bounding box center [506, 358] width 88 height 18
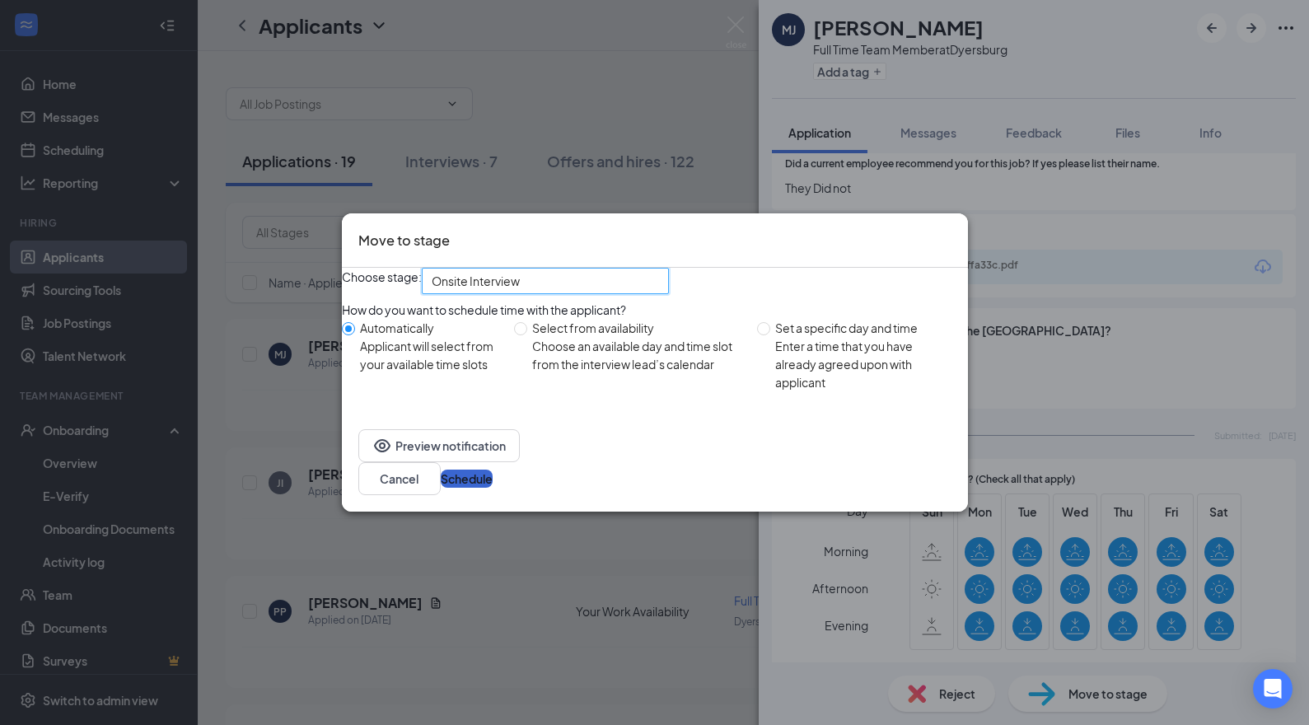
click at [492, 488] on button "Schedule" at bounding box center [467, 478] width 52 height 18
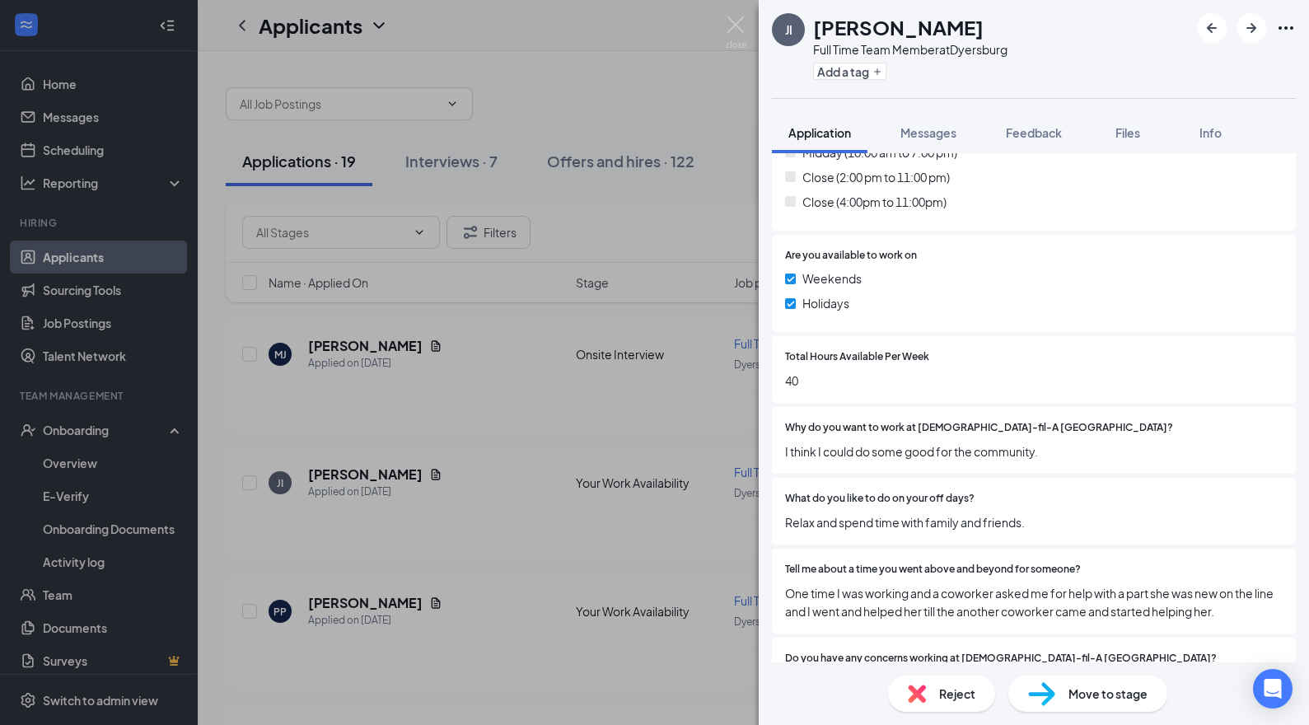
scroll to position [605, 0]
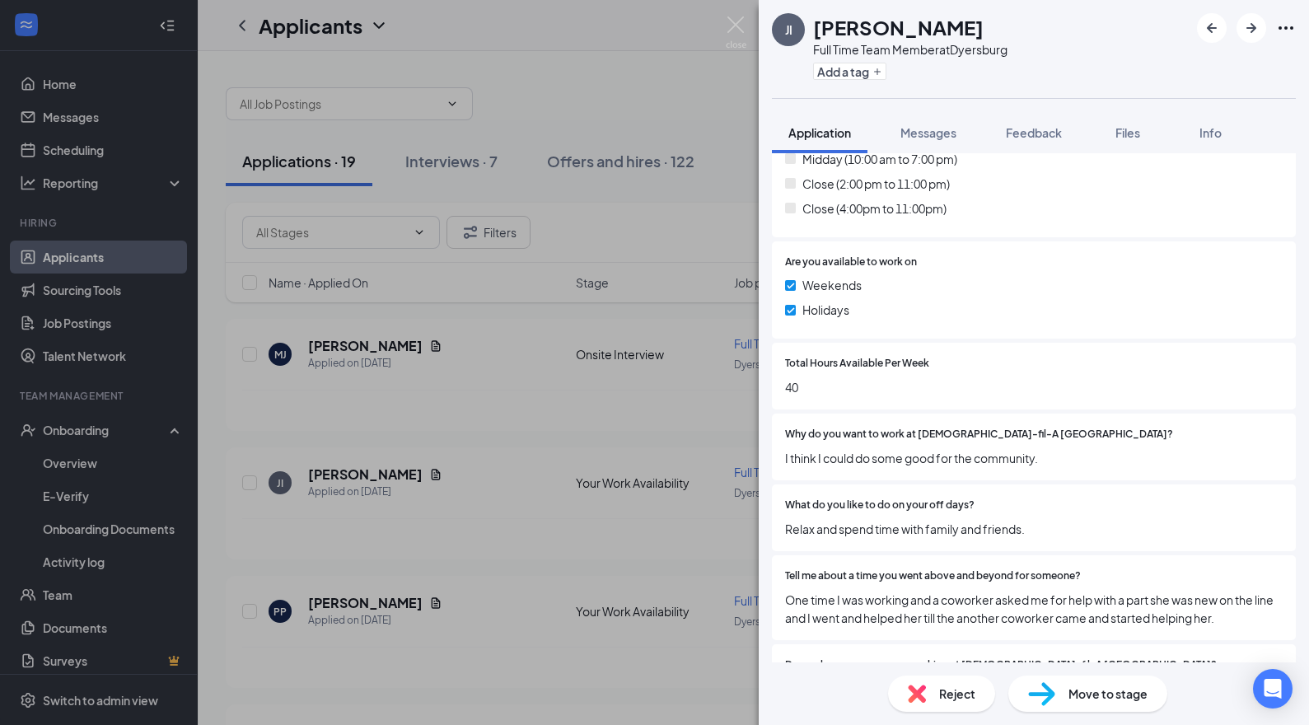
click at [963, 685] on span "Reject" at bounding box center [957, 693] width 36 height 18
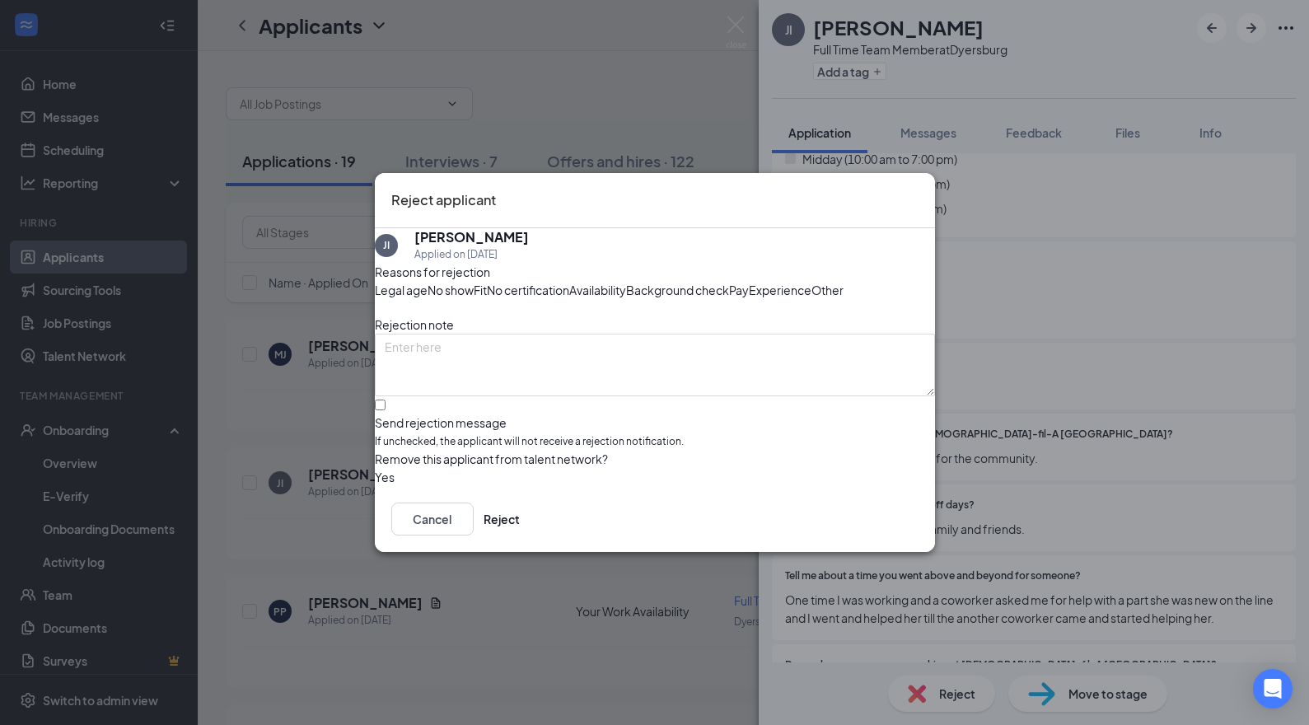
click at [385, 410] on input "Send rejection message If unchecked, the applicant will not receive a rejection…" at bounding box center [380, 404] width 11 height 11
checkbox input "true"
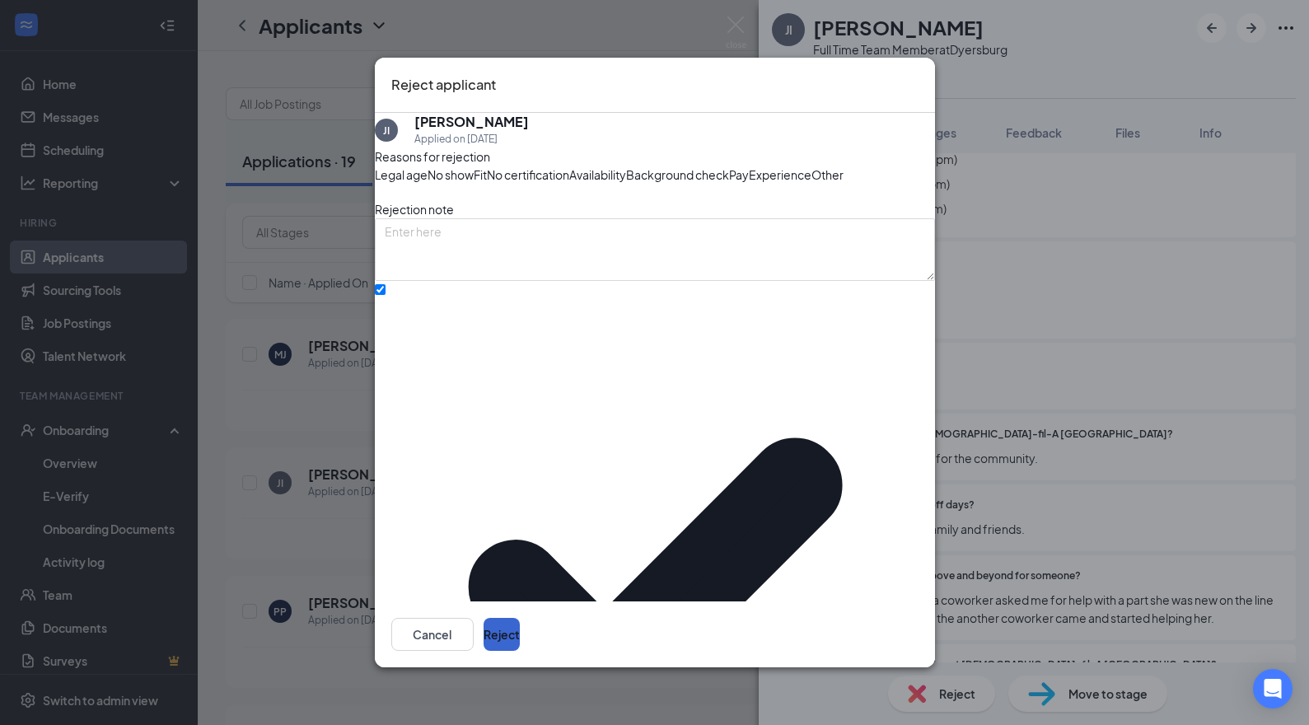
click at [520, 631] on button "Reject" at bounding box center [501, 634] width 36 height 33
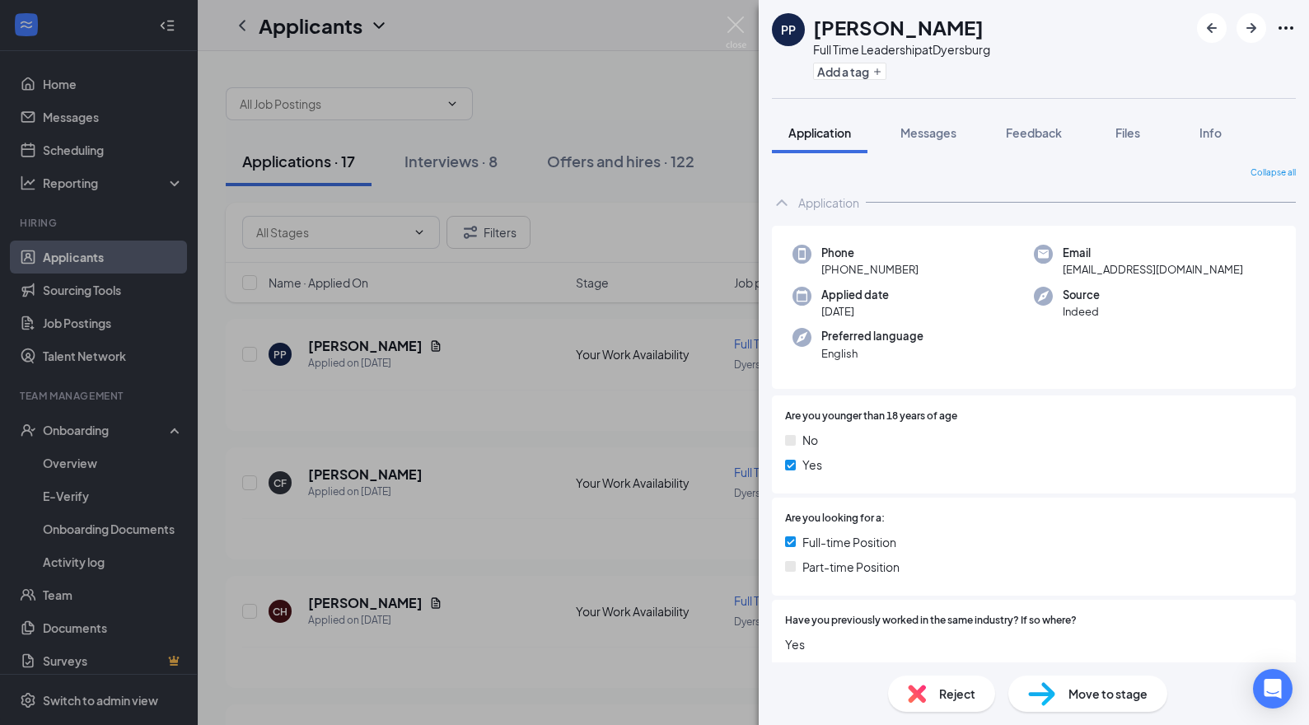
click at [559, 523] on div "PP [PERSON_NAME] Full Time Leadership at [GEOGRAPHIC_DATA] Add a tag Applicatio…" at bounding box center [654, 362] width 1309 height 725
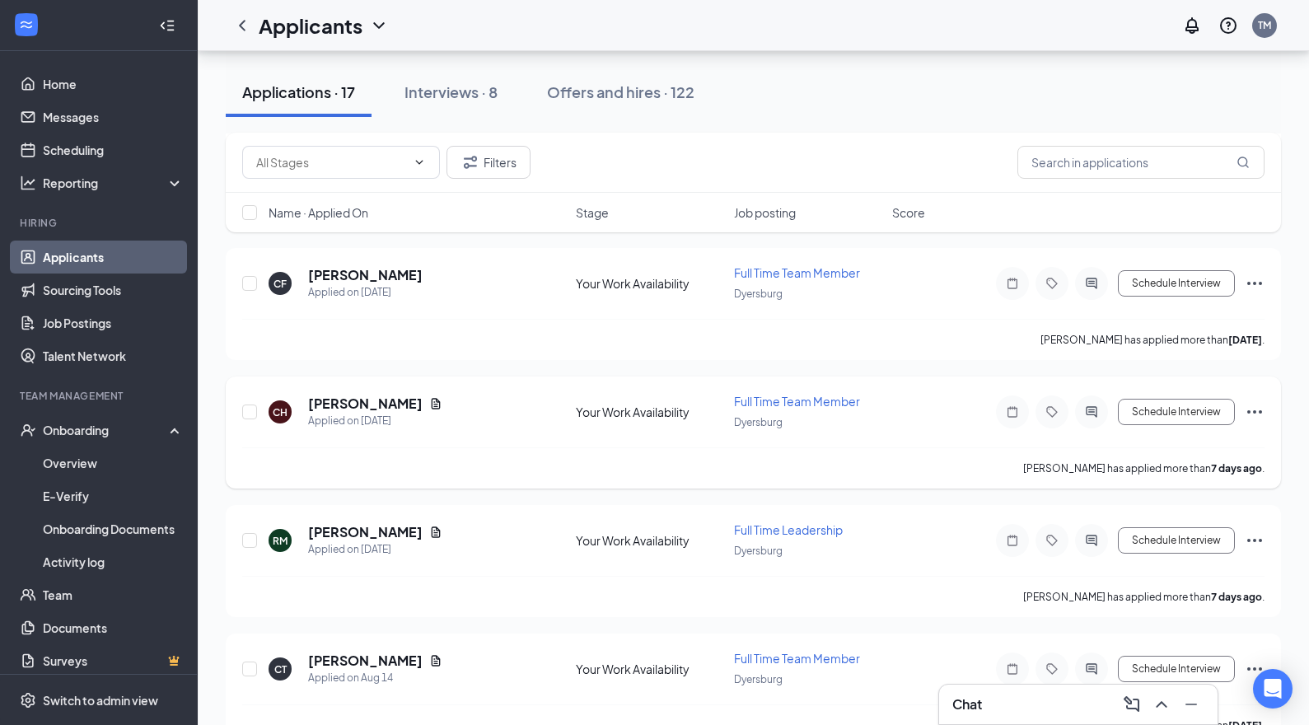
scroll to position [201, 0]
click at [394, 528] on h5 "[PERSON_NAME]" at bounding box center [365, 530] width 114 height 18
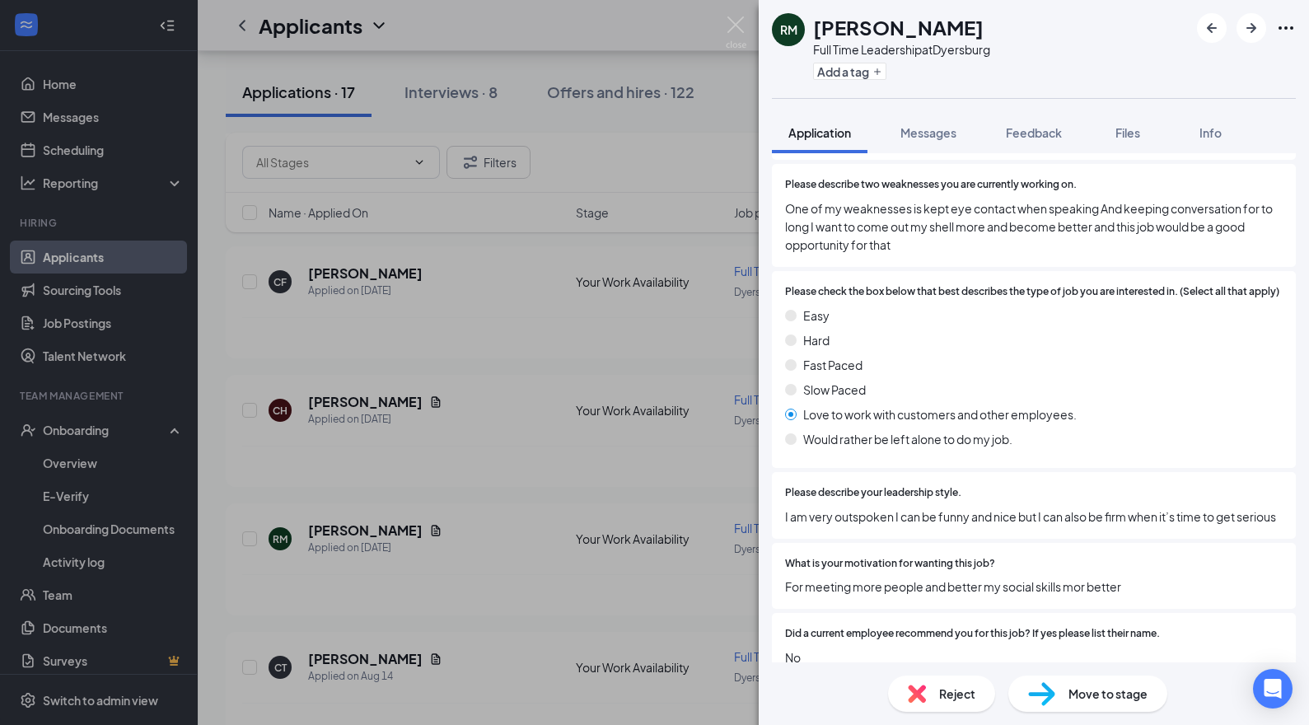
scroll to position [2153, 0]
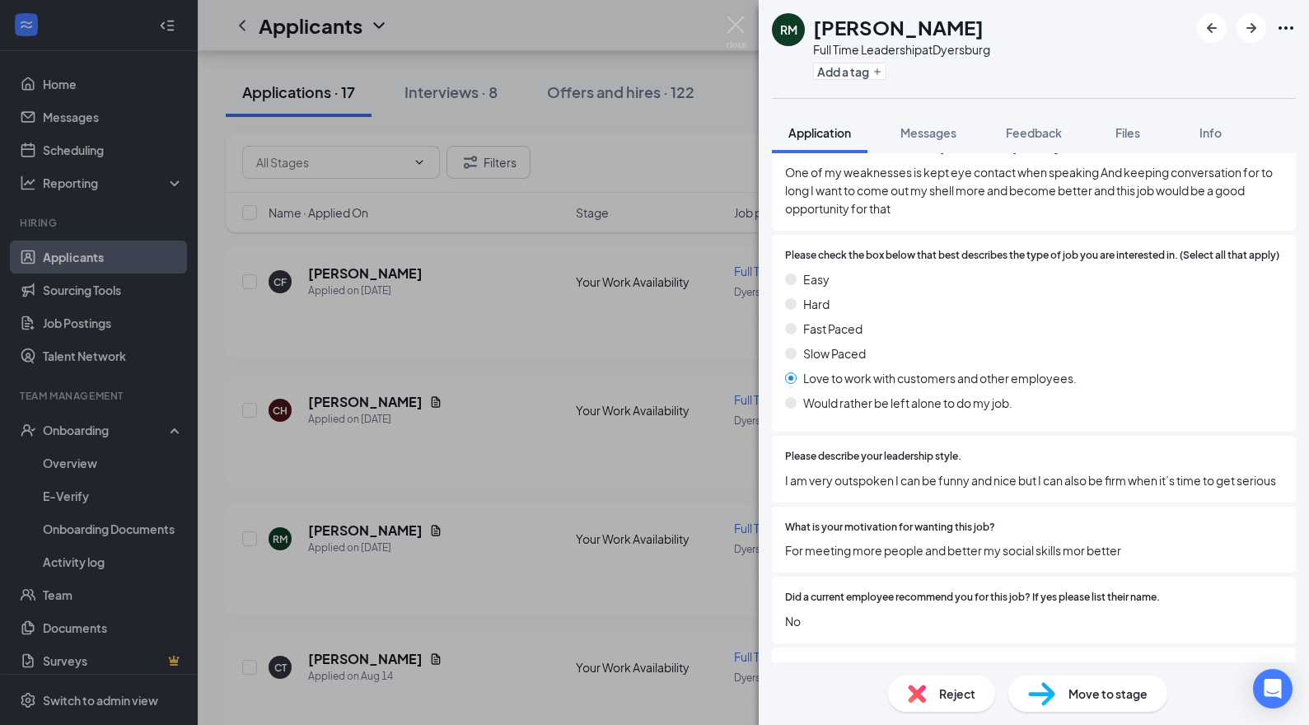
click at [951, 689] on span "Reject" at bounding box center [957, 693] width 36 height 18
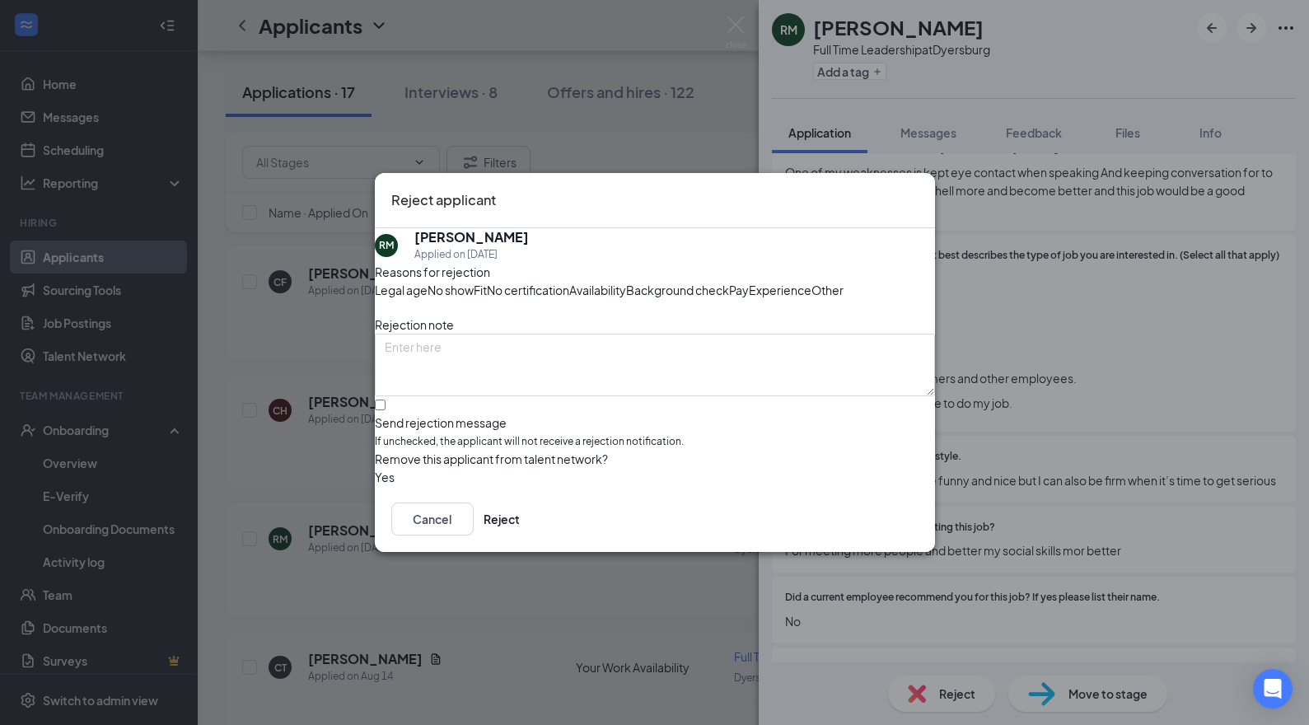
click at [409, 441] on label "Send rejection message If unchecked, the applicant will not receive a rejection…" at bounding box center [655, 425] width 560 height 50
click at [385, 410] on input "Send rejection message If unchecked, the applicant will not receive a rejection…" at bounding box center [380, 404] width 11 height 11
checkbox input "true"
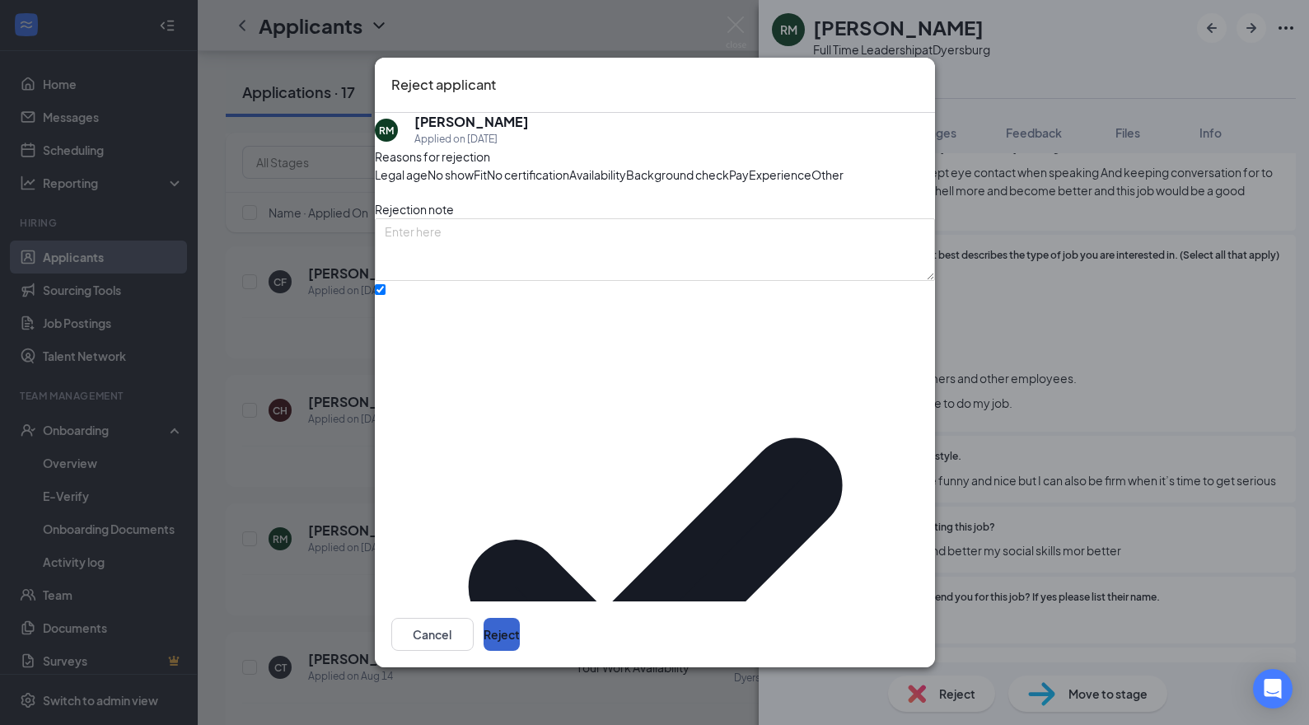
click at [520, 621] on button "Reject" at bounding box center [501, 634] width 36 height 33
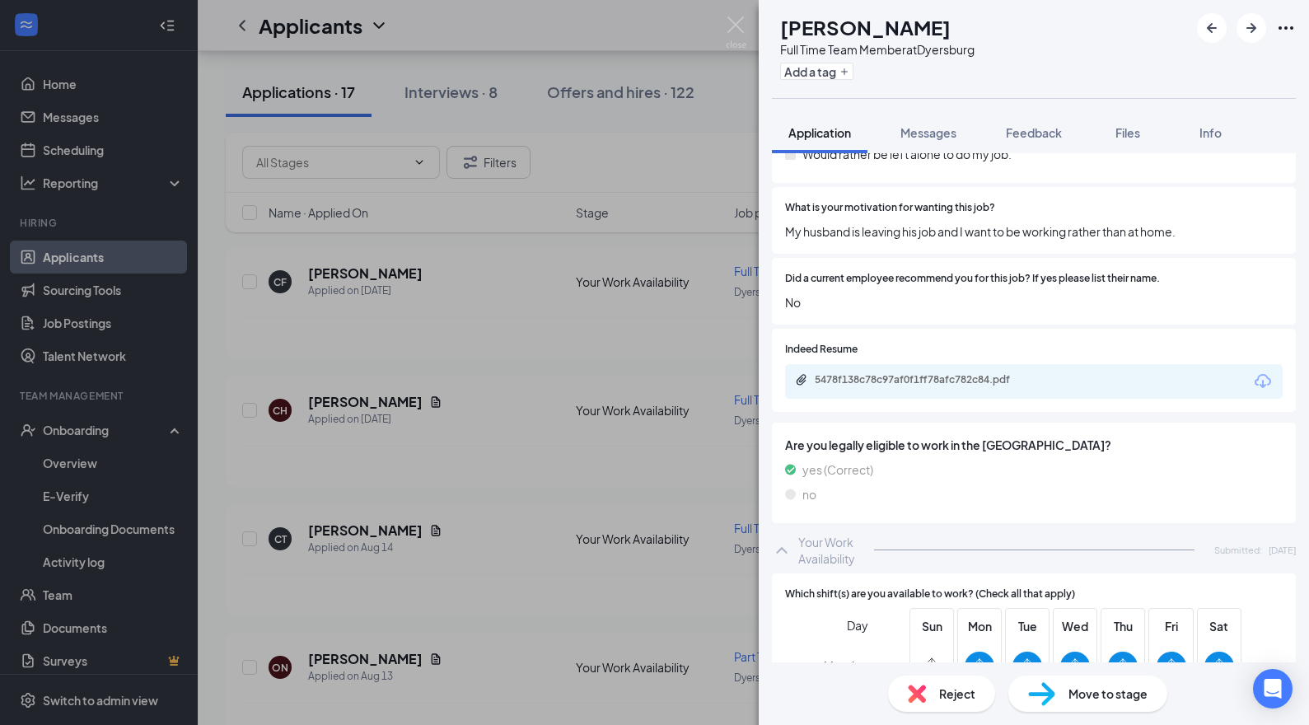
scroll to position [2093, 0]
click at [1267, 375] on icon "Download" at bounding box center [1263, 381] width 20 height 20
click at [946, 701] on span "Reject" at bounding box center [957, 693] width 36 height 18
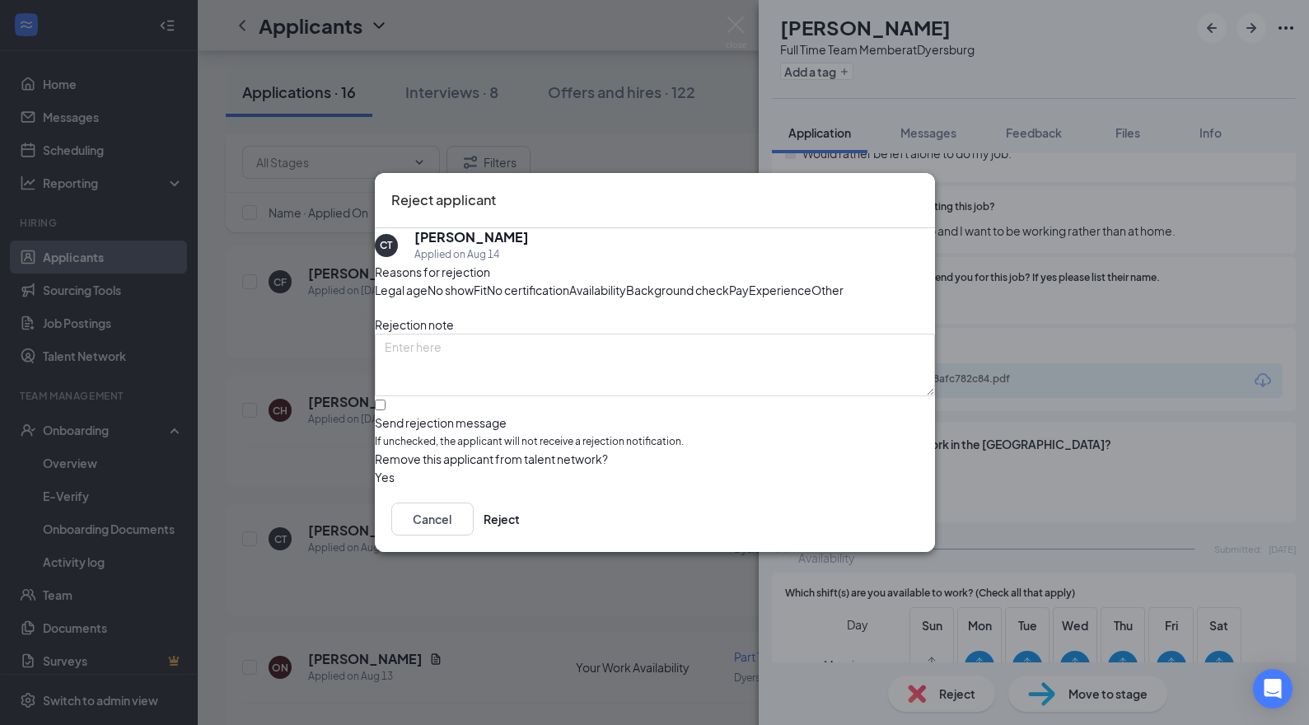
click at [408, 444] on label "Send rejection message If unchecked, the applicant will not receive a rejection…" at bounding box center [655, 425] width 560 height 50
click at [385, 410] on input "Send rejection message If unchecked, the applicant will not receive a rejection…" at bounding box center [380, 404] width 11 height 11
checkbox input "true"
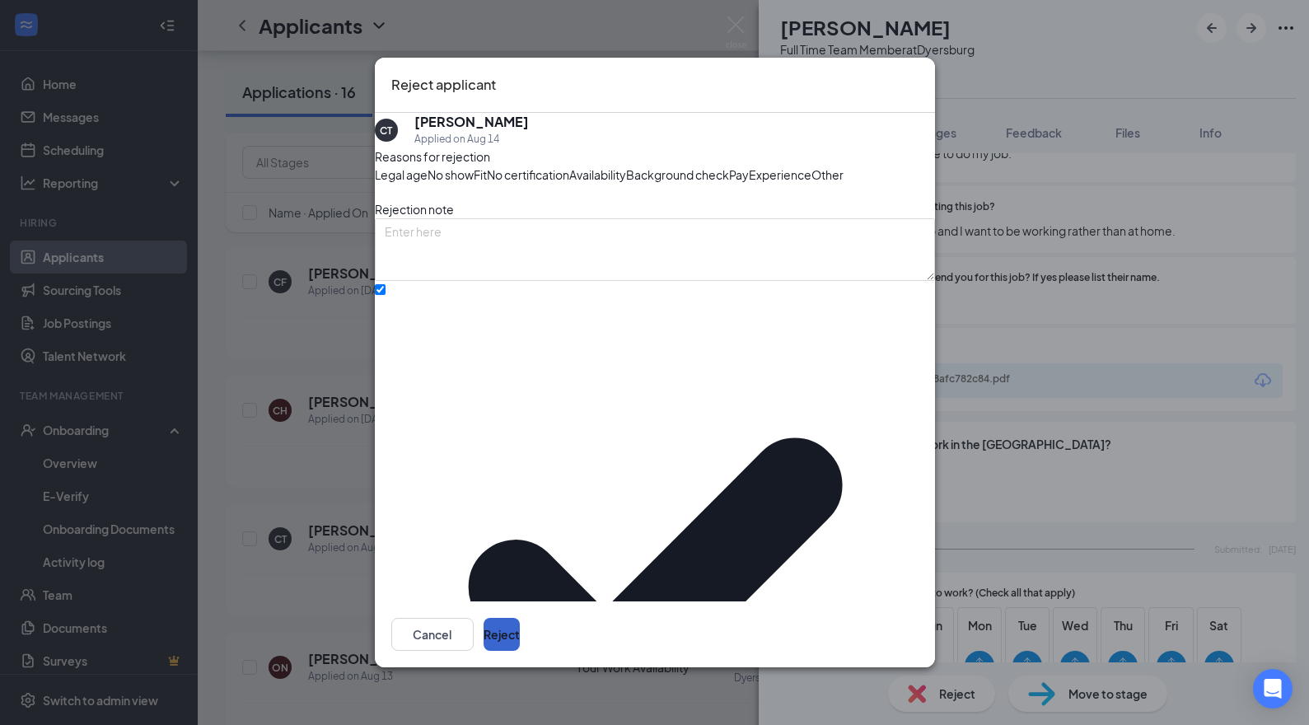
click at [520, 632] on button "Reject" at bounding box center [501, 634] width 36 height 33
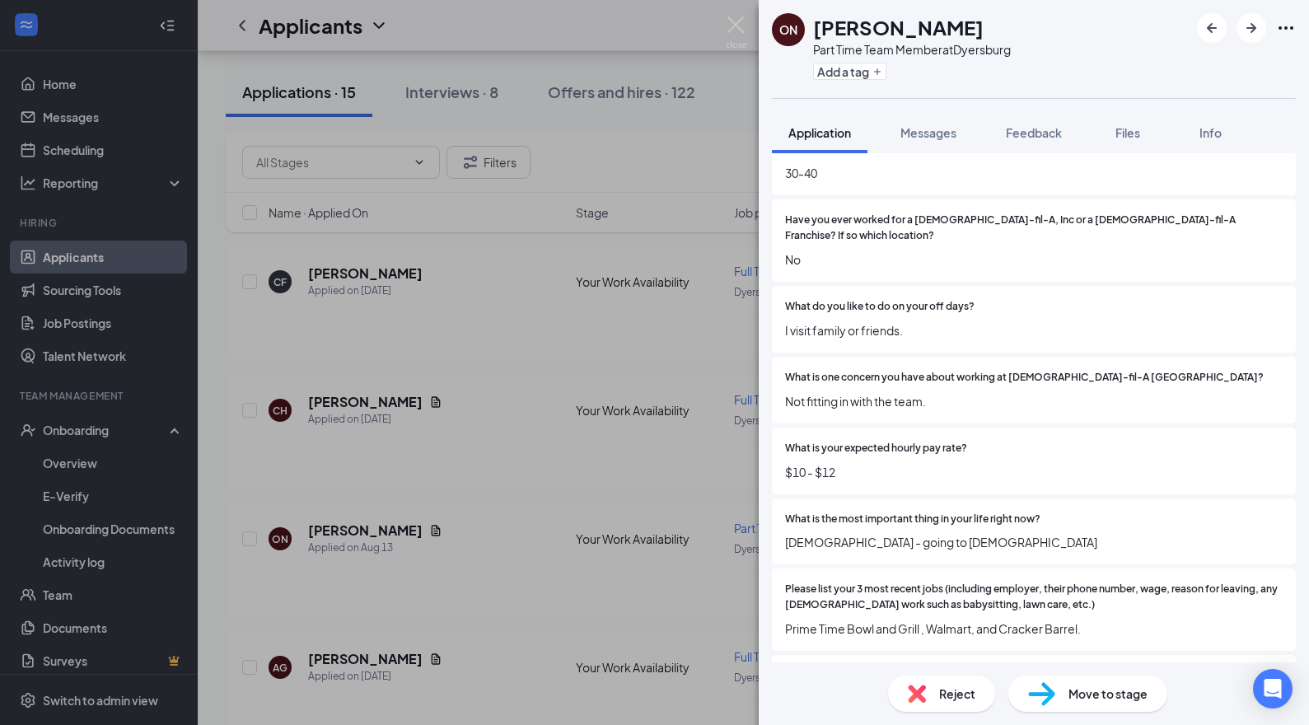
scroll to position [736, 0]
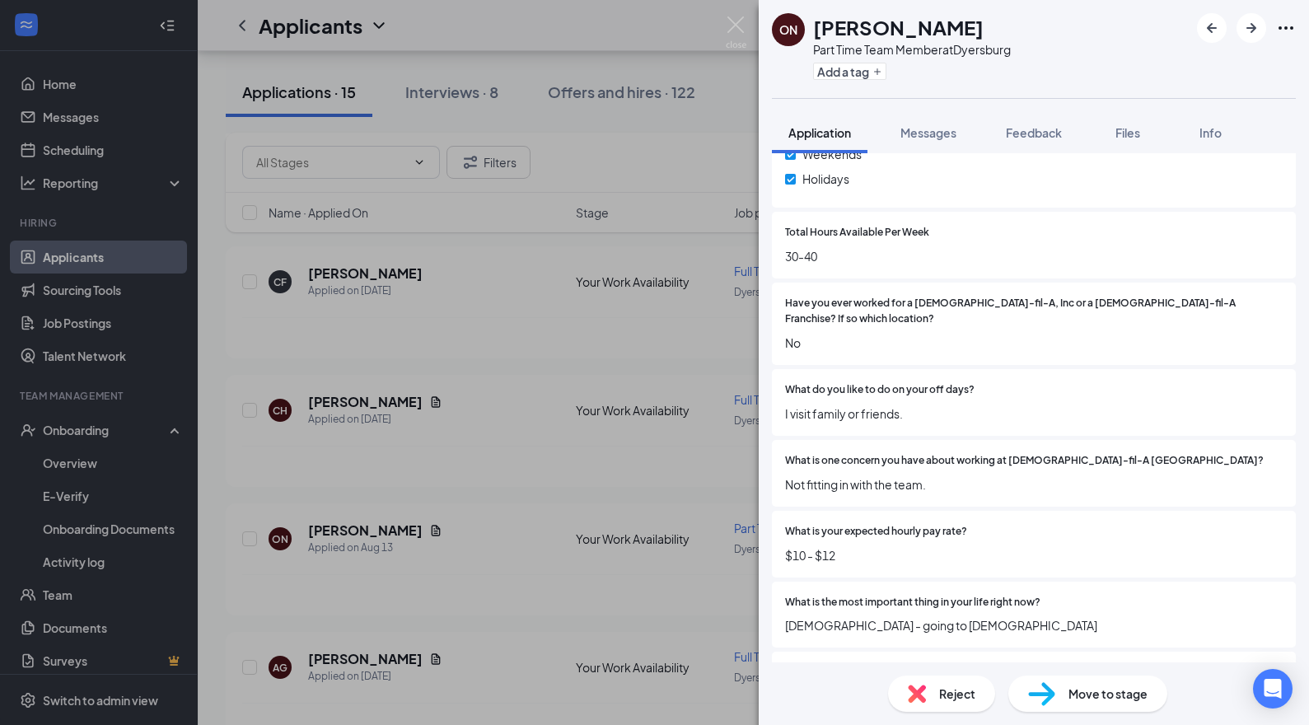
click at [520, 478] on div "ON [PERSON_NAME] Part Time Team Member at [GEOGRAPHIC_DATA] Add a tag Applicati…" at bounding box center [654, 362] width 1309 height 725
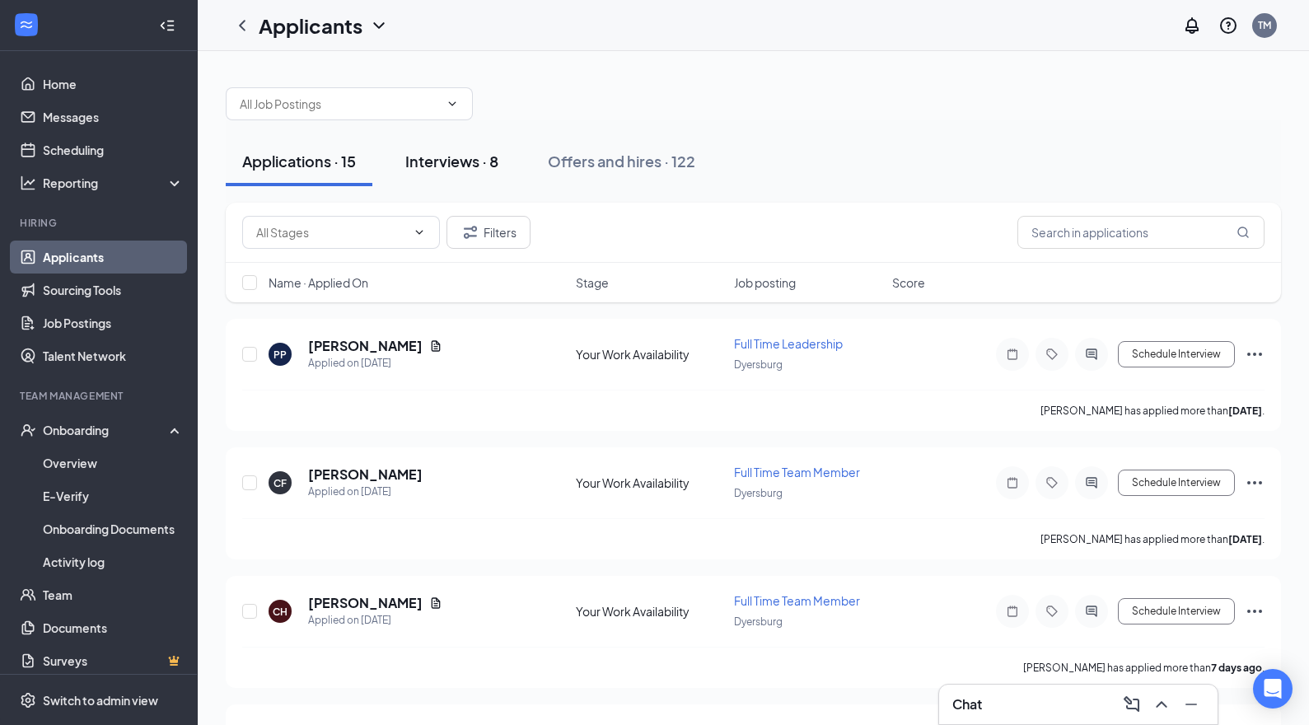
click at [459, 163] on div "Interviews · 8" at bounding box center [451, 161] width 93 height 21
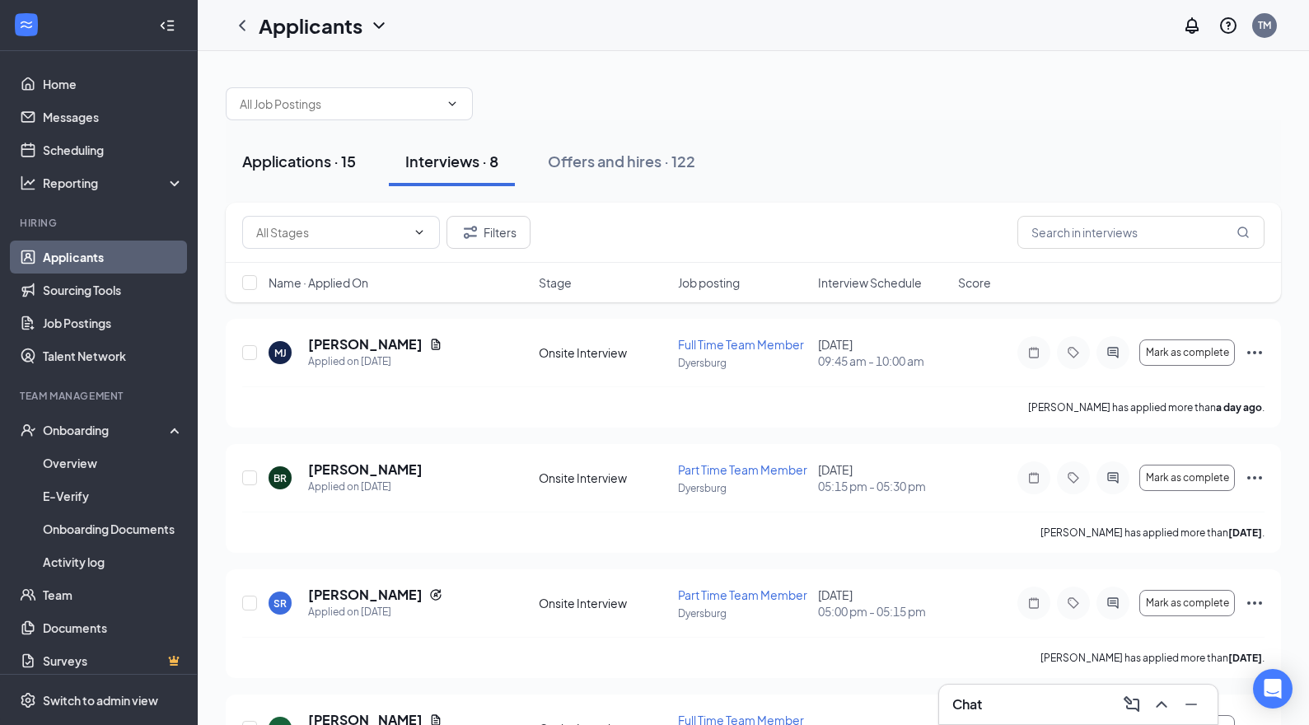
click at [301, 162] on div "Applications · 15" at bounding box center [299, 161] width 114 height 21
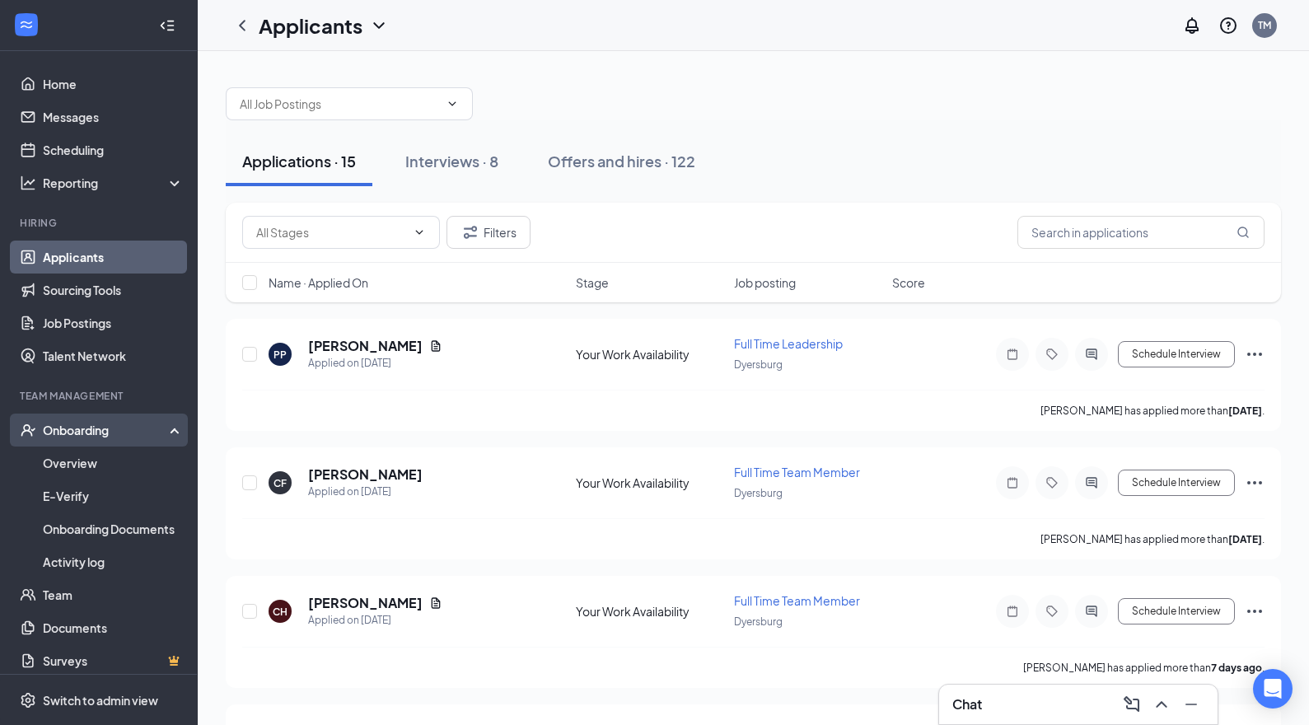
click at [82, 426] on div "Onboarding" at bounding box center [106, 430] width 127 height 16
click at [103, 432] on div "Onboarding" at bounding box center [106, 430] width 127 height 16
click at [77, 462] on link "Overview" at bounding box center [113, 462] width 141 height 33
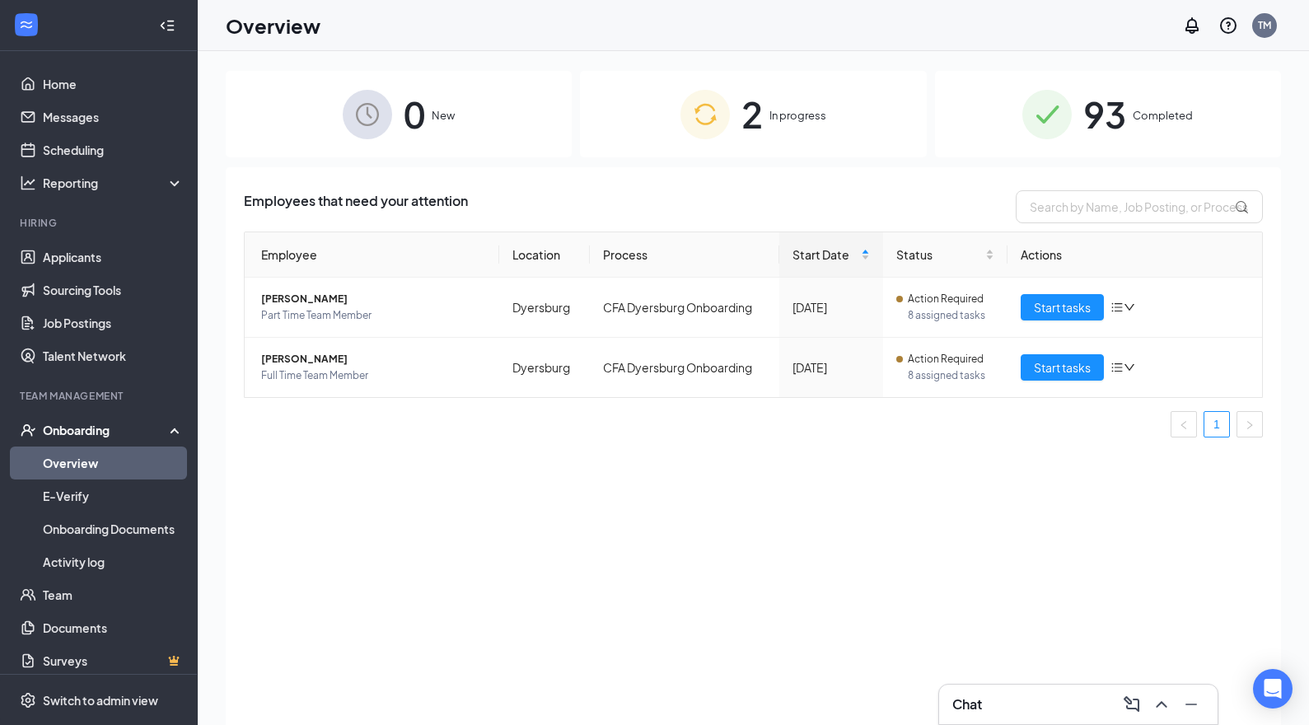
click at [534, 119] on div "0 New" at bounding box center [399, 114] width 346 height 86
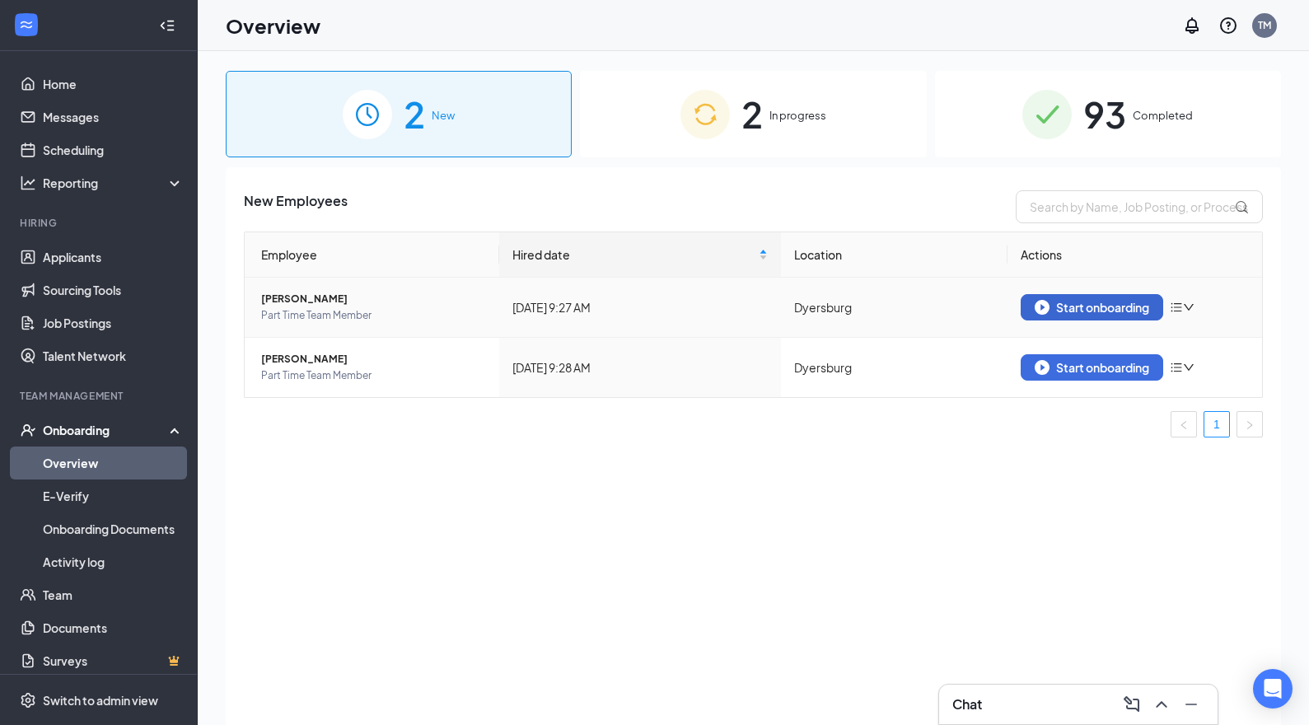
click at [1099, 314] on div "Start onboarding" at bounding box center [1091, 307] width 114 height 15
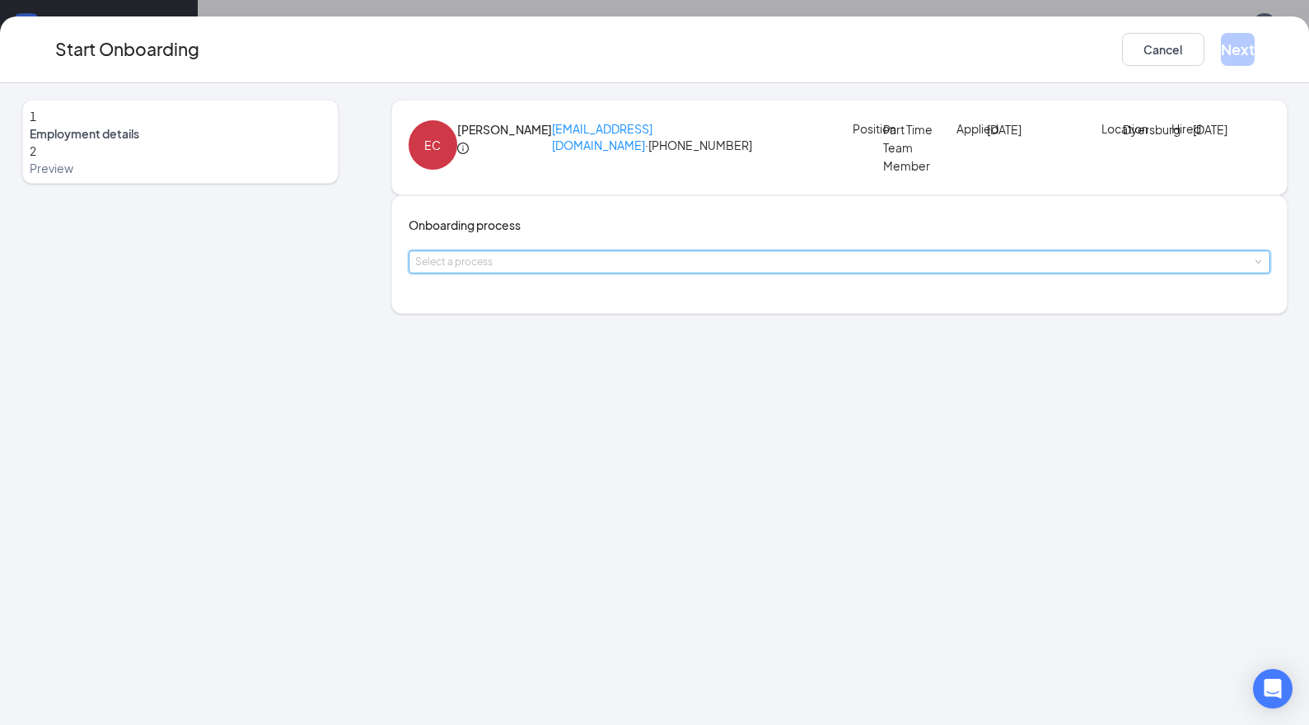
click at [1253, 266] on span at bounding box center [1256, 262] width 7 height 7
click at [545, 376] on li "CFA Dyersburg Onboarding" at bounding box center [557, 369] width 270 height 30
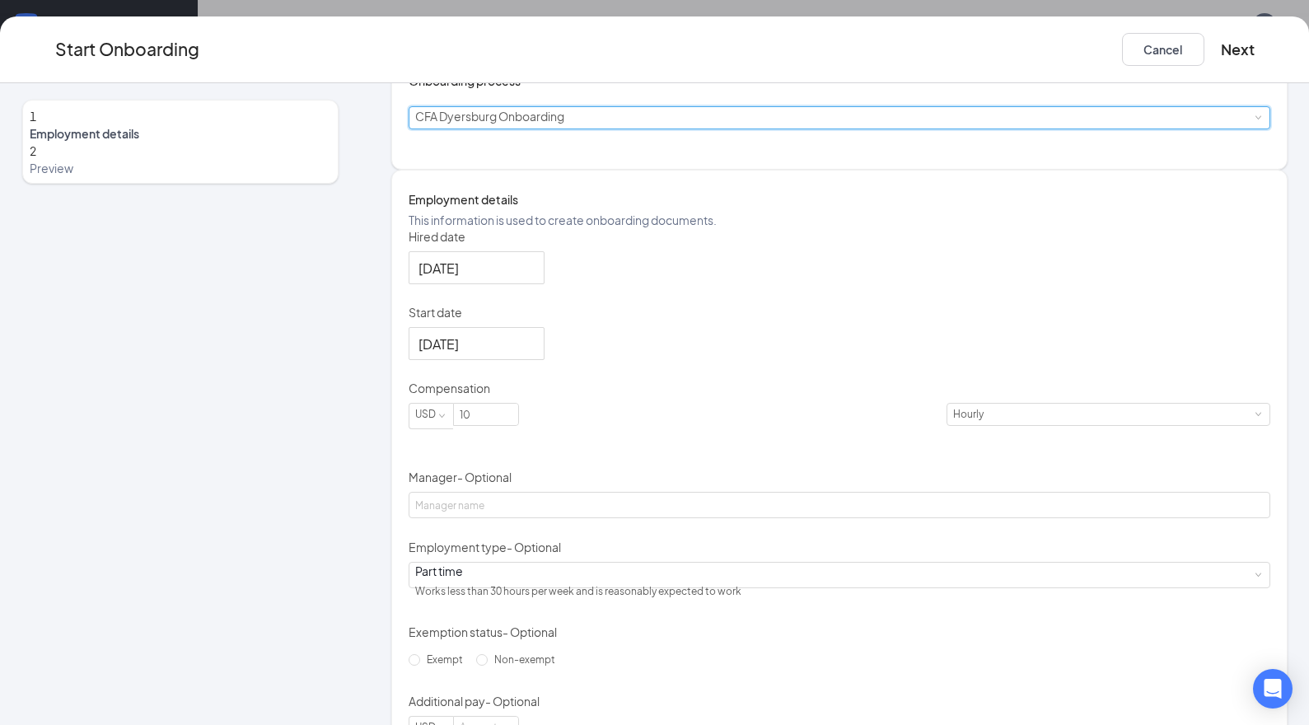
scroll to position [146, 0]
click at [534, 352] on div at bounding box center [476, 342] width 116 height 21
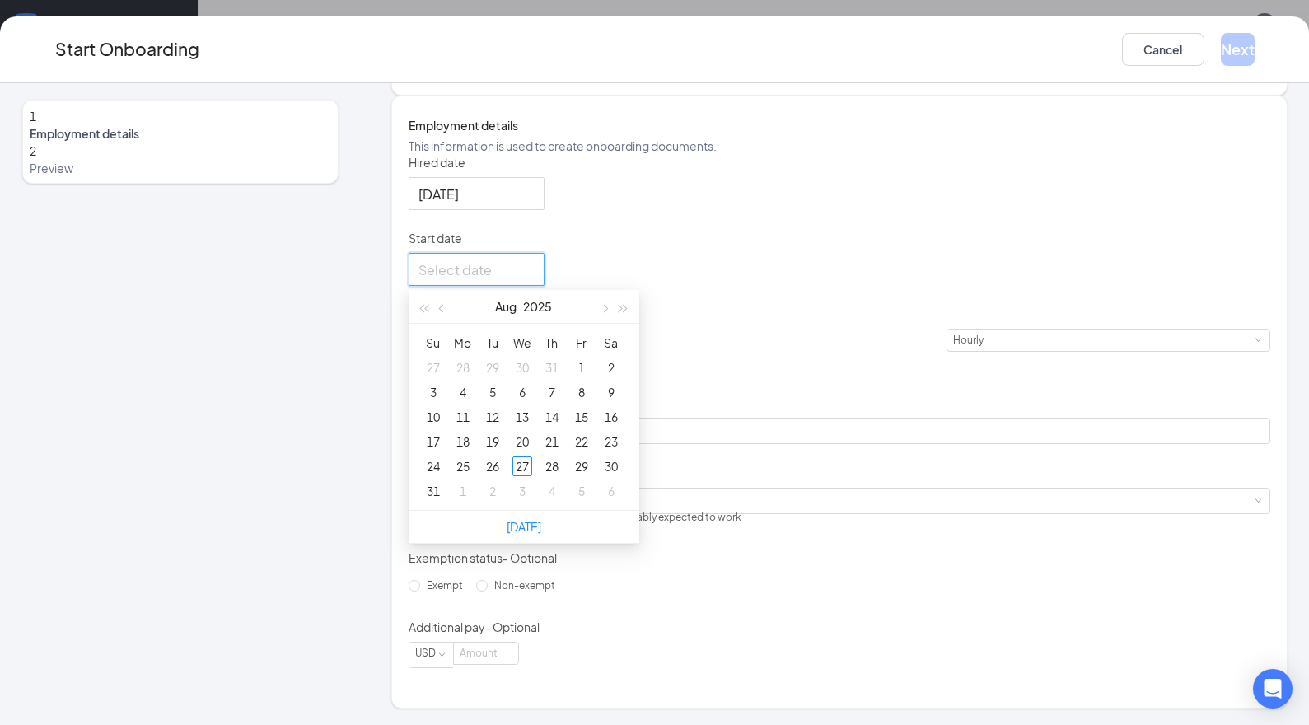
scroll to position [310, 0]
click at [614, 310] on button "button" at bounding box center [604, 306] width 18 height 33
type input "[DATE]"
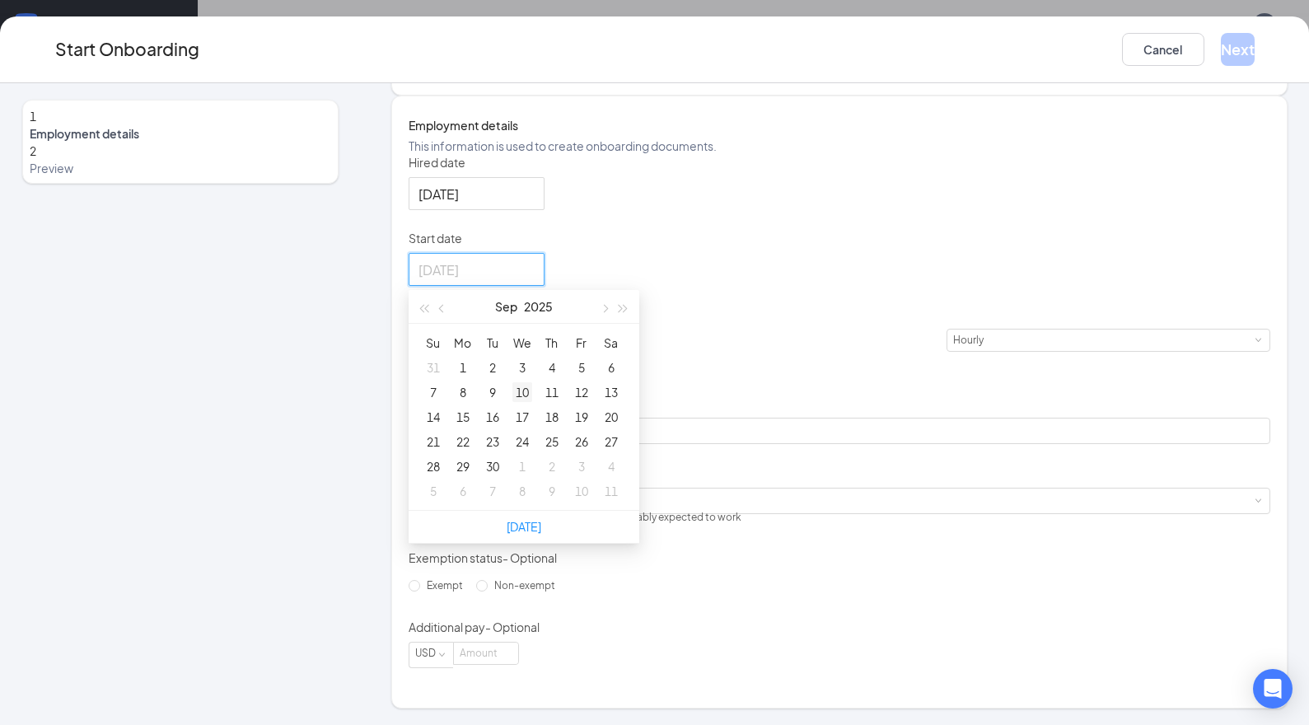
click at [532, 402] on div "10" at bounding box center [522, 392] width 20 height 20
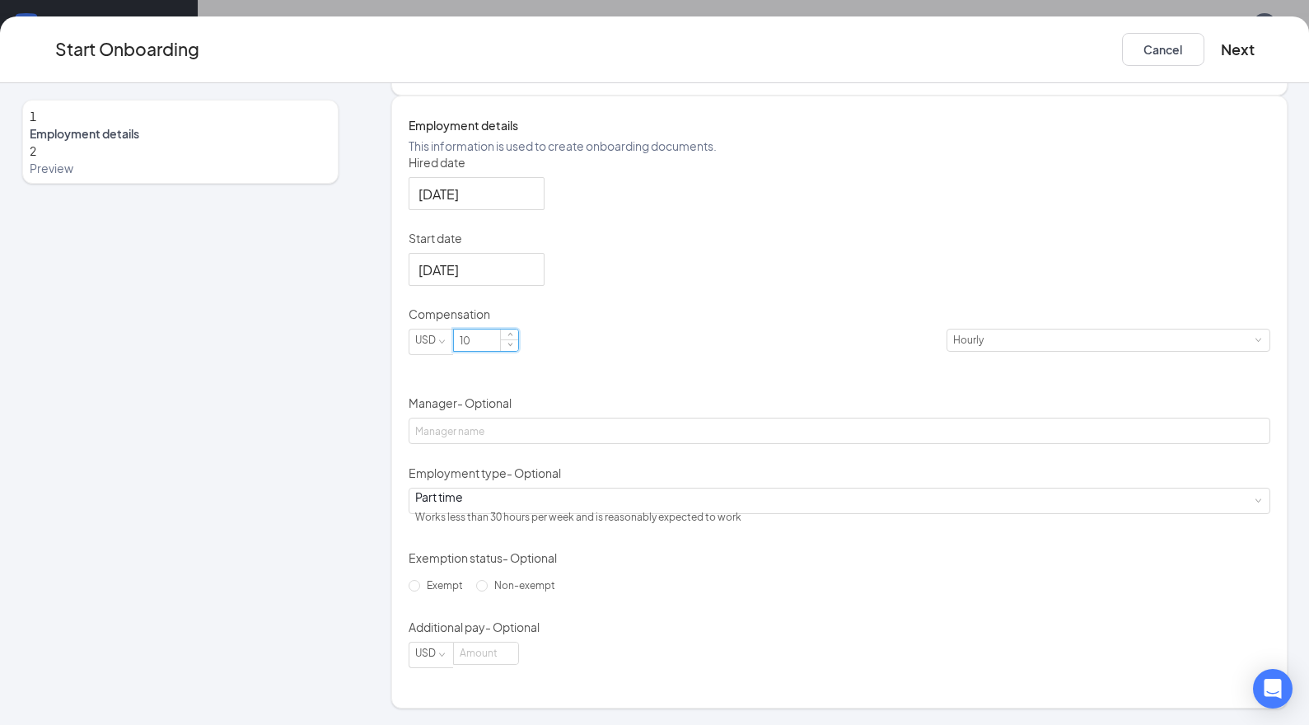
click at [518, 351] on input "10" at bounding box center [486, 339] width 64 height 21
type input "11"
click at [1220, 51] on button "Next" at bounding box center [1237, 49] width 34 height 33
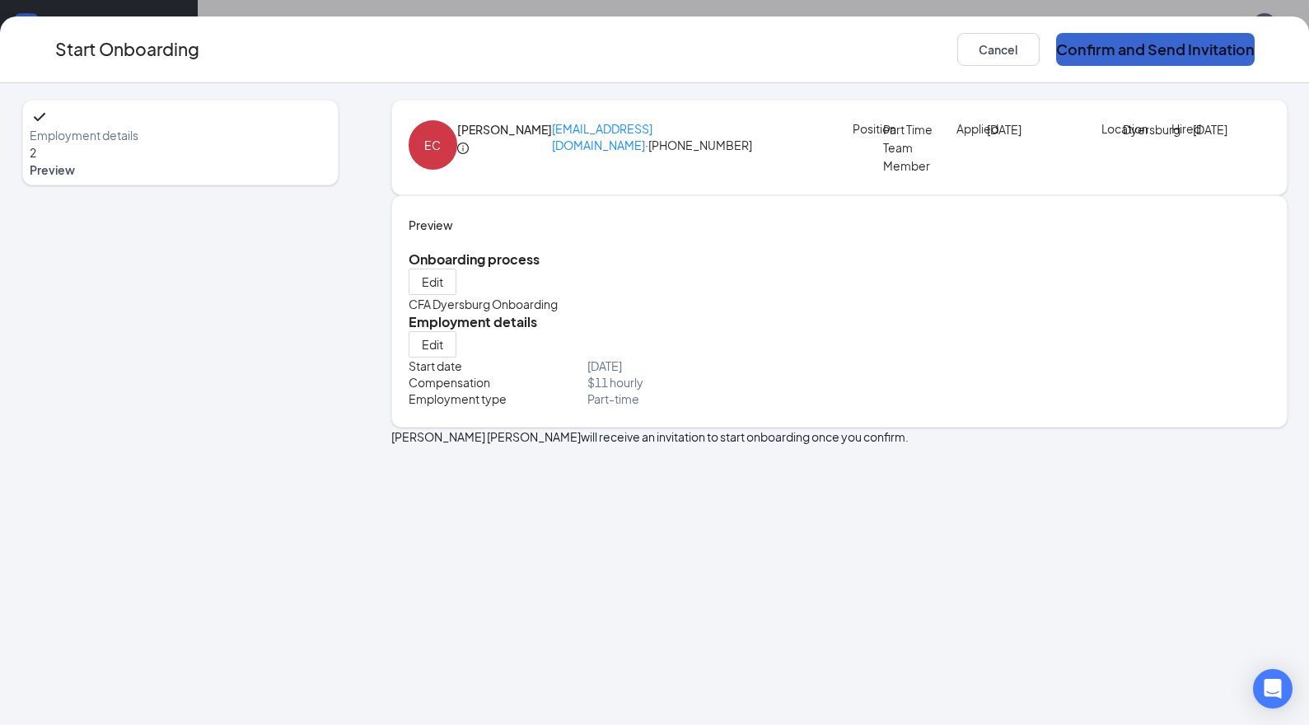
scroll to position [0, 0]
click at [1186, 44] on button "Confirm and Send Invitation" at bounding box center [1155, 49] width 198 height 33
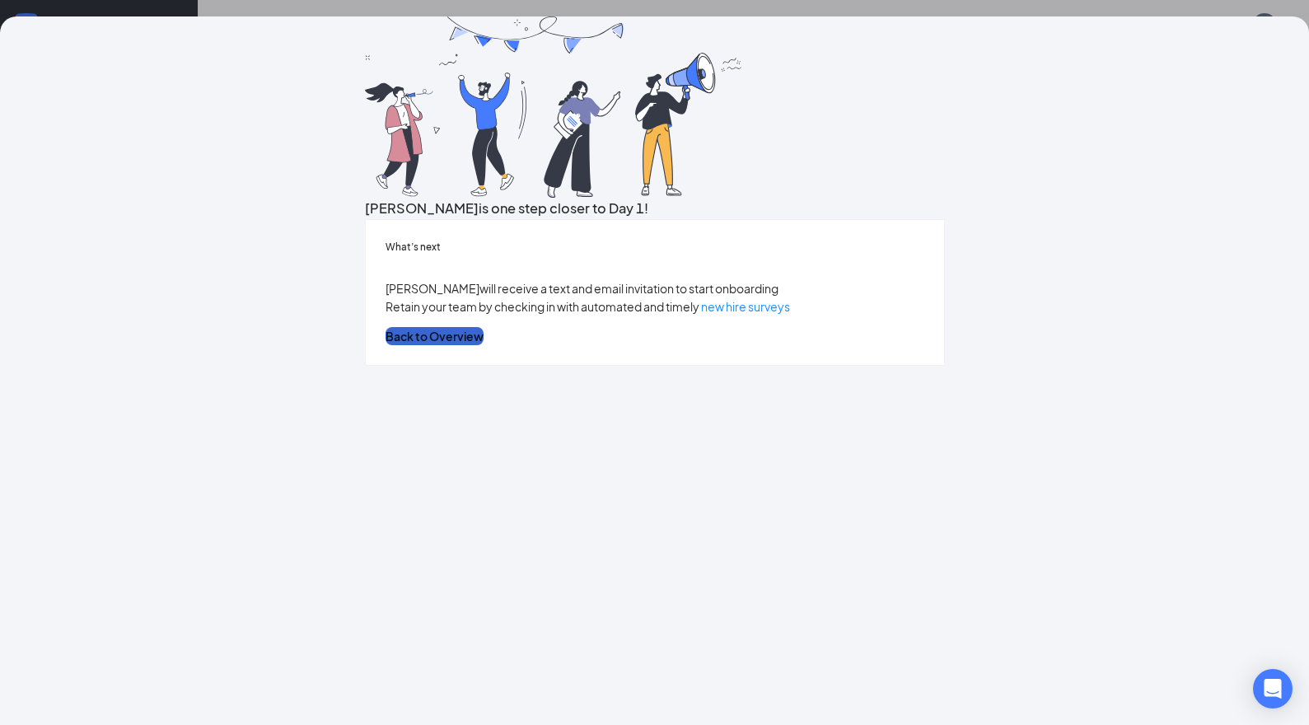
click at [483, 345] on button "Back to Overview" at bounding box center [434, 336] width 98 height 18
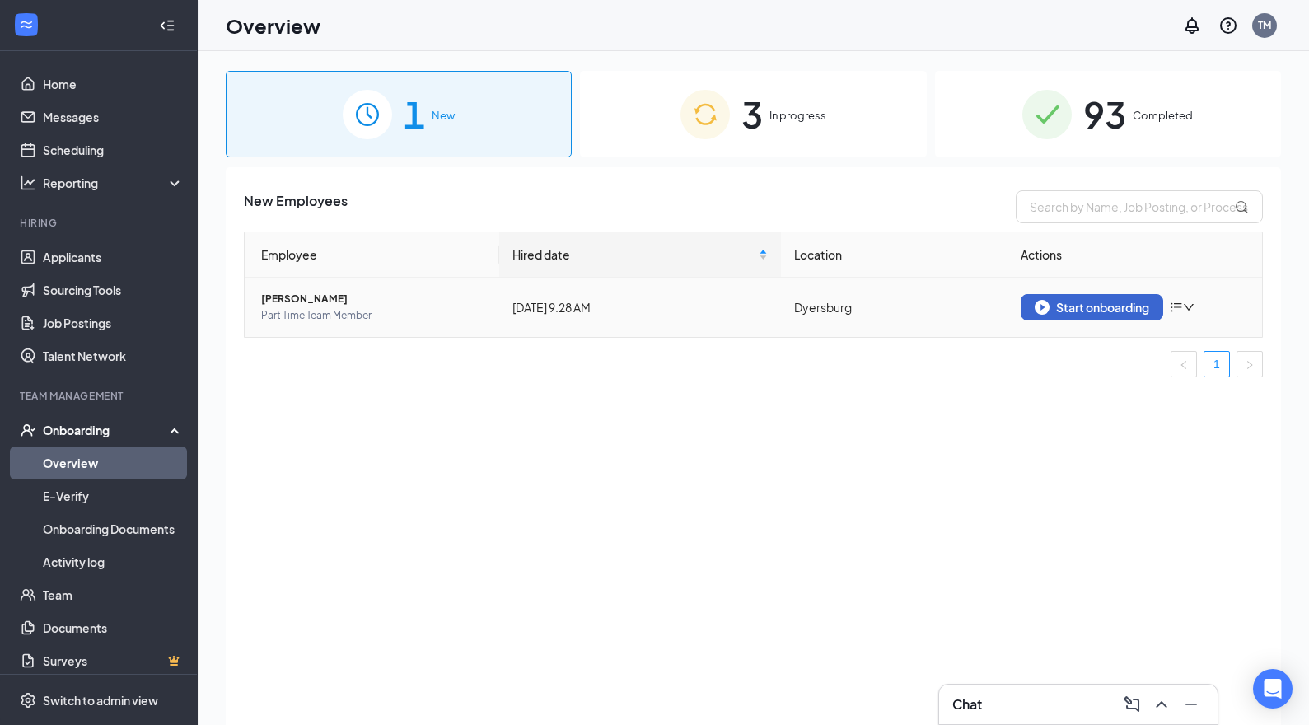
click at [1099, 304] on div "Start onboarding" at bounding box center [1091, 307] width 114 height 15
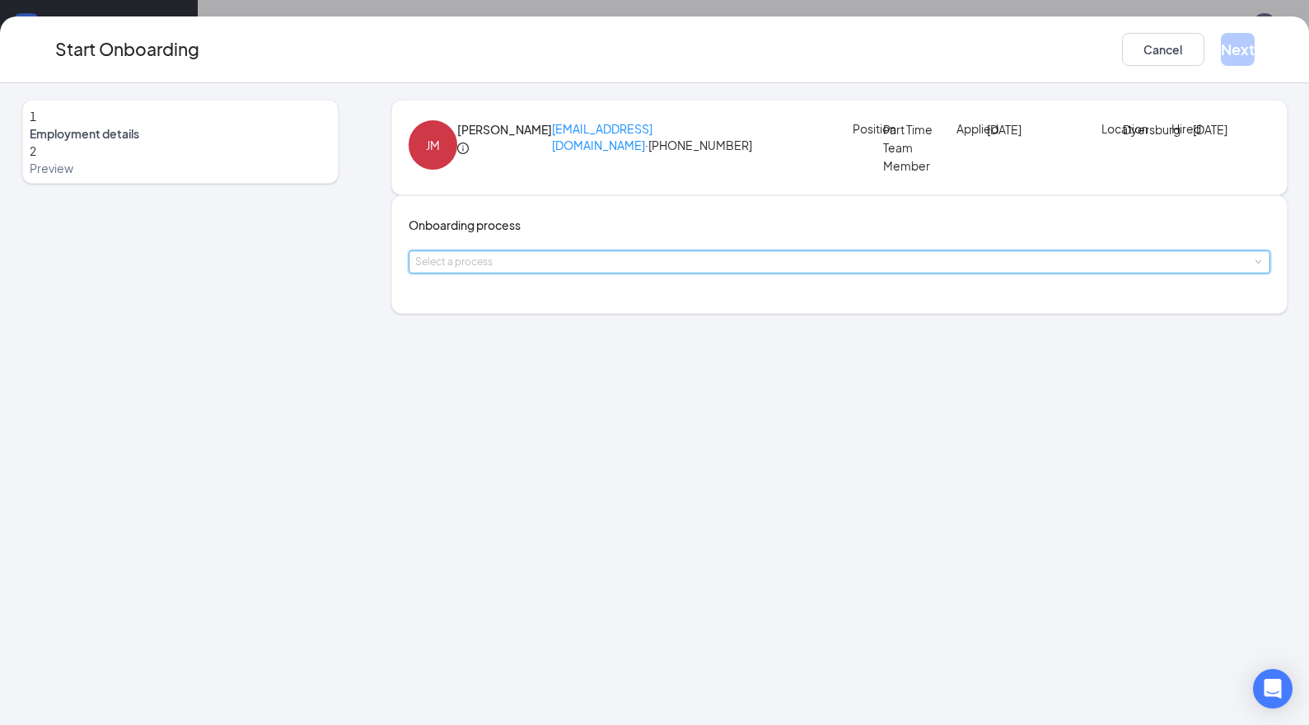
click at [1253, 266] on span at bounding box center [1256, 262] width 7 height 7
click at [583, 366] on li "CFA Dyersburg Onboarding" at bounding box center [557, 369] width 270 height 30
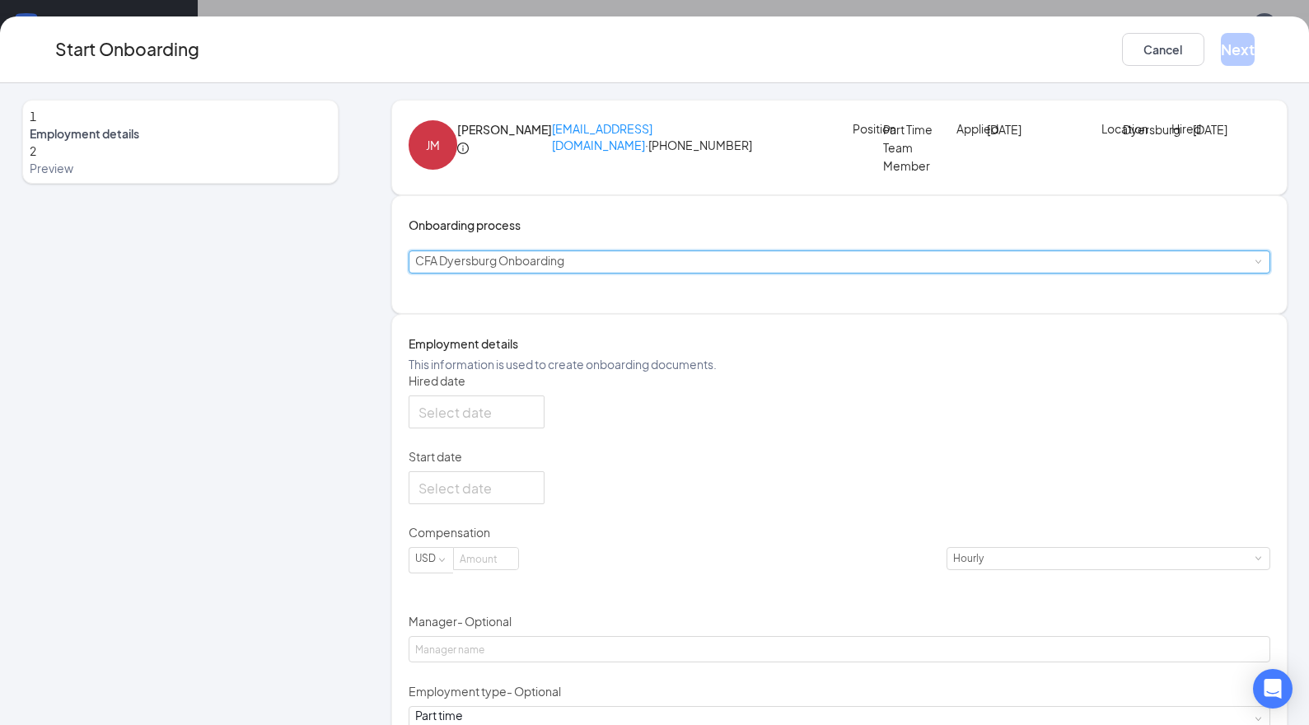
type input "[DATE]"
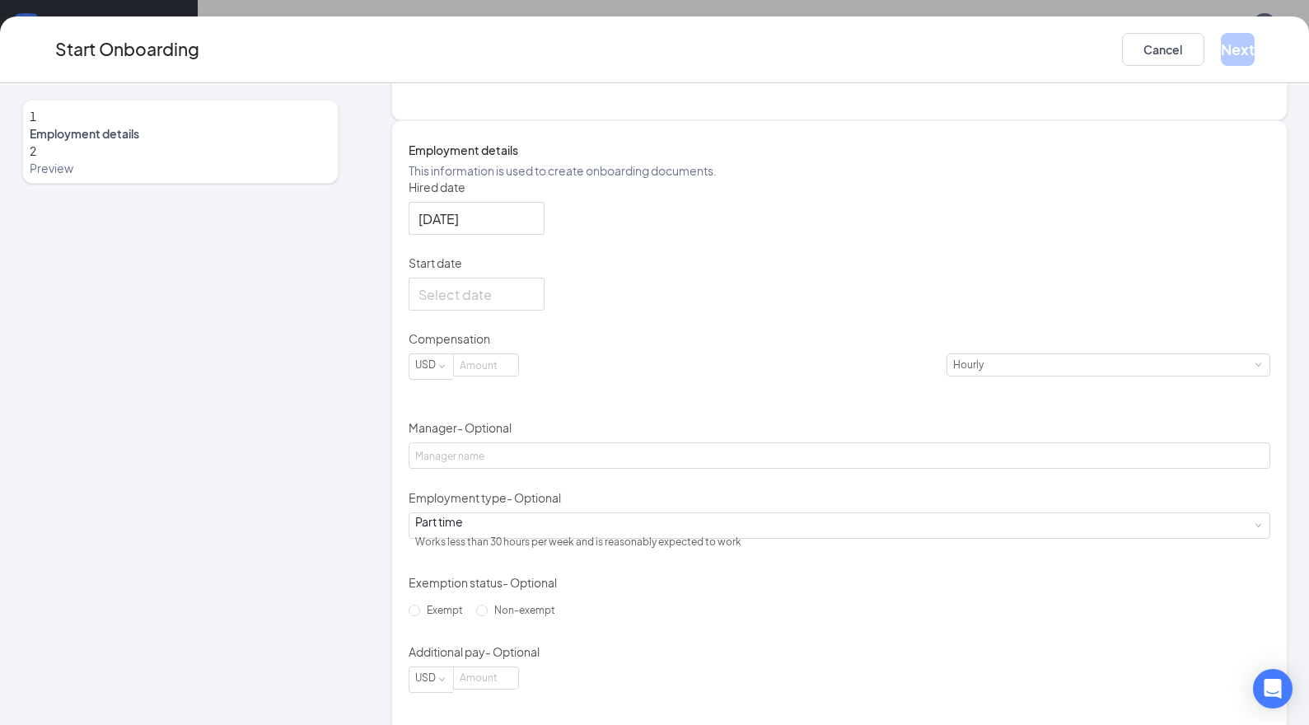
scroll to position [194, 0]
click at [534, 304] on div at bounding box center [476, 293] width 116 height 21
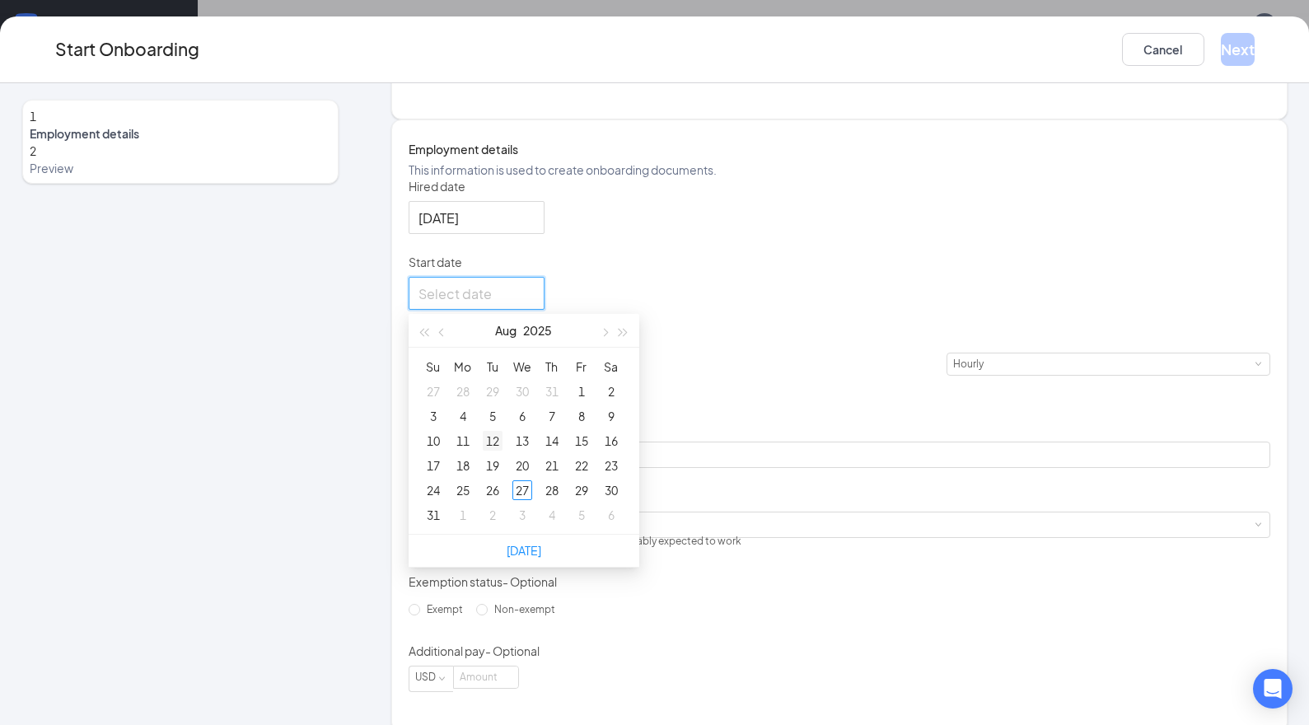
type input "[DATE]"
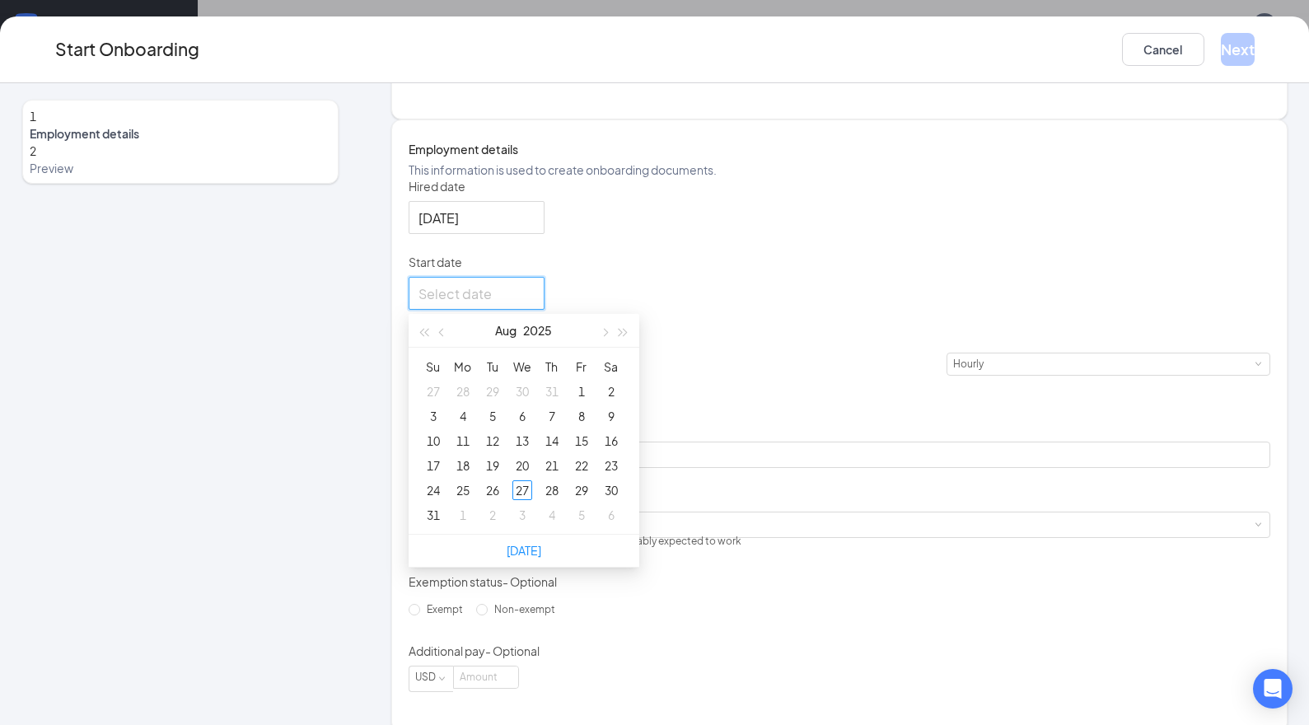
type input "[DATE]"
click at [609, 337] on span "button" at bounding box center [604, 333] width 8 height 8
type input "[DATE]"
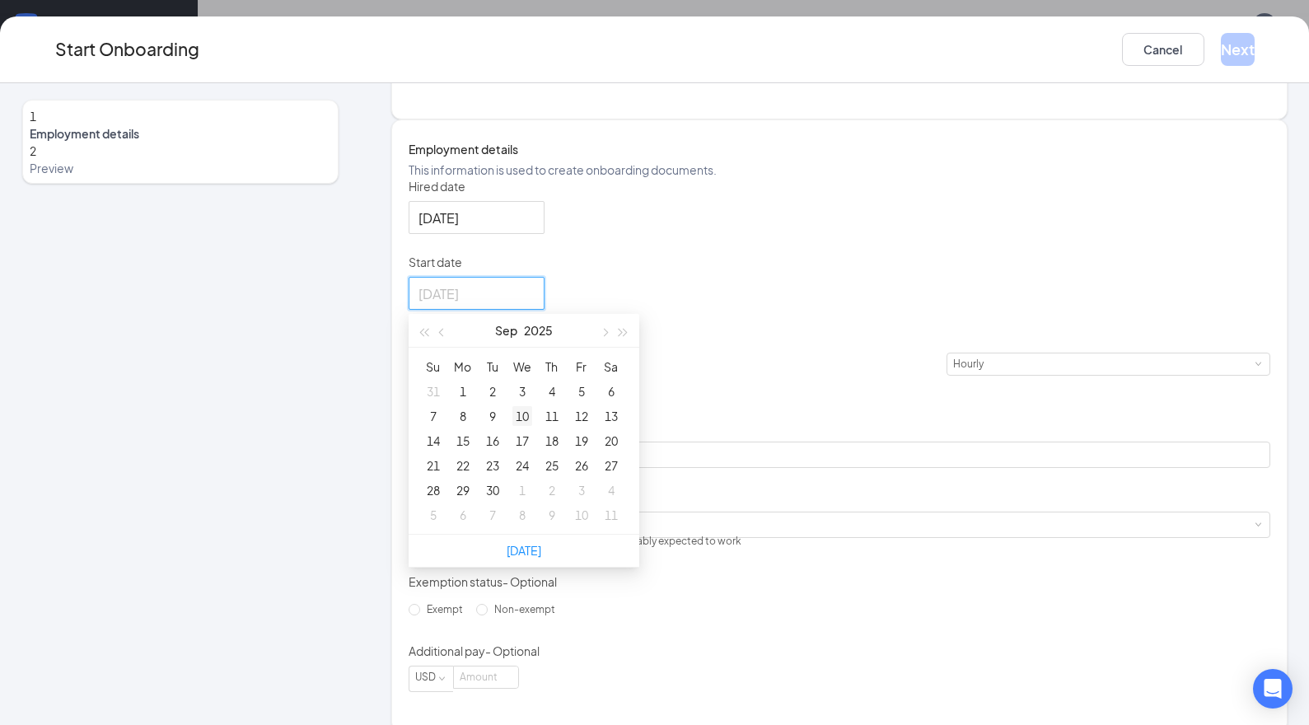
click at [532, 426] on div "10" at bounding box center [522, 416] width 20 height 20
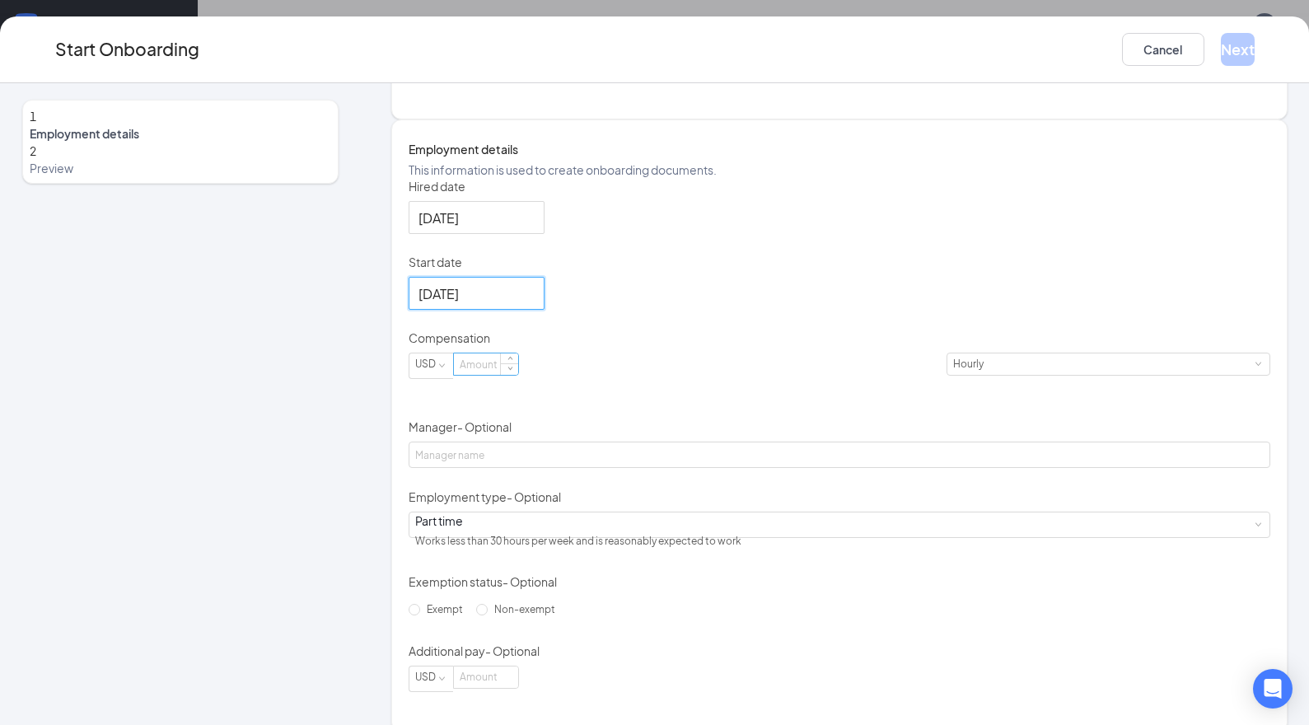
click at [518, 375] on input at bounding box center [486, 363] width 64 height 21
type input "11"
click at [1220, 38] on button "Next" at bounding box center [1237, 49] width 34 height 33
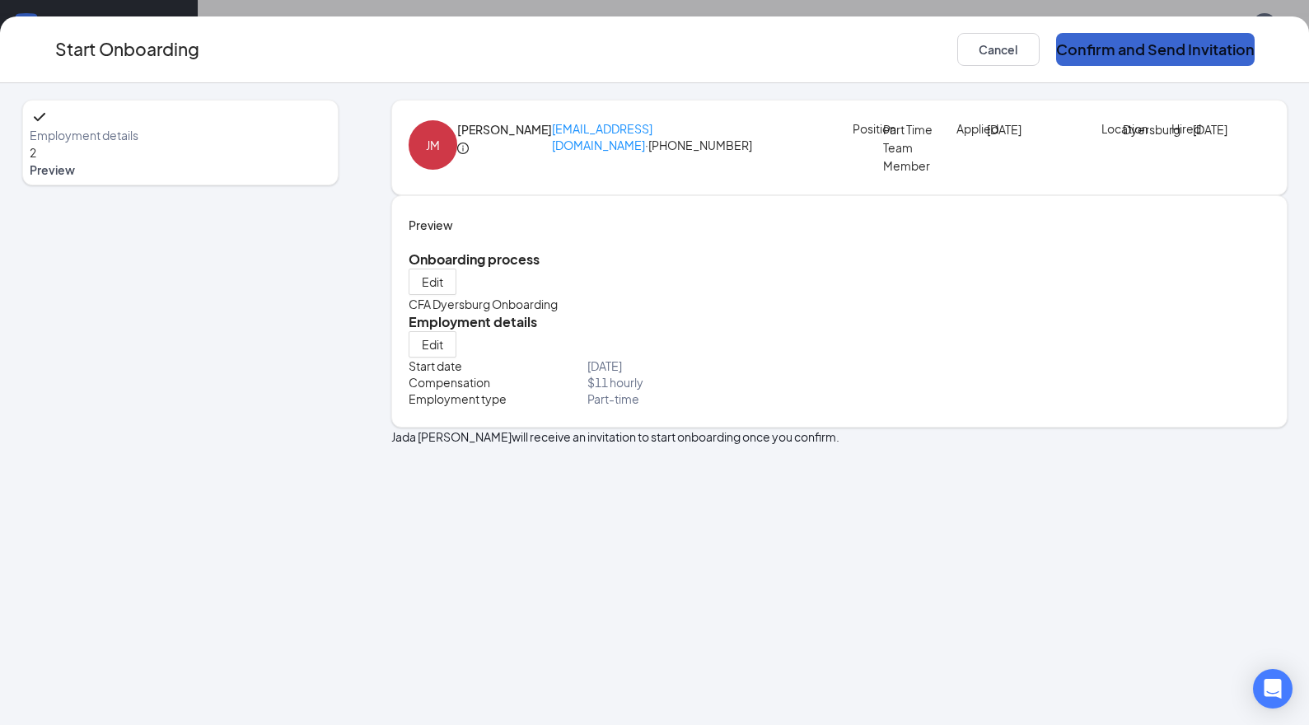
scroll to position [0, 0]
click at [1217, 42] on button "Confirm and Send Invitation" at bounding box center [1155, 49] width 198 height 33
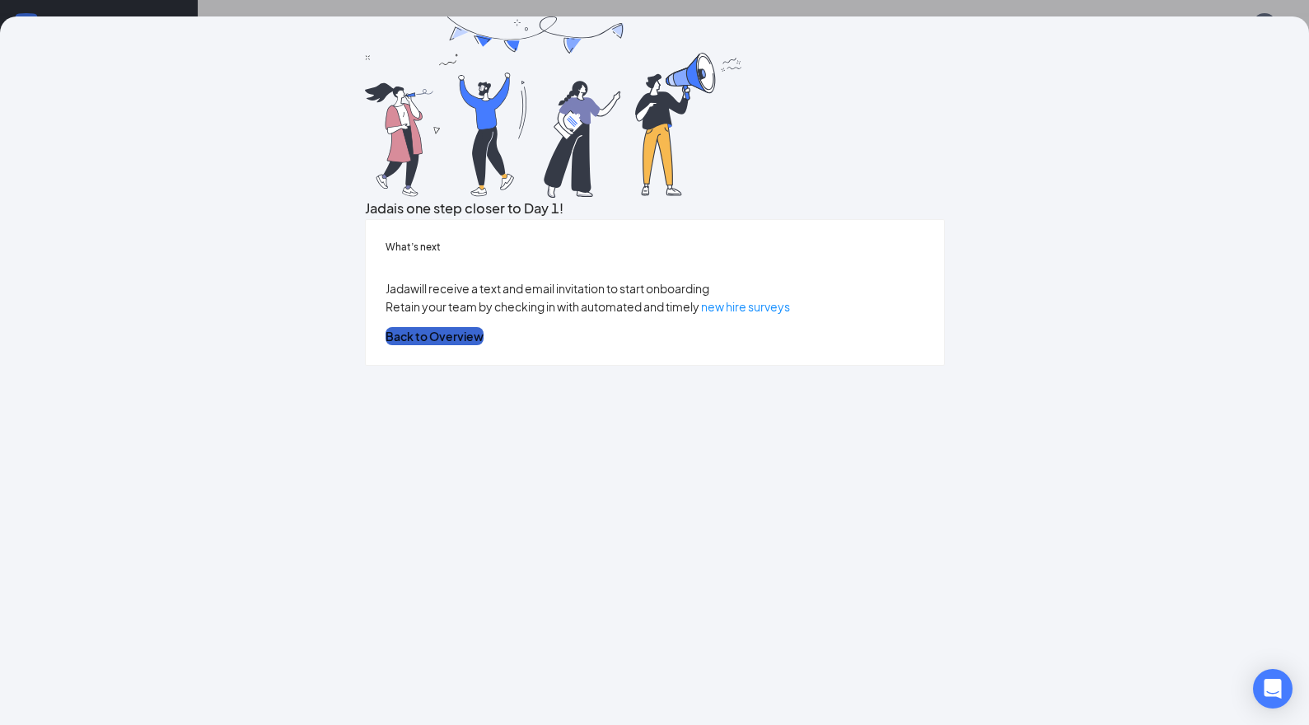
click at [483, 345] on button "Back to Overview" at bounding box center [434, 336] width 98 height 18
